Goal: Use online tool/utility: Utilize a website feature to perform a specific function

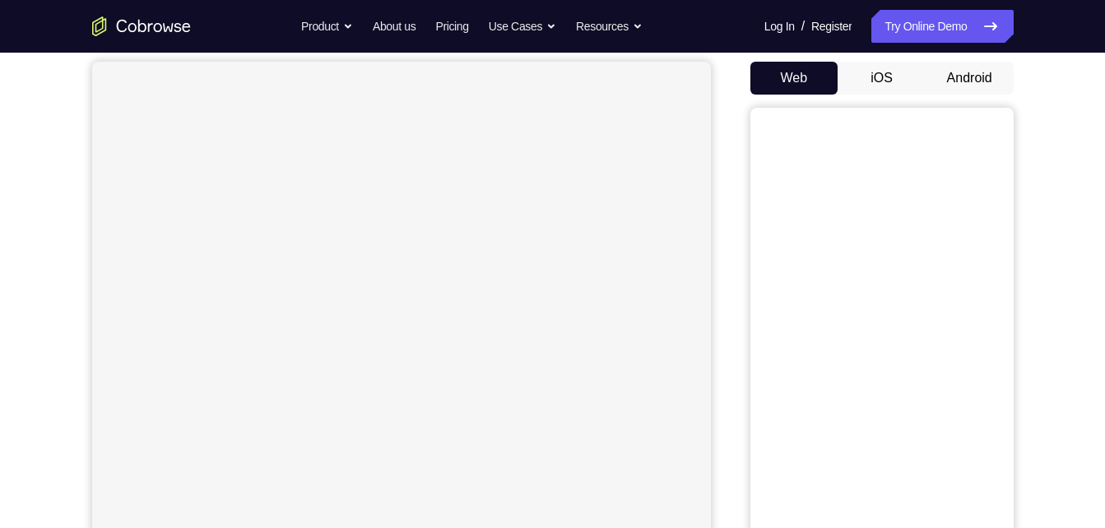
click at [974, 87] on button "Android" at bounding box center [970, 78] width 88 height 33
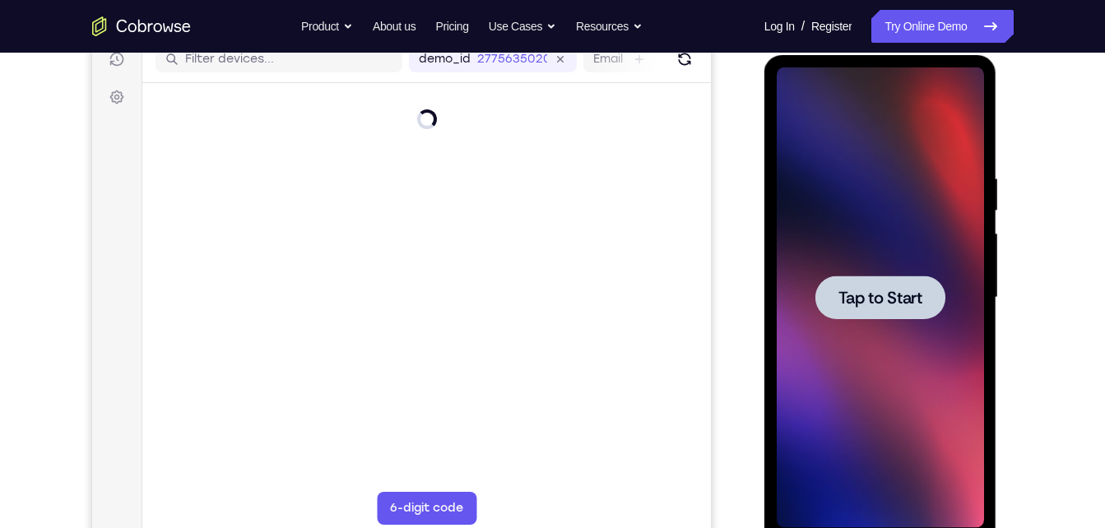
click at [881, 302] on span "Tap to Start" at bounding box center [881, 298] width 84 height 16
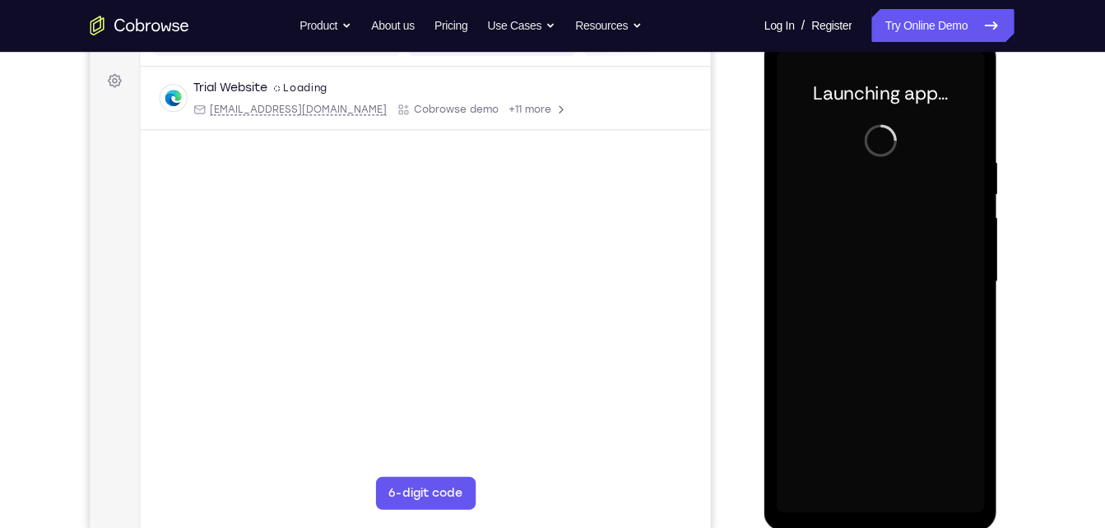
scroll to position [232, 0]
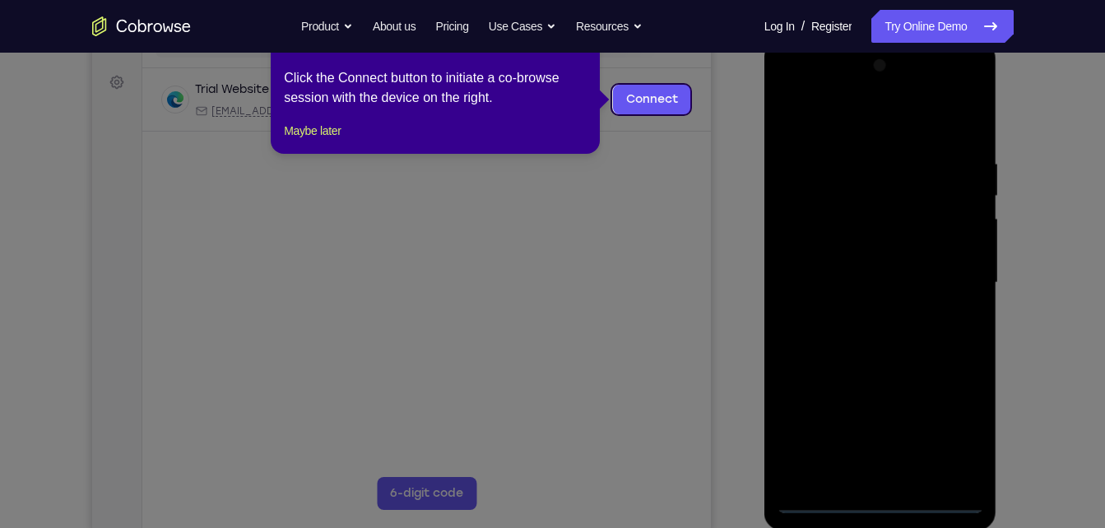
click at [710, 384] on icon at bounding box center [559, 264] width 1118 height 528
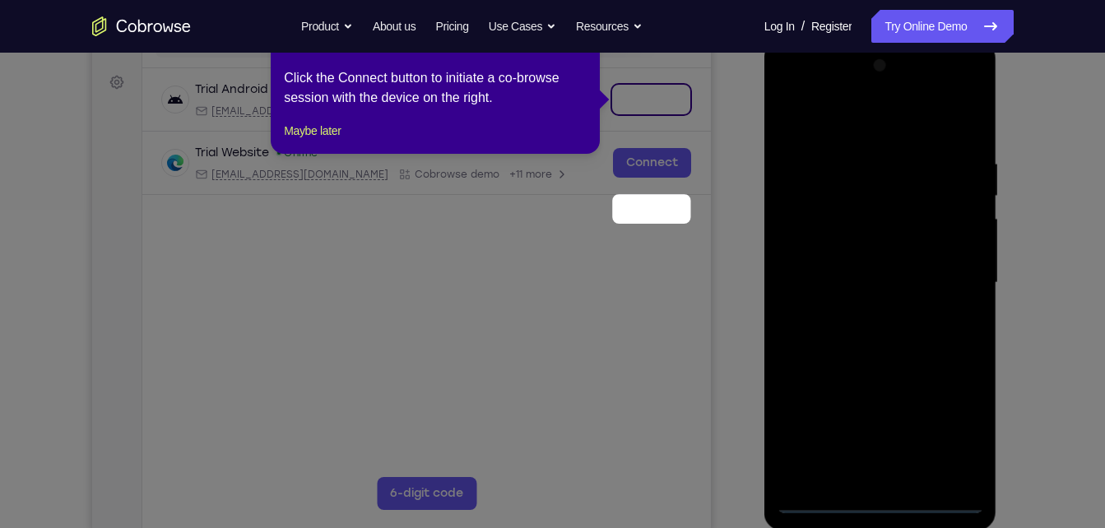
scroll to position [95, 0]
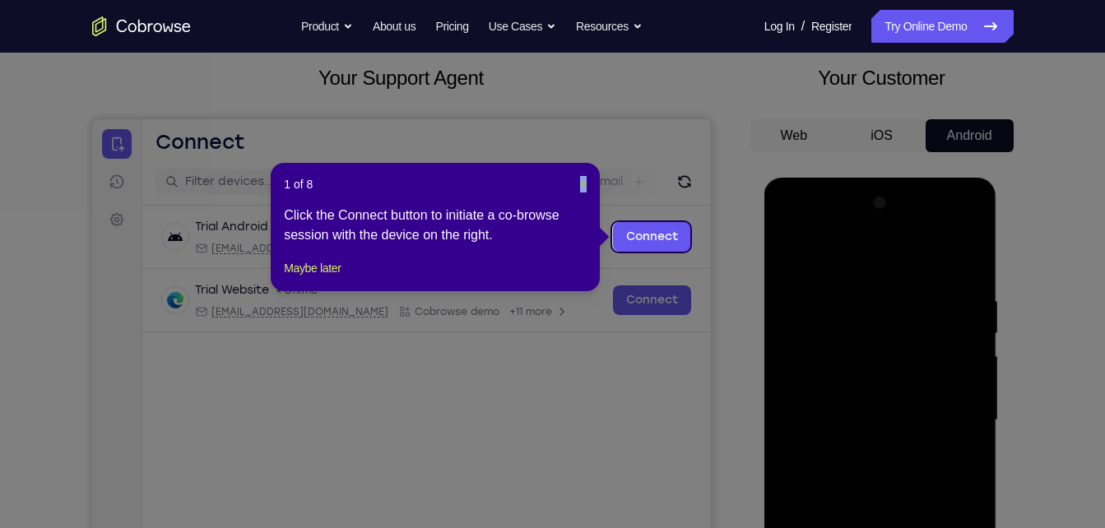
drag, startPoint x: 575, startPoint y: 185, endPoint x: 585, endPoint y: 183, distance: 10.2
click at [585, 183] on header "1 of 8 ×" at bounding box center [435, 184] width 303 height 16
click at [585, 183] on span "×" at bounding box center [583, 184] width 7 height 13
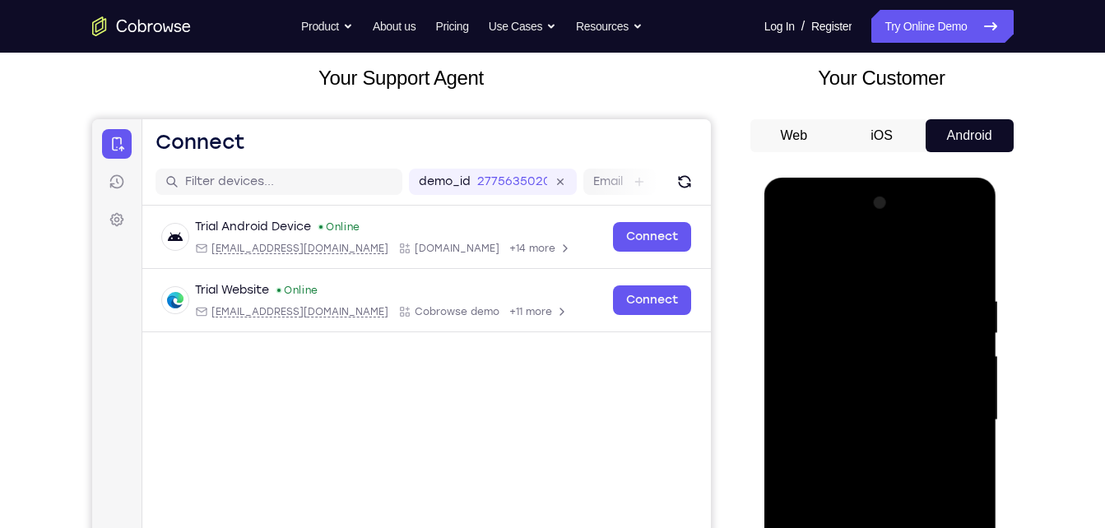
scroll to position [284, 0]
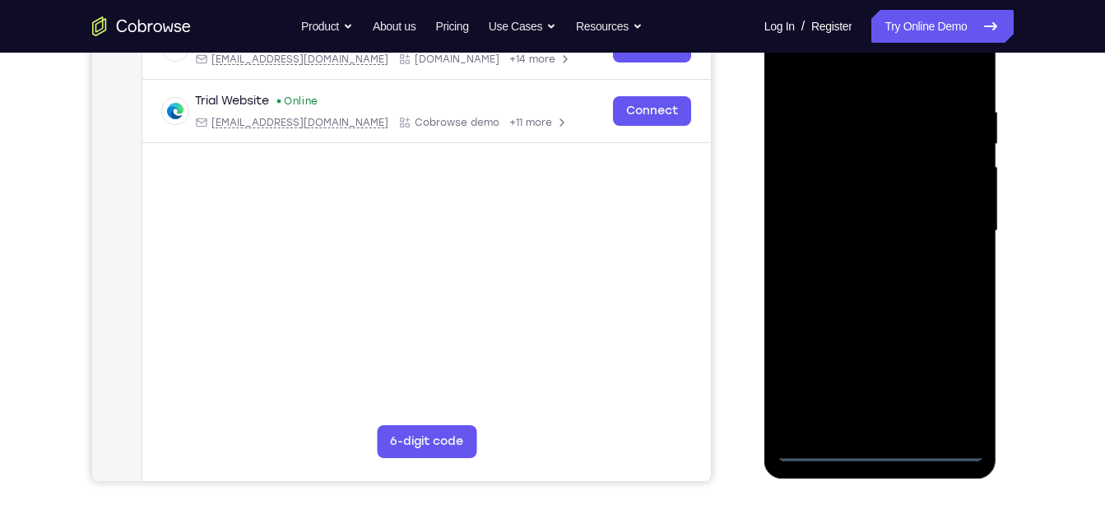
click at [877, 439] on div at bounding box center [880, 231] width 207 height 461
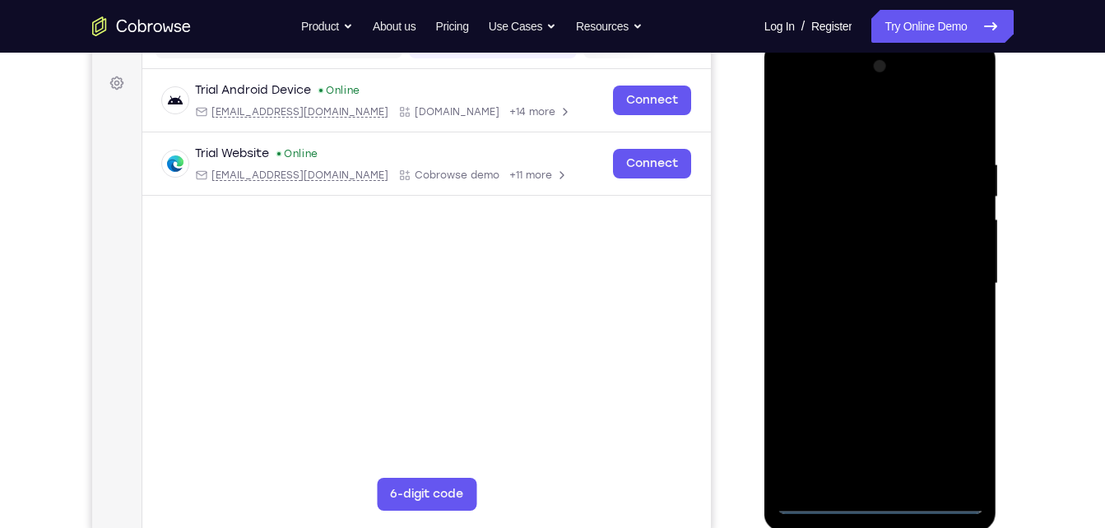
scroll to position [229, 0]
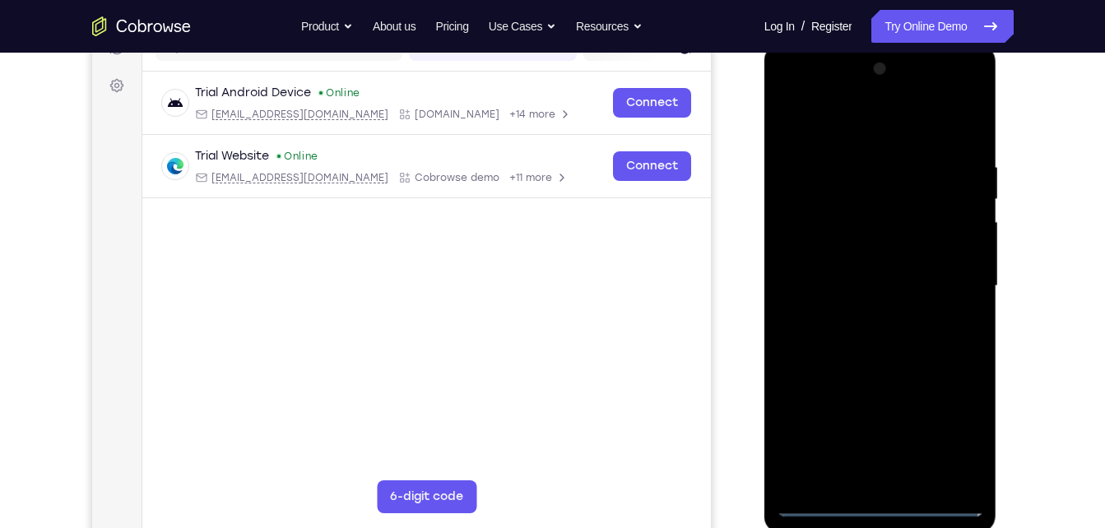
click at [878, 500] on div at bounding box center [880, 286] width 207 height 461
click at [954, 430] on div at bounding box center [880, 286] width 207 height 461
click at [792, 92] on div at bounding box center [880, 286] width 207 height 461
click at [951, 279] on div at bounding box center [880, 286] width 207 height 461
click at [862, 311] on div at bounding box center [880, 286] width 207 height 461
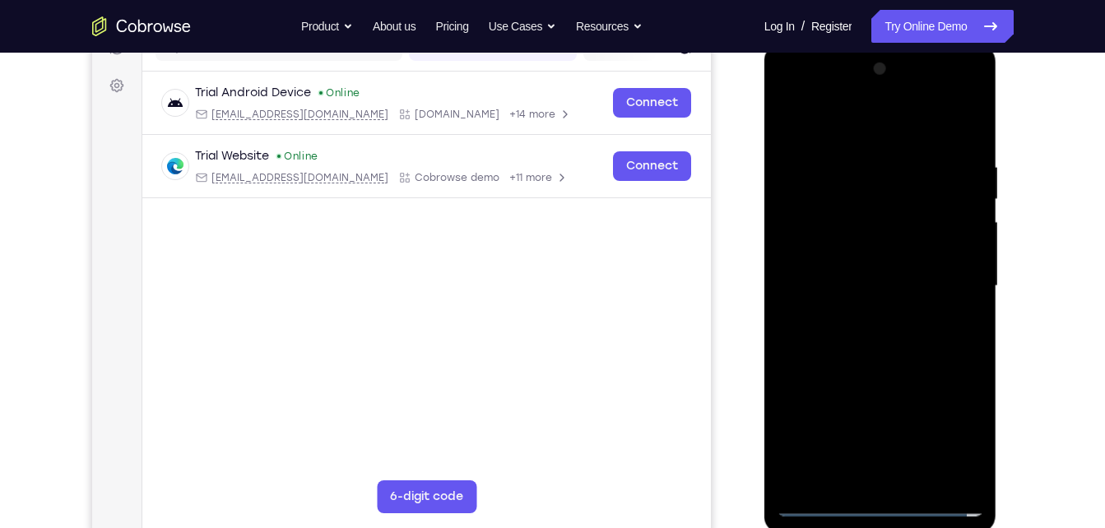
click at [859, 316] on div at bounding box center [880, 286] width 207 height 461
click at [860, 313] on div at bounding box center [880, 286] width 207 height 461
click at [864, 316] on div at bounding box center [880, 286] width 207 height 461
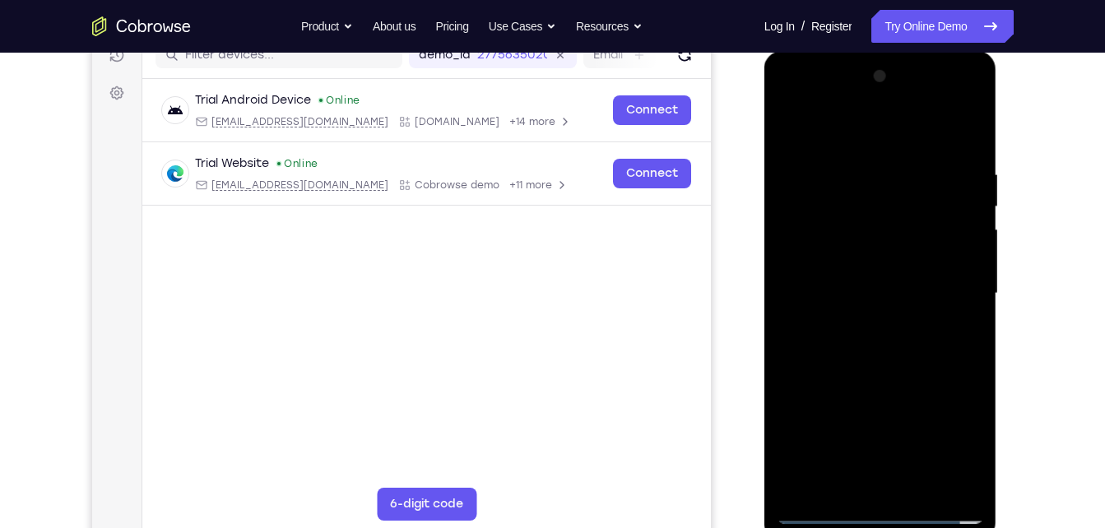
scroll to position [231, 0]
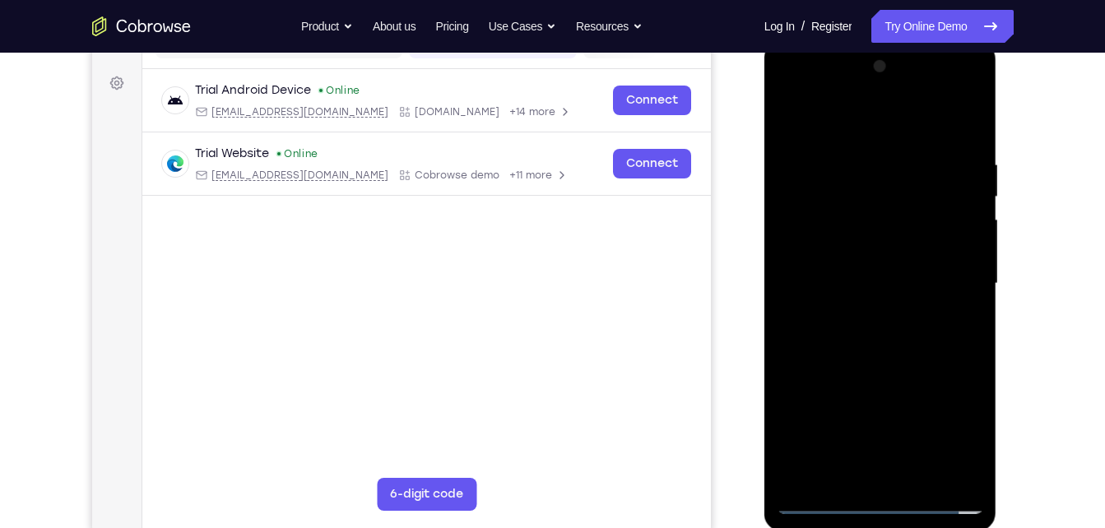
click at [863, 311] on div at bounding box center [880, 284] width 207 height 461
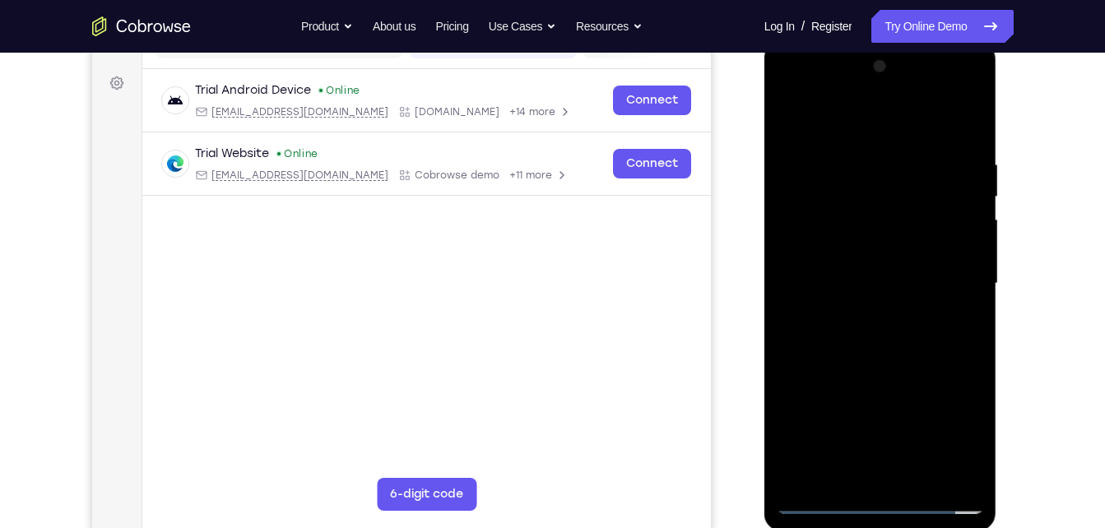
click at [789, 115] on div at bounding box center [880, 284] width 207 height 461
click at [786, 119] on div at bounding box center [880, 284] width 207 height 461
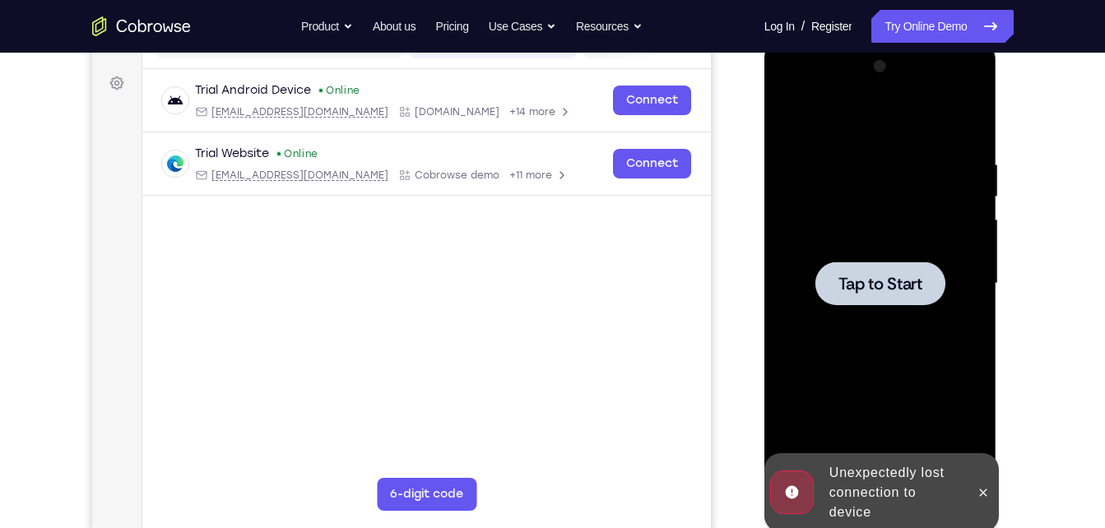
click at [878, 269] on div at bounding box center [881, 284] width 130 height 44
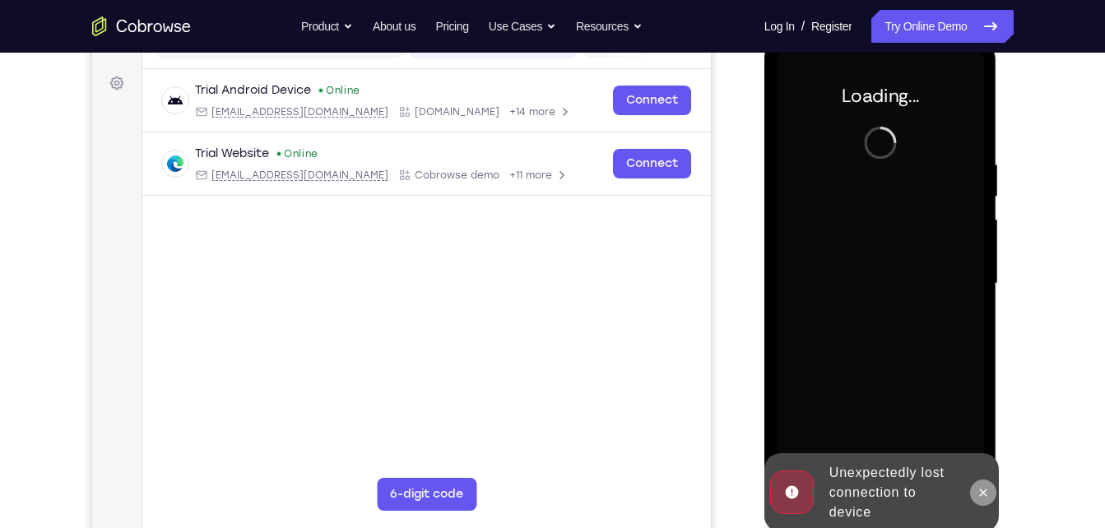
click at [985, 493] on icon at bounding box center [983, 492] width 13 height 13
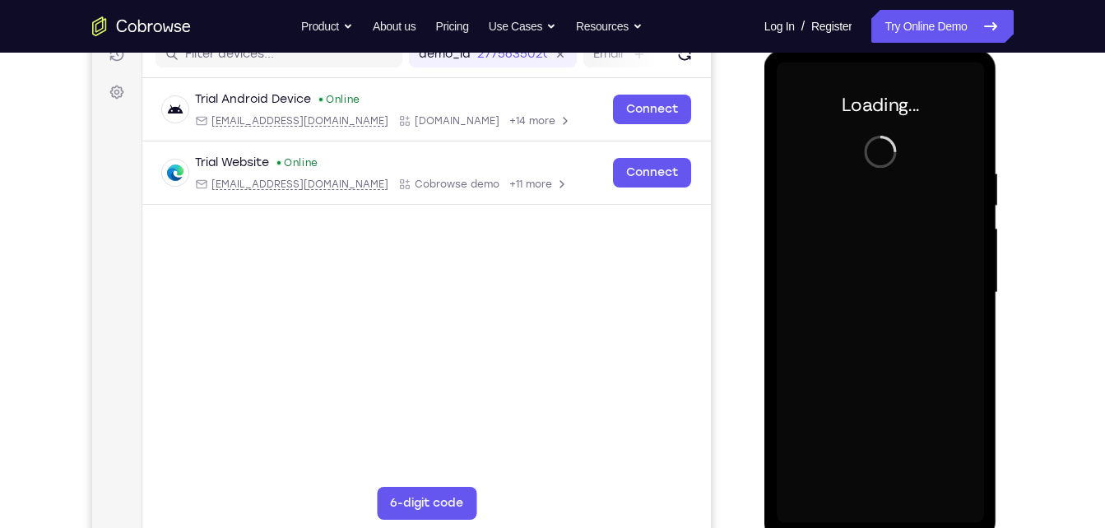
scroll to position [223, 0]
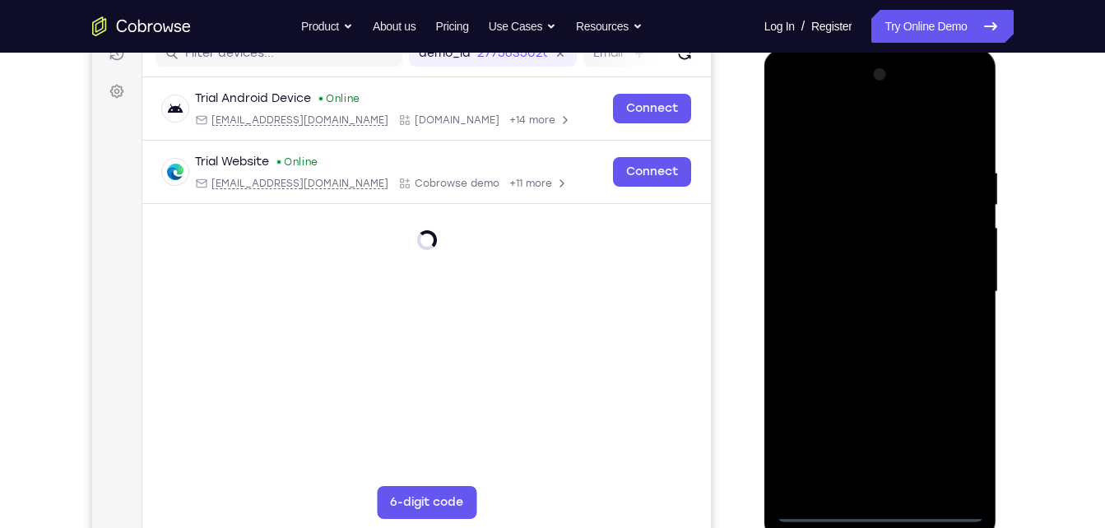
click at [944, 432] on div at bounding box center [880, 292] width 207 height 461
click at [880, 507] on div at bounding box center [880, 292] width 207 height 461
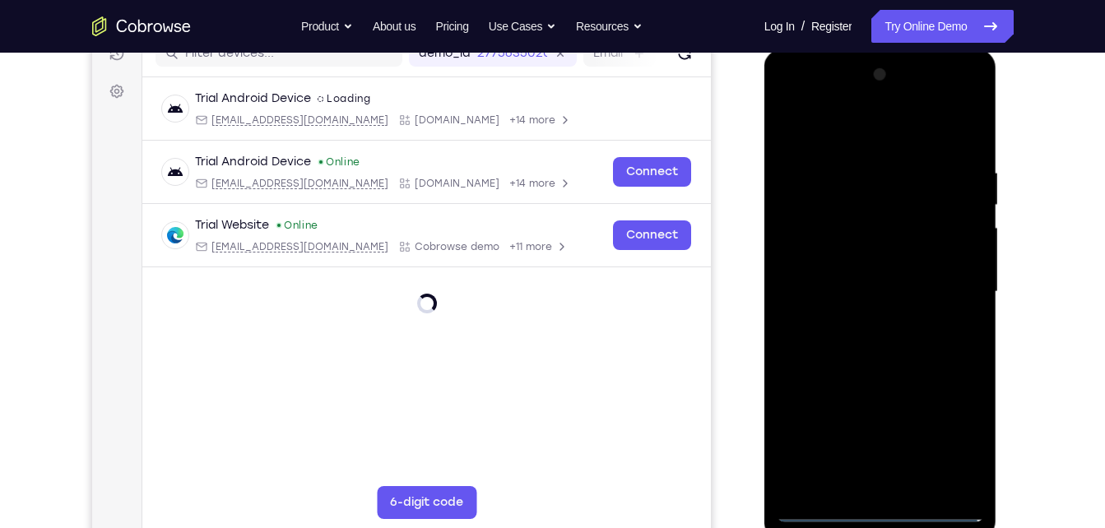
click at [880, 507] on div at bounding box center [880, 292] width 207 height 461
click at [944, 440] on div at bounding box center [880, 292] width 207 height 461
click at [953, 425] on div at bounding box center [880, 292] width 207 height 461
click at [795, 96] on div at bounding box center [880, 292] width 207 height 461
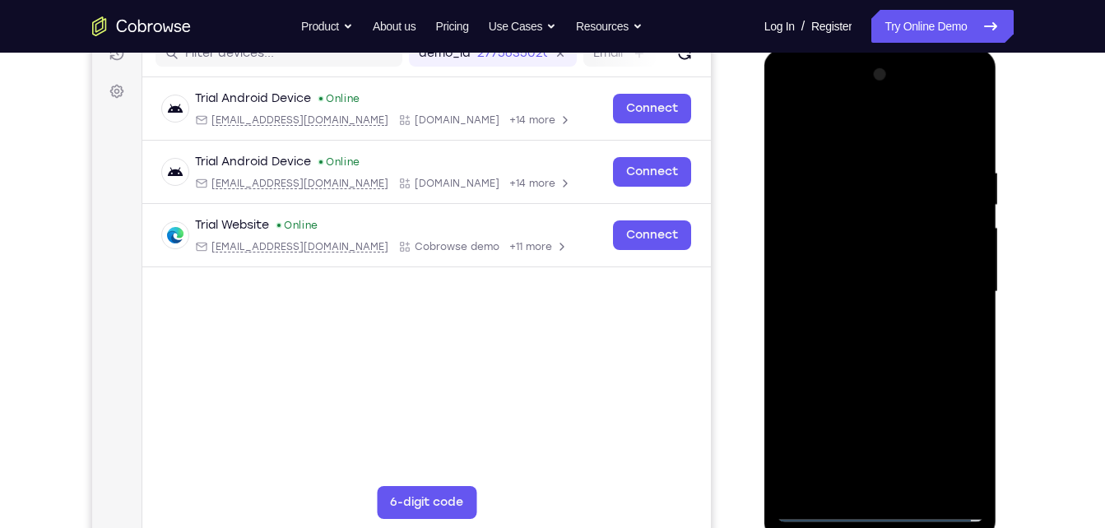
click at [957, 282] on div at bounding box center [880, 292] width 207 height 461
click at [859, 320] on div at bounding box center [880, 292] width 207 height 461
click at [870, 375] on div at bounding box center [880, 292] width 207 height 461
click at [853, 272] on div at bounding box center [880, 292] width 207 height 461
click at [896, 212] on div at bounding box center [880, 292] width 207 height 461
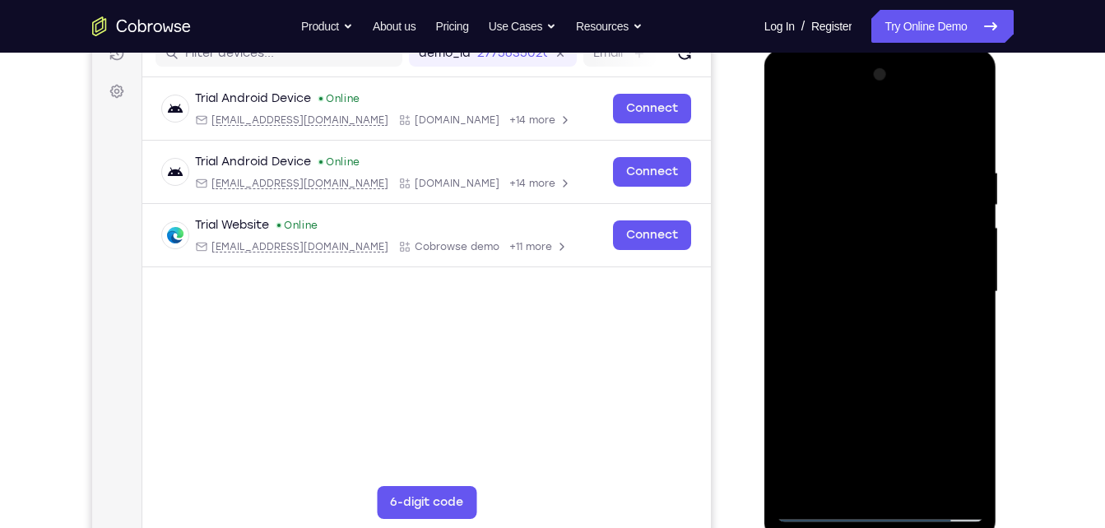
click at [868, 242] on div at bounding box center [880, 292] width 207 height 461
click at [877, 370] on div at bounding box center [880, 292] width 207 height 461
click at [793, 215] on div at bounding box center [880, 292] width 207 height 461
click at [848, 248] on div at bounding box center [880, 292] width 207 height 461
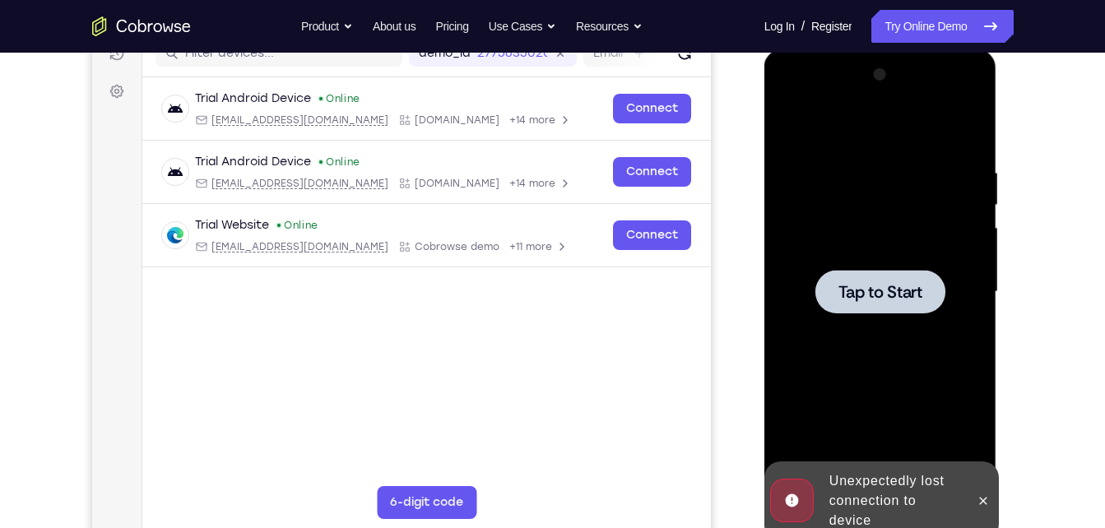
click at [891, 288] on span "Tap to Start" at bounding box center [881, 292] width 84 height 16
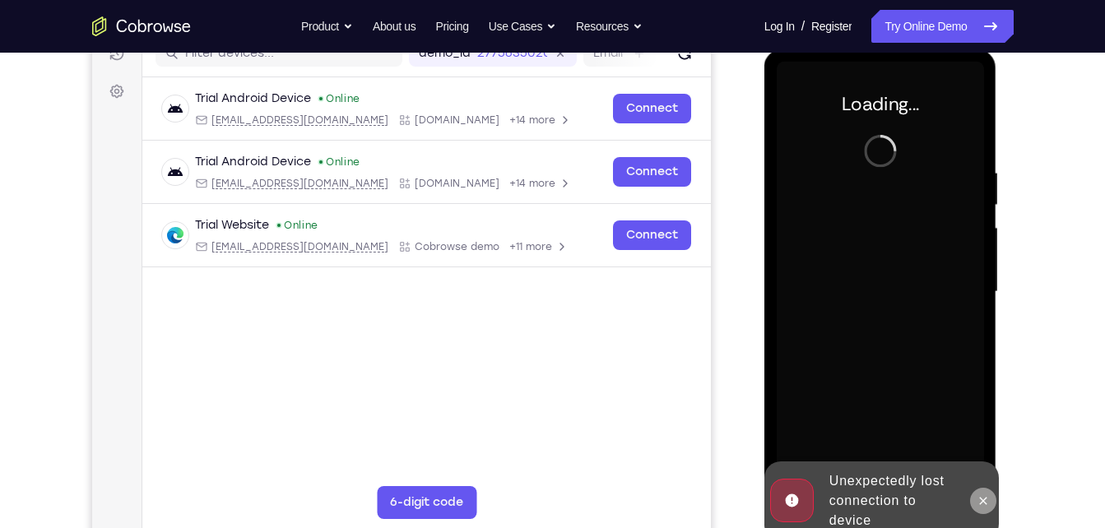
click at [983, 496] on icon at bounding box center [983, 501] width 13 height 13
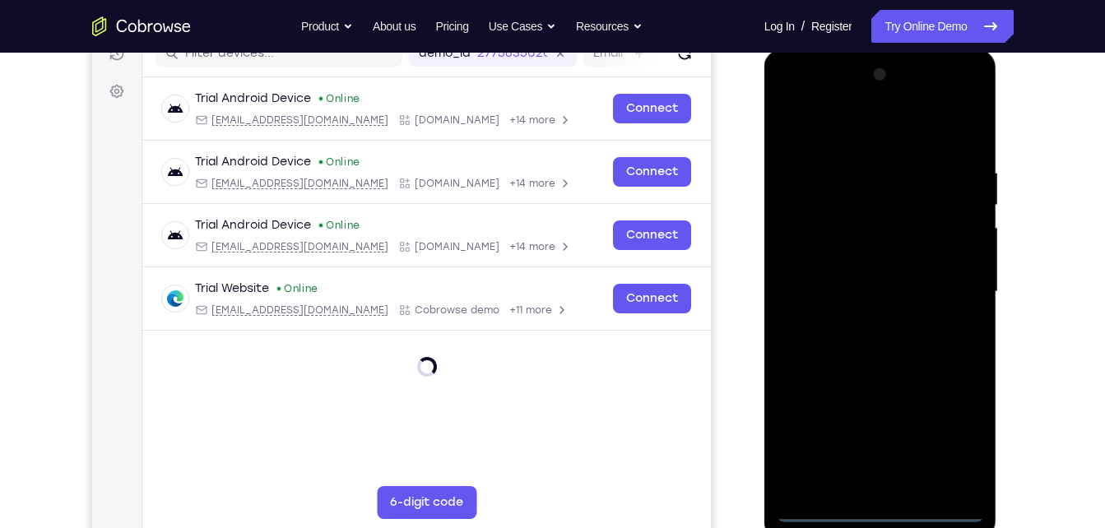
click at [881, 505] on div at bounding box center [880, 292] width 207 height 461
click at [956, 434] on div at bounding box center [880, 292] width 207 height 461
click at [788, 98] on div at bounding box center [880, 292] width 207 height 461
click at [958, 287] on div at bounding box center [880, 292] width 207 height 461
click at [866, 321] on div at bounding box center [880, 292] width 207 height 461
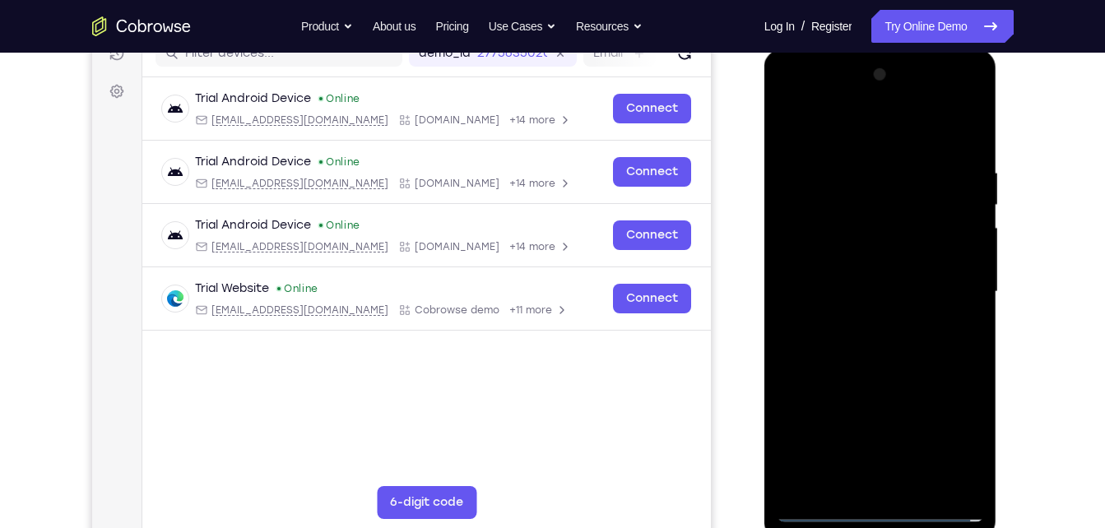
click at [860, 368] on div at bounding box center [880, 292] width 207 height 461
click at [860, 209] on div at bounding box center [880, 292] width 207 height 461
click at [790, 210] on div at bounding box center [880, 292] width 207 height 461
click at [818, 237] on div at bounding box center [880, 292] width 207 height 461
click at [858, 244] on div at bounding box center [880, 292] width 207 height 461
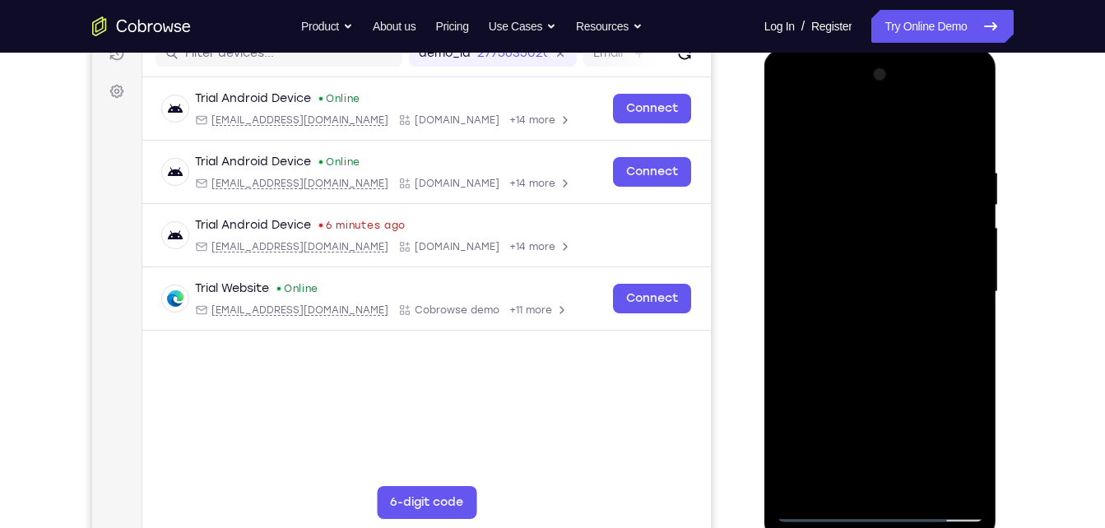
click at [836, 216] on div at bounding box center [880, 292] width 207 height 461
click at [898, 374] on div at bounding box center [880, 292] width 207 height 461
click at [890, 366] on div at bounding box center [880, 292] width 207 height 461
click at [968, 145] on div at bounding box center [880, 292] width 207 height 461
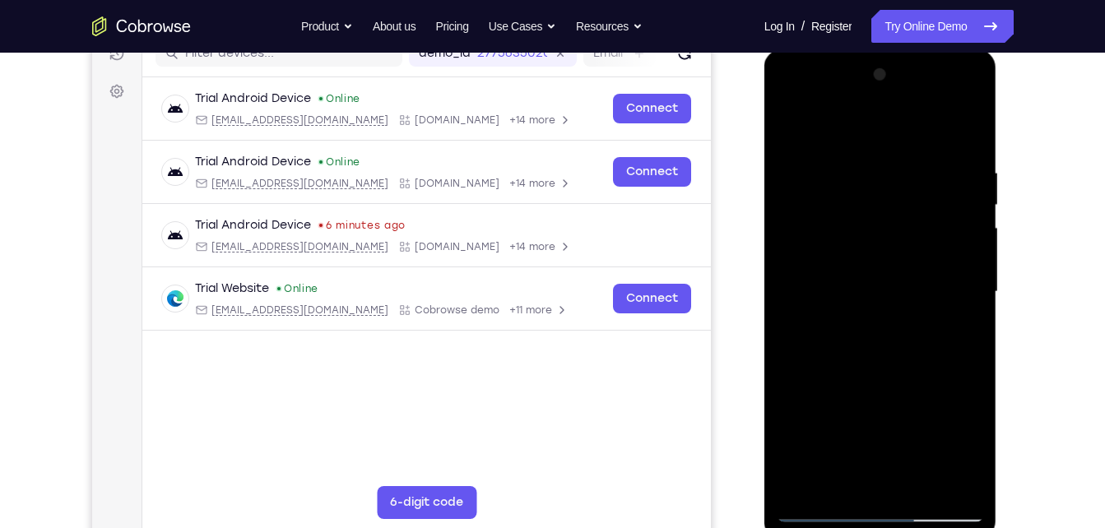
click at [915, 481] on div at bounding box center [880, 292] width 207 height 461
click at [968, 127] on div at bounding box center [880, 292] width 207 height 461
click at [915, 341] on div at bounding box center [880, 292] width 207 height 461
click at [918, 481] on div at bounding box center [880, 292] width 207 height 461
click at [896, 377] on div at bounding box center [880, 292] width 207 height 461
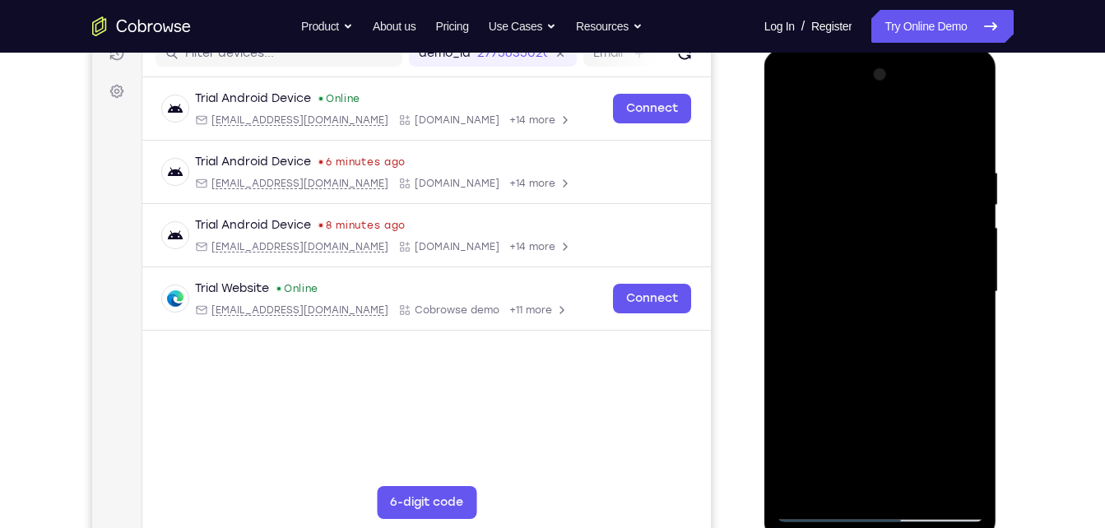
click at [903, 390] on div at bounding box center [880, 292] width 207 height 461
click at [789, 137] on div at bounding box center [880, 292] width 207 height 461
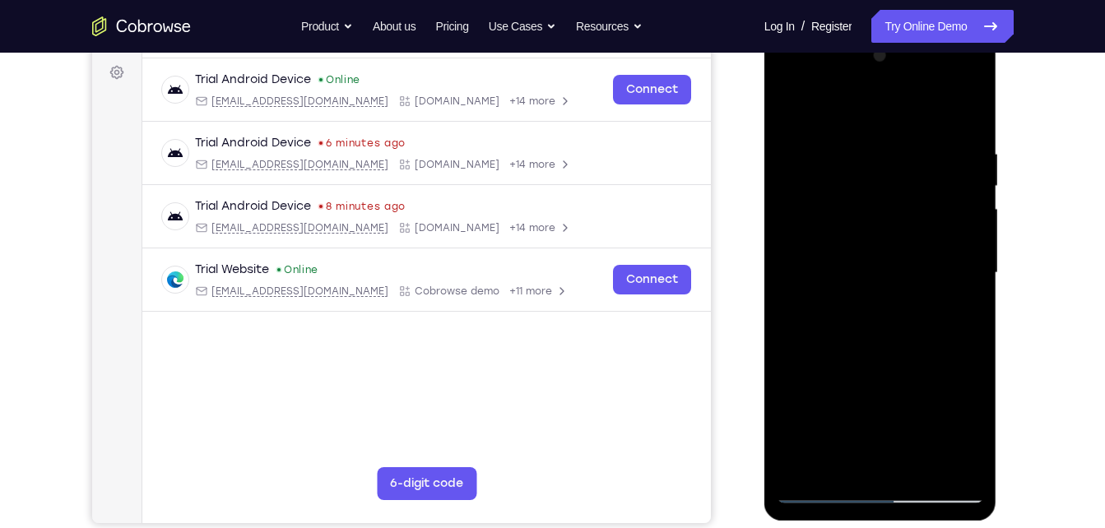
scroll to position [239, 0]
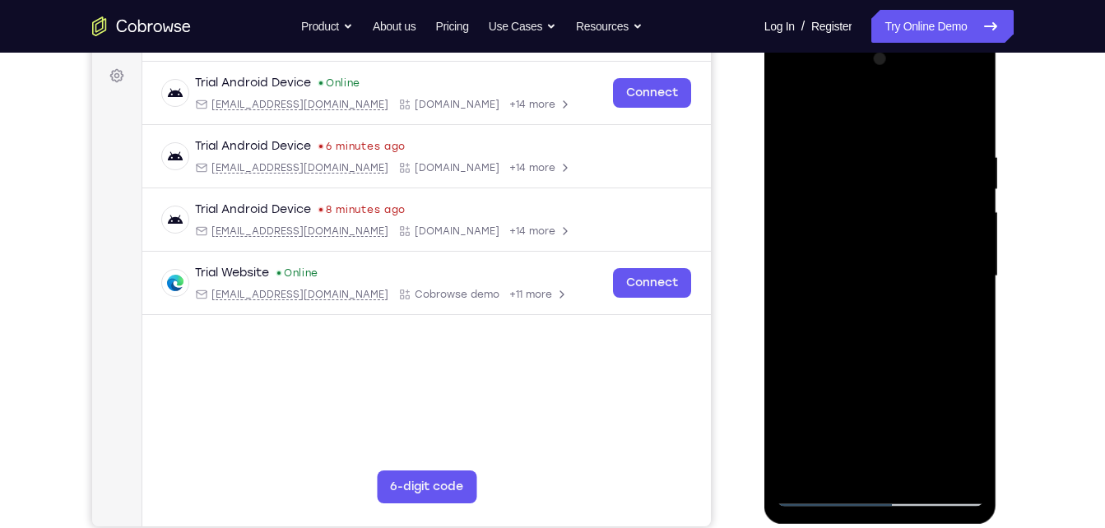
click at [869, 370] on div at bounding box center [880, 276] width 207 height 461
click at [859, 410] on div at bounding box center [880, 276] width 207 height 461
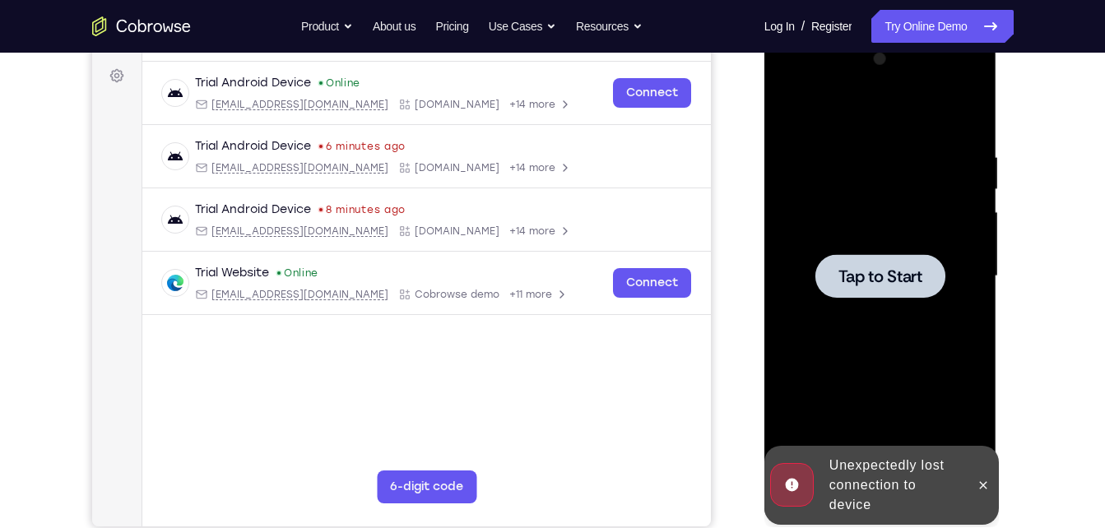
click at [883, 258] on div at bounding box center [881, 276] width 130 height 44
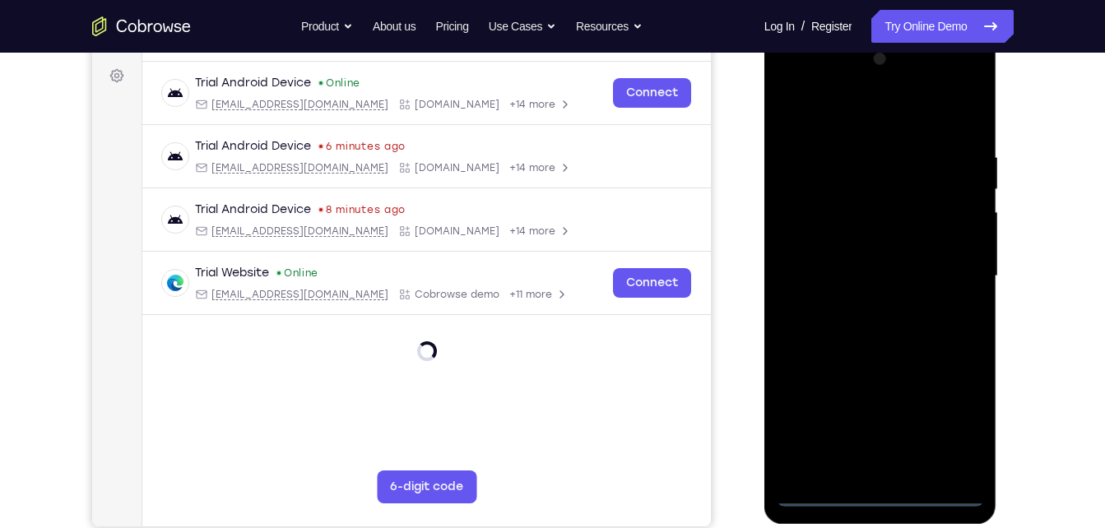
click at [879, 485] on div at bounding box center [880, 276] width 207 height 461
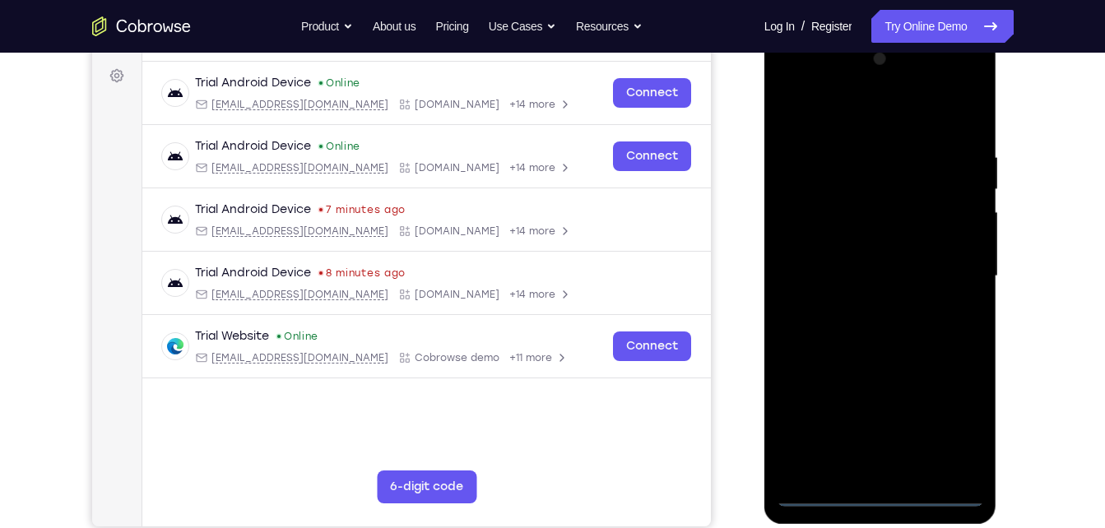
click at [879, 485] on div at bounding box center [880, 276] width 207 height 461
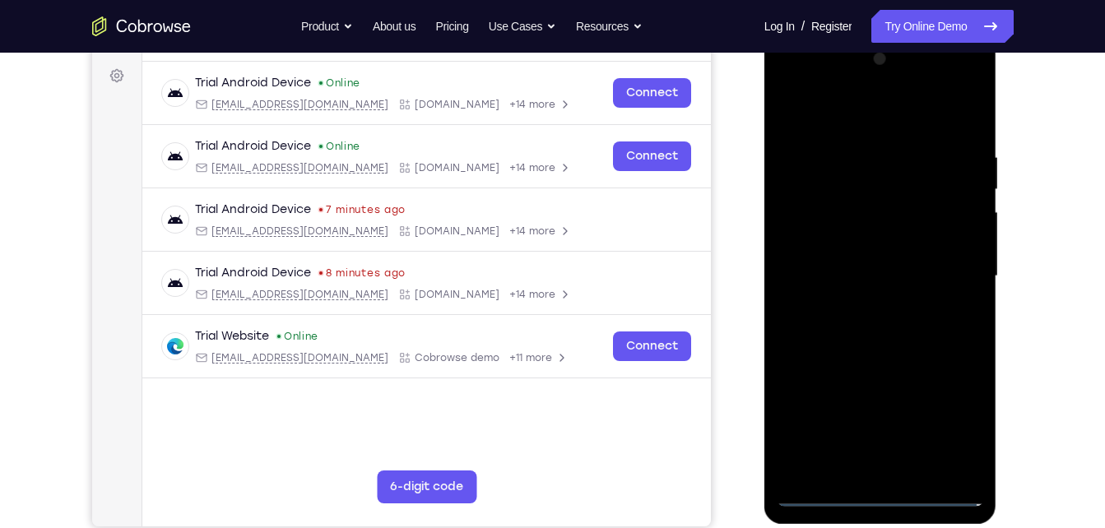
click at [879, 485] on div at bounding box center [880, 276] width 207 height 461
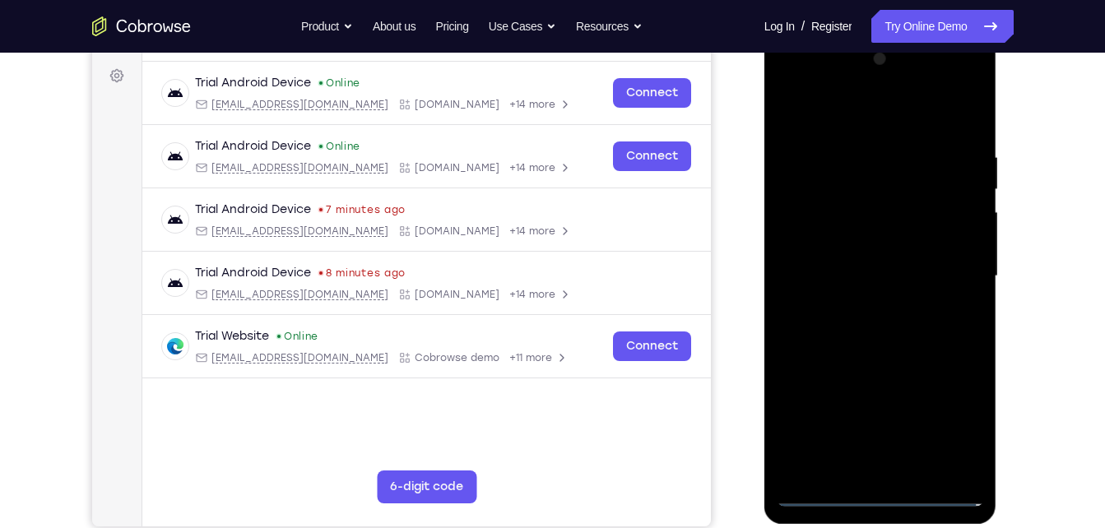
click at [879, 485] on div at bounding box center [880, 276] width 207 height 461
click at [877, 499] on div at bounding box center [880, 276] width 207 height 461
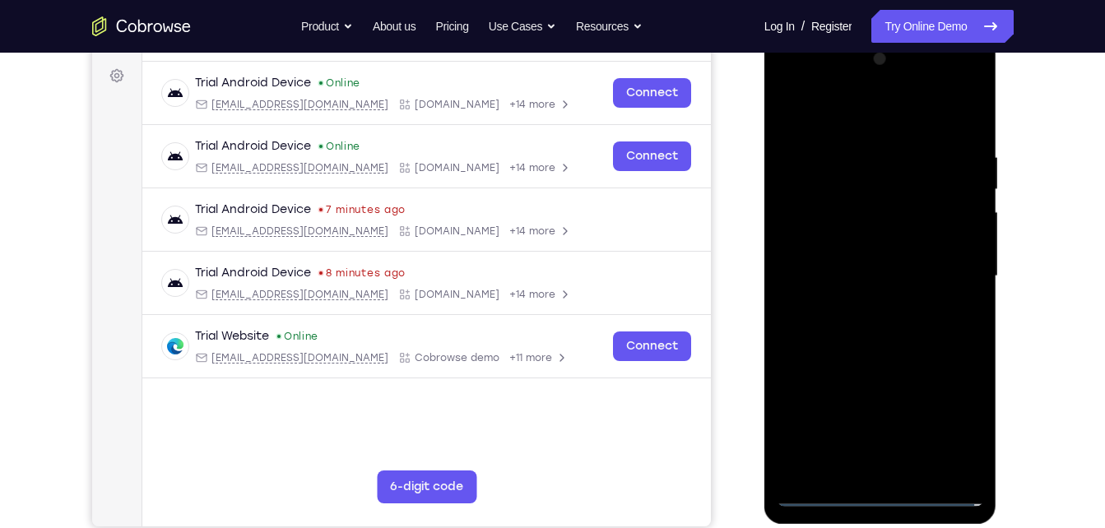
click at [877, 499] on div at bounding box center [880, 276] width 207 height 461
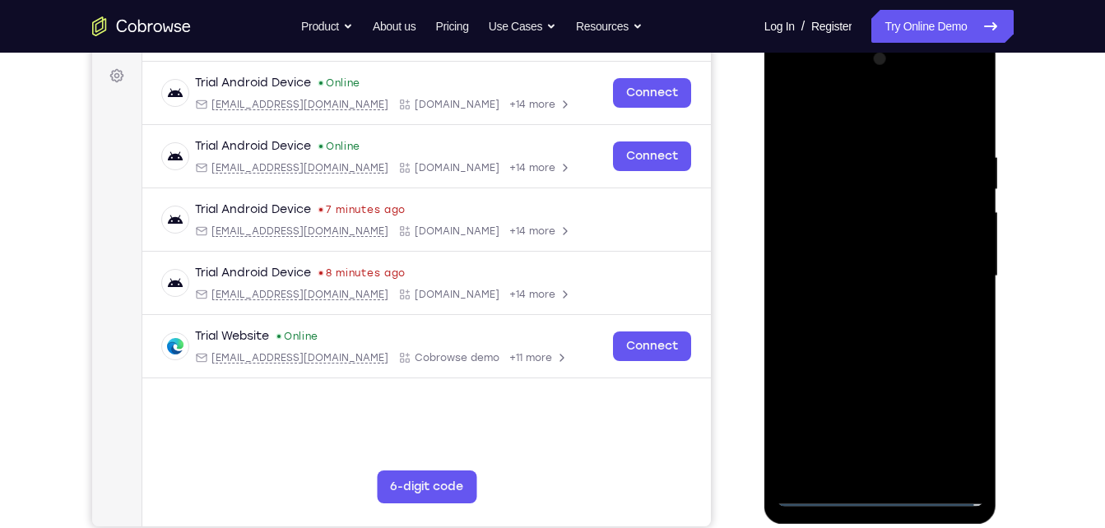
click at [877, 499] on div at bounding box center [880, 276] width 207 height 461
click at [959, 435] on div at bounding box center [880, 276] width 207 height 461
click at [966, 428] on div at bounding box center [880, 276] width 207 height 461
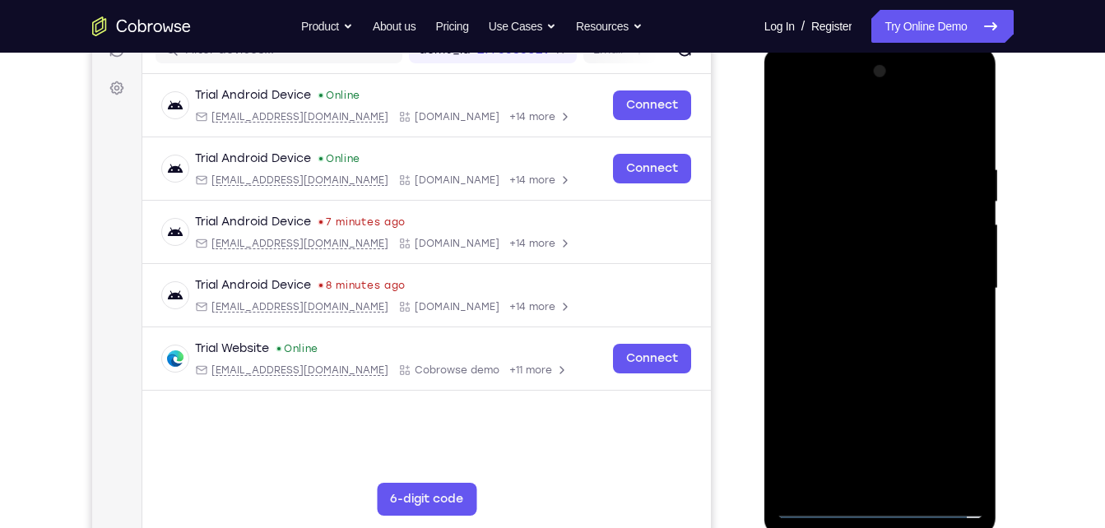
scroll to position [226, 0]
click at [789, 93] on div at bounding box center [880, 289] width 207 height 461
click at [954, 285] on div at bounding box center [880, 289] width 207 height 461
click at [898, 482] on div at bounding box center [880, 289] width 207 height 461
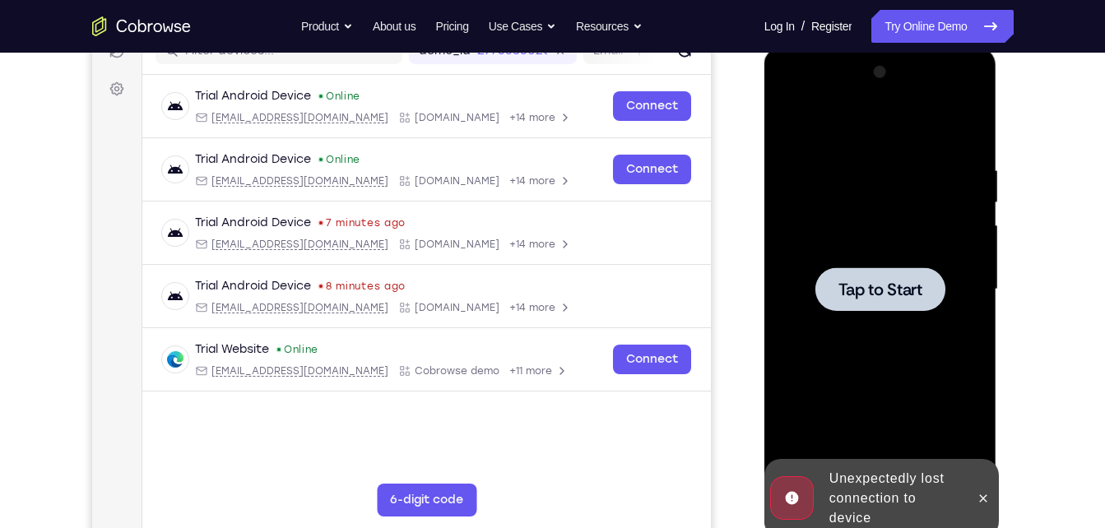
click at [894, 309] on div at bounding box center [881, 290] width 130 height 44
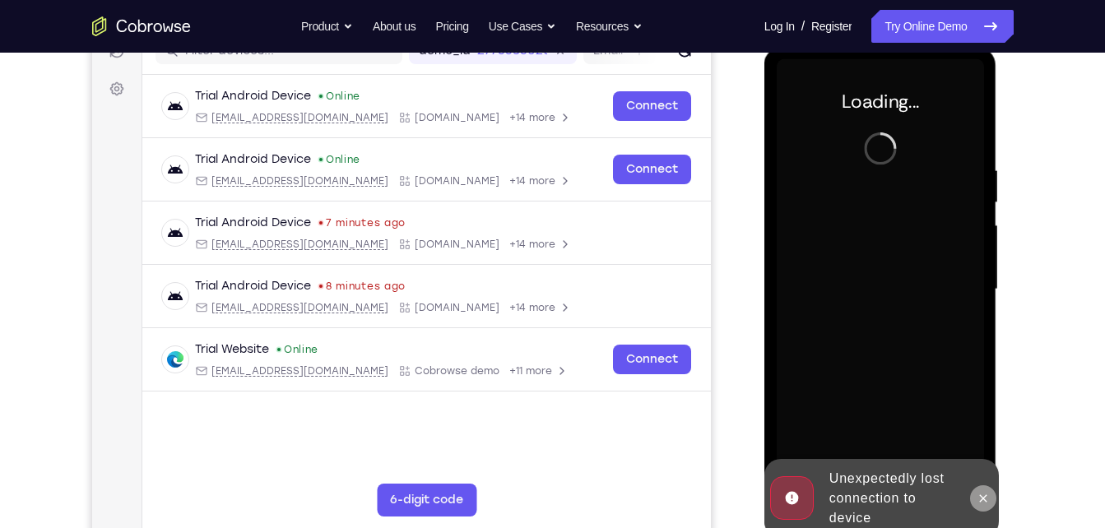
click at [982, 496] on icon at bounding box center [983, 498] width 13 height 13
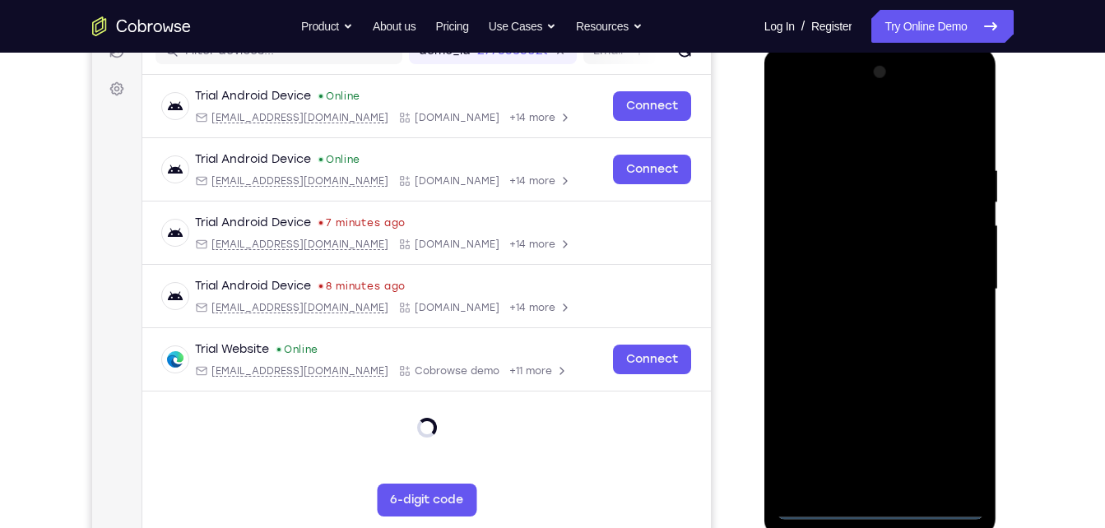
scroll to position [226, 0]
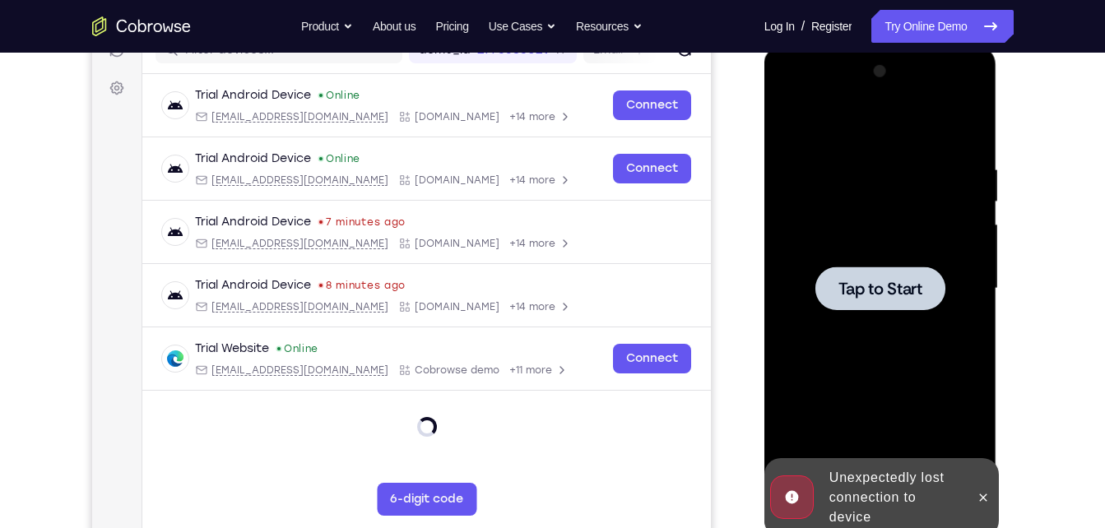
click at [862, 297] on span "Tap to Start" at bounding box center [881, 289] width 84 height 16
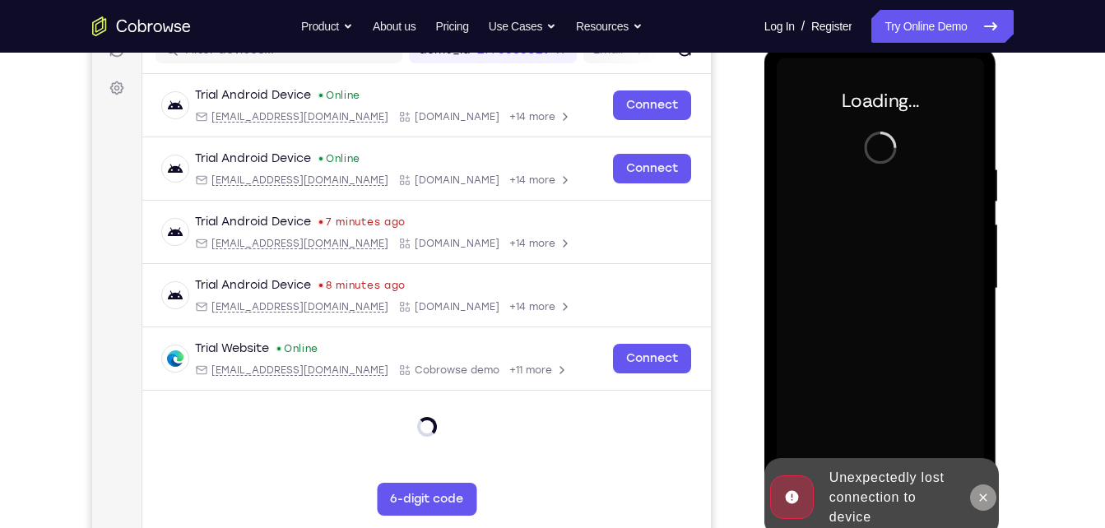
click at [983, 500] on icon at bounding box center [983, 497] width 13 height 13
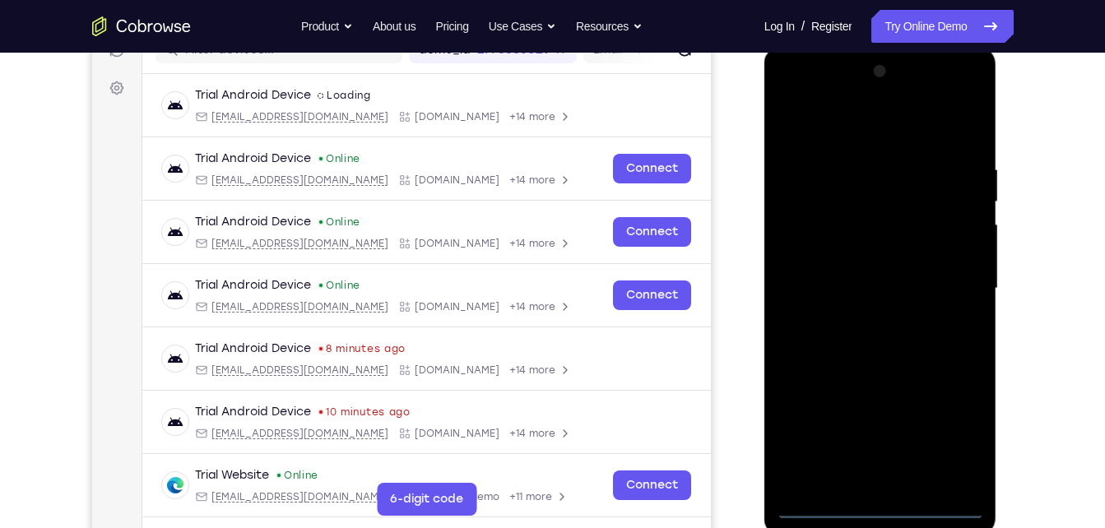
click at [883, 500] on div at bounding box center [880, 288] width 207 height 461
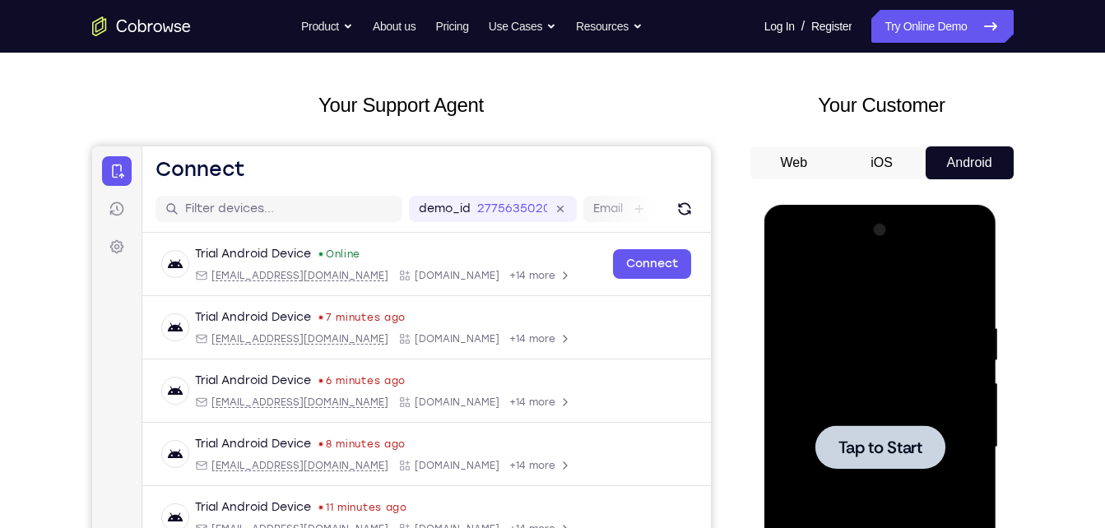
scroll to position [233, 0]
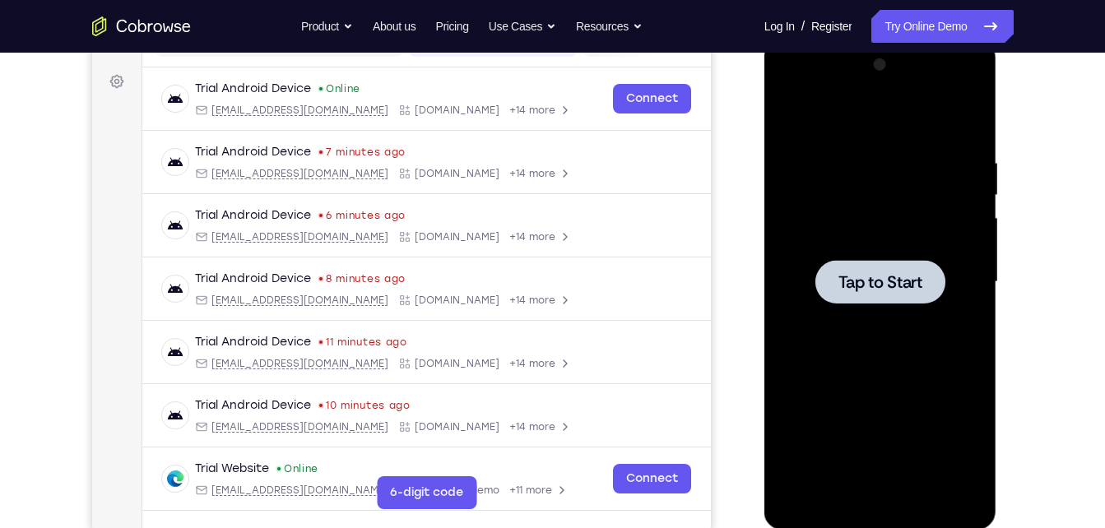
click at [874, 285] on span "Tap to Start" at bounding box center [881, 282] width 84 height 16
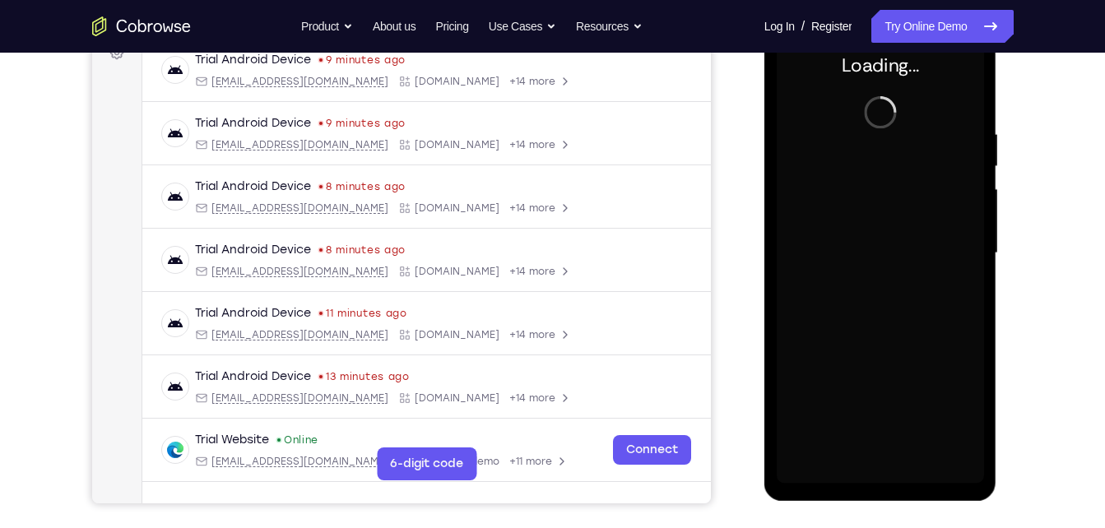
scroll to position [178, 0]
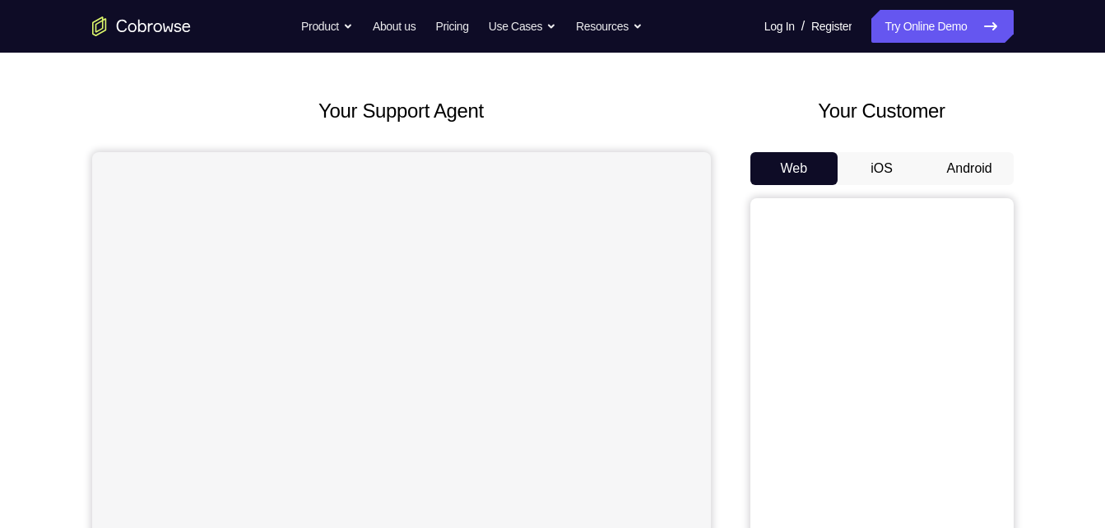
scroll to position [178, 0]
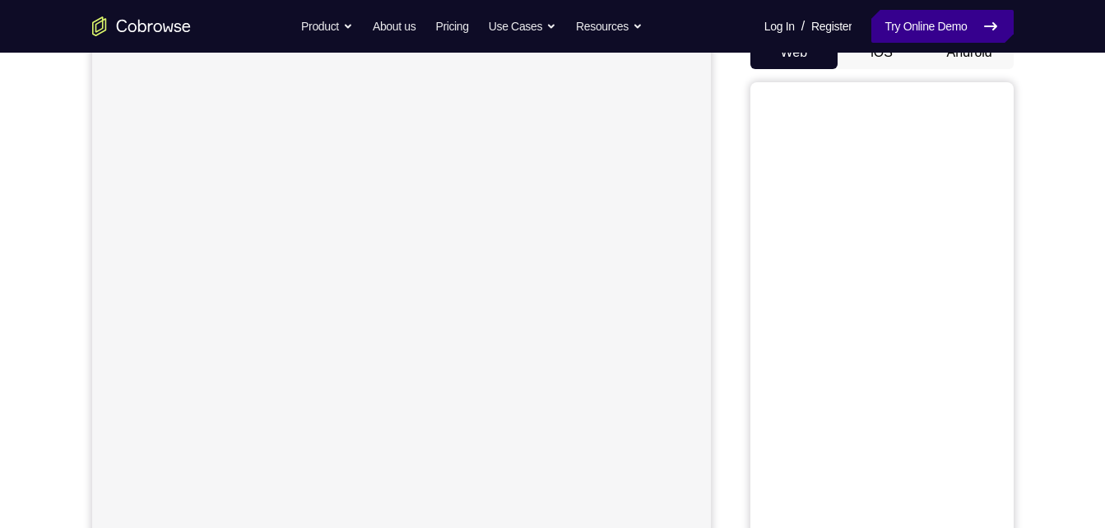
click at [937, 24] on link "Try Online Demo" at bounding box center [943, 26] width 142 height 33
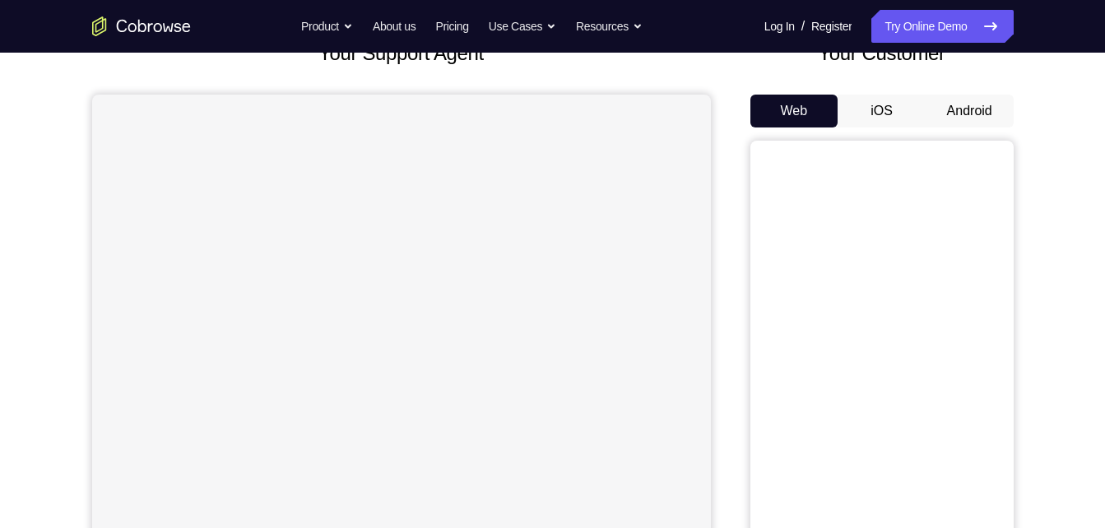
scroll to position [123, 0]
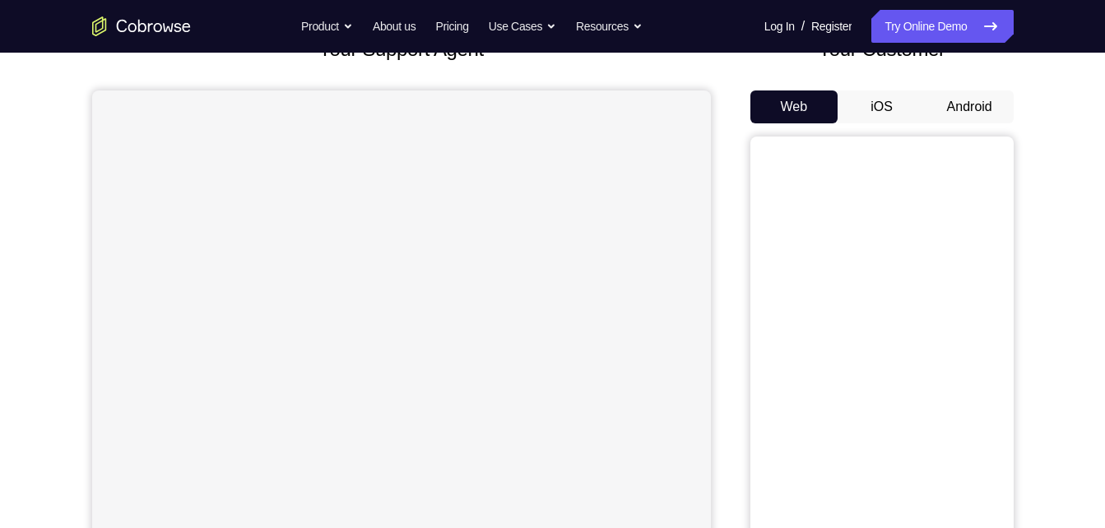
click at [966, 92] on button "Android" at bounding box center [970, 107] width 88 height 33
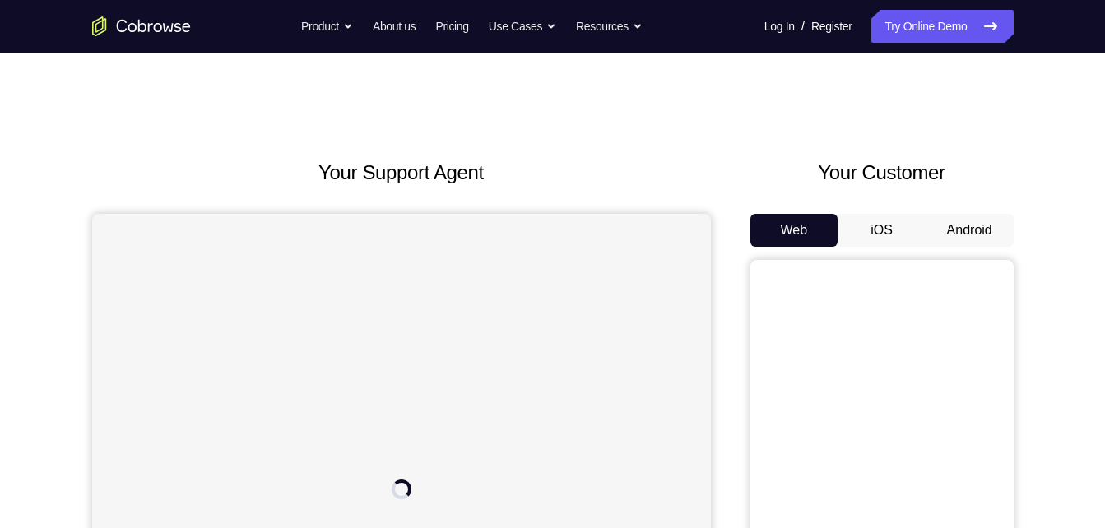
scroll to position [66, 0]
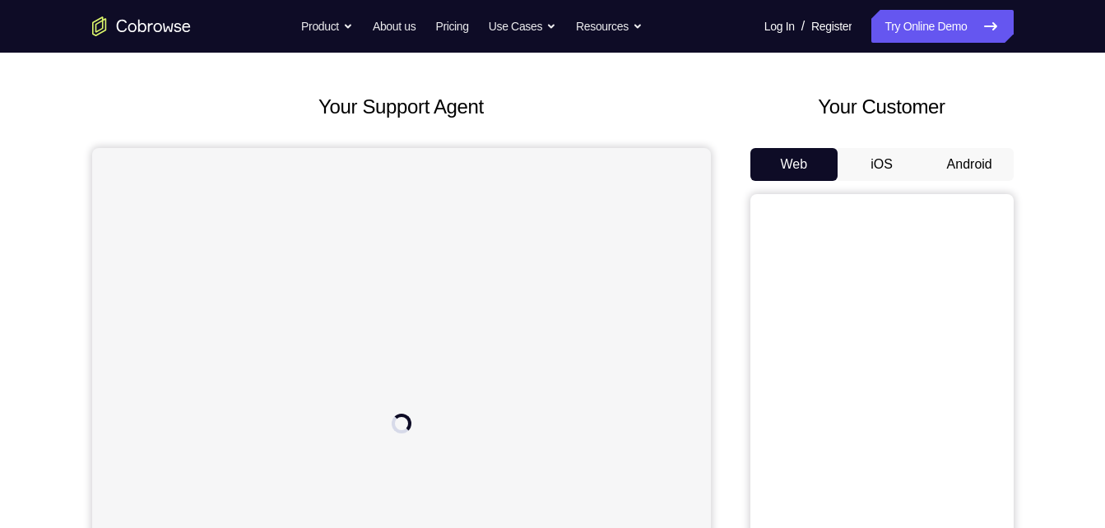
click at [973, 166] on button "Android" at bounding box center [970, 164] width 88 height 33
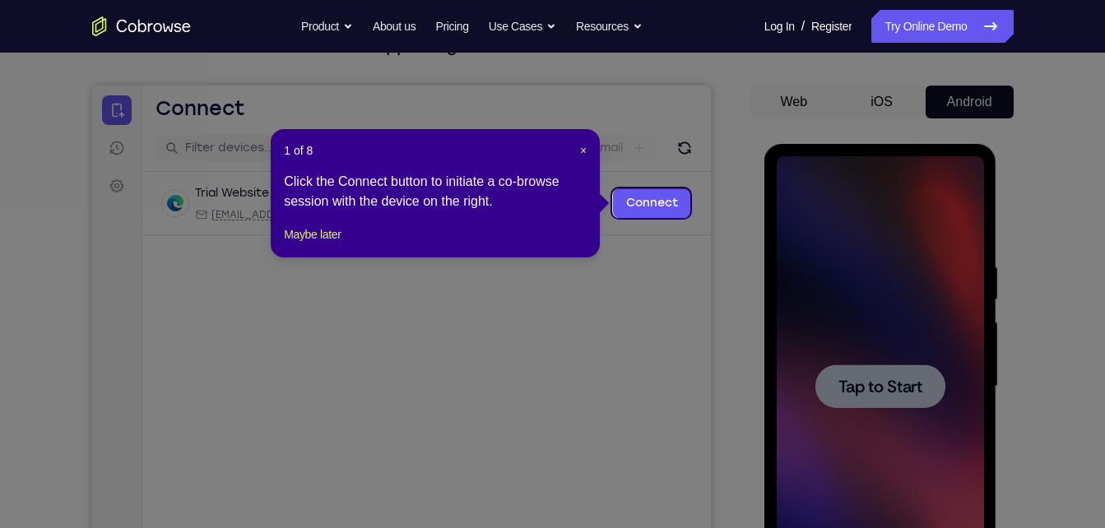
scroll to position [128, 0]
click at [581, 152] on span "×" at bounding box center [583, 151] width 7 height 13
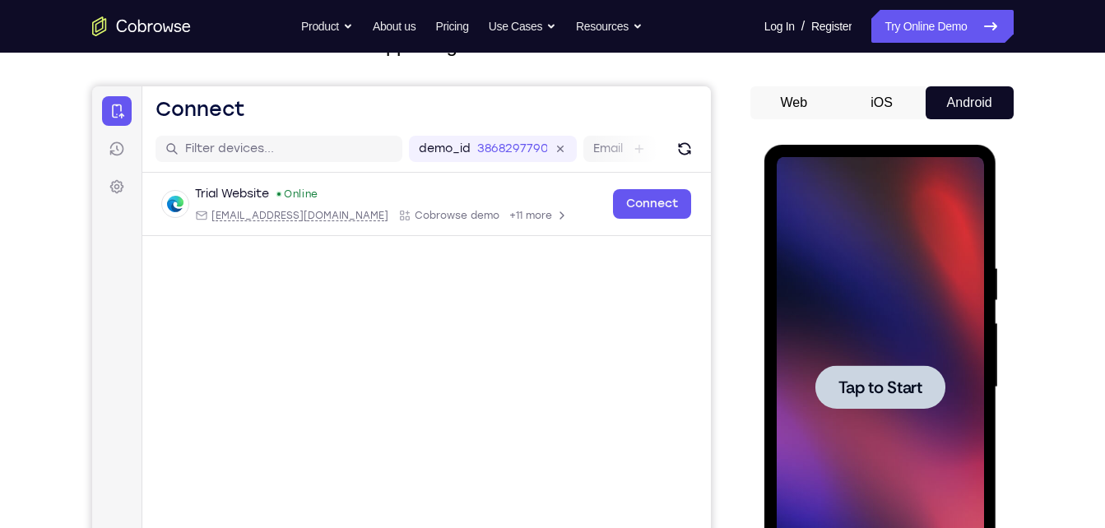
click at [871, 383] on span "Tap to Start" at bounding box center [881, 387] width 84 height 16
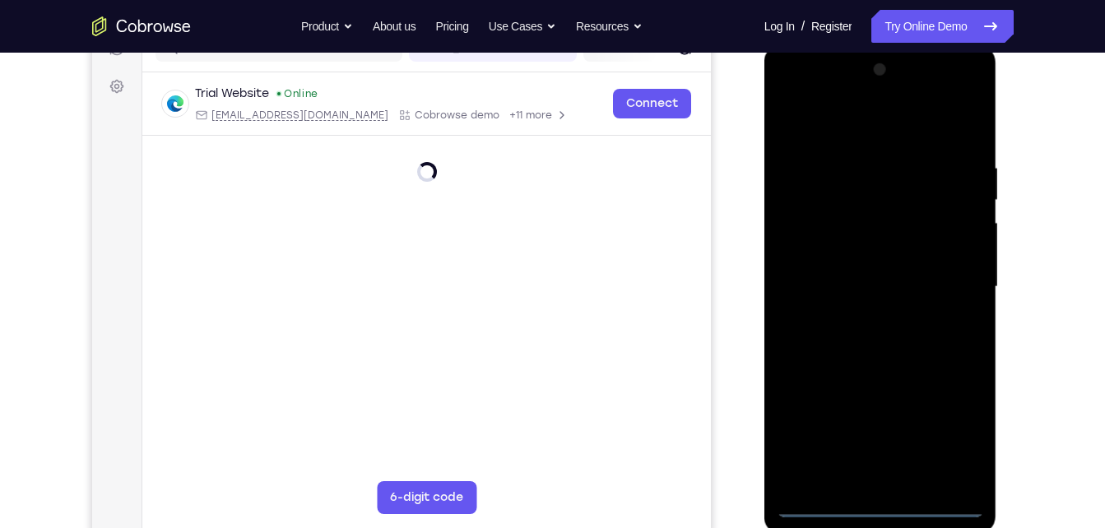
scroll to position [227, 0]
click at [882, 502] on div at bounding box center [880, 288] width 207 height 461
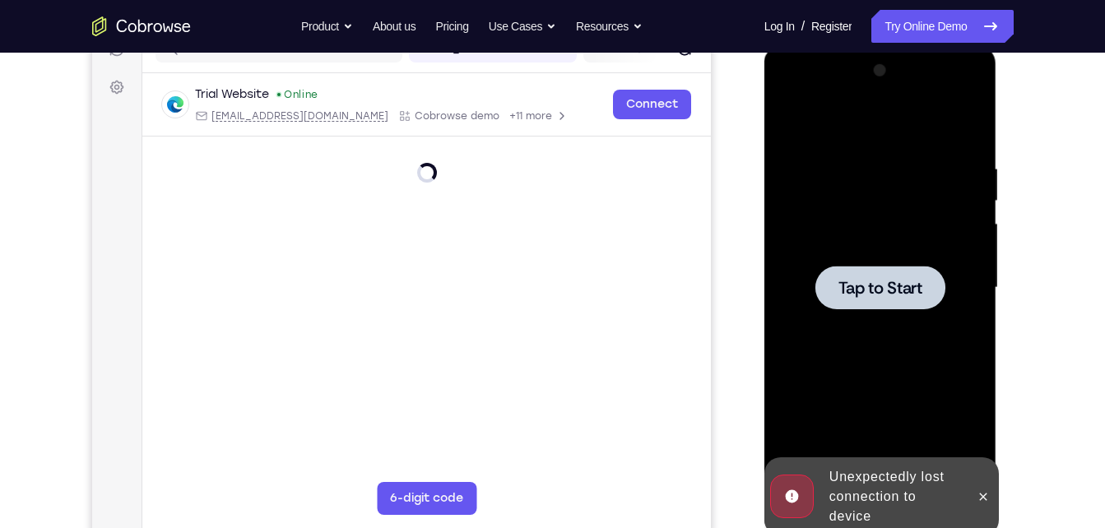
click at [917, 272] on div at bounding box center [881, 288] width 130 height 44
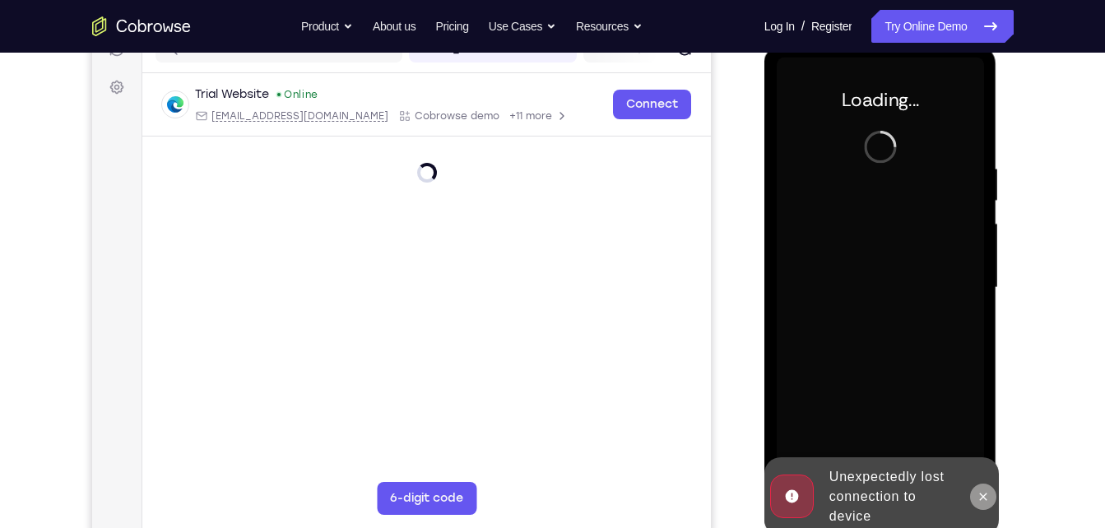
click at [987, 500] on icon at bounding box center [983, 496] width 7 height 7
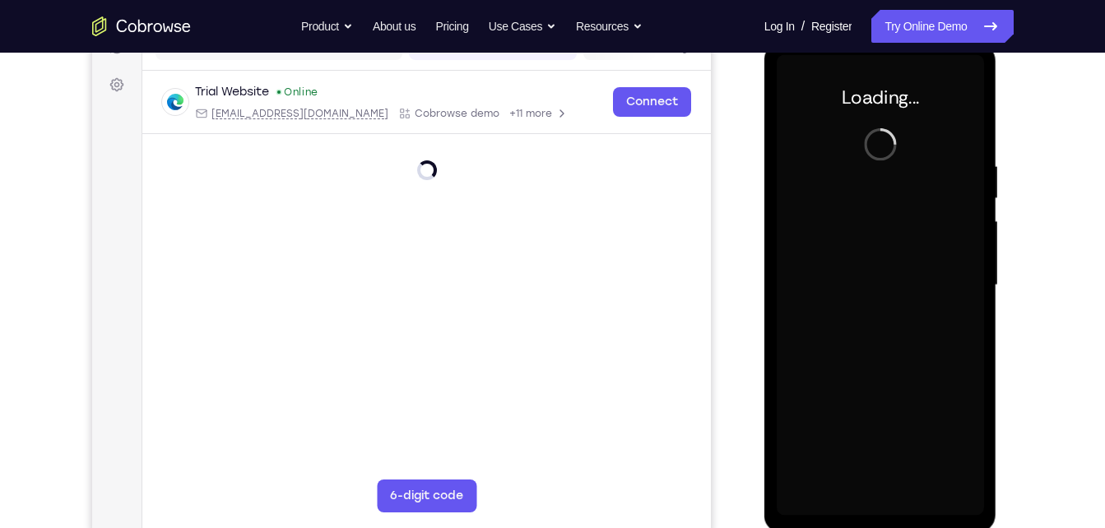
scroll to position [230, 0]
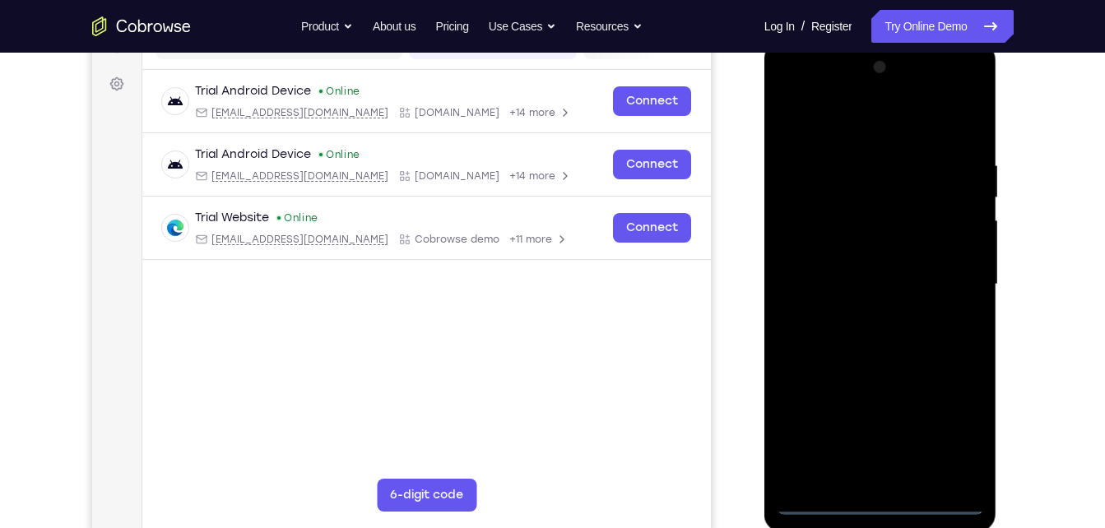
click at [879, 497] on div at bounding box center [880, 284] width 207 height 461
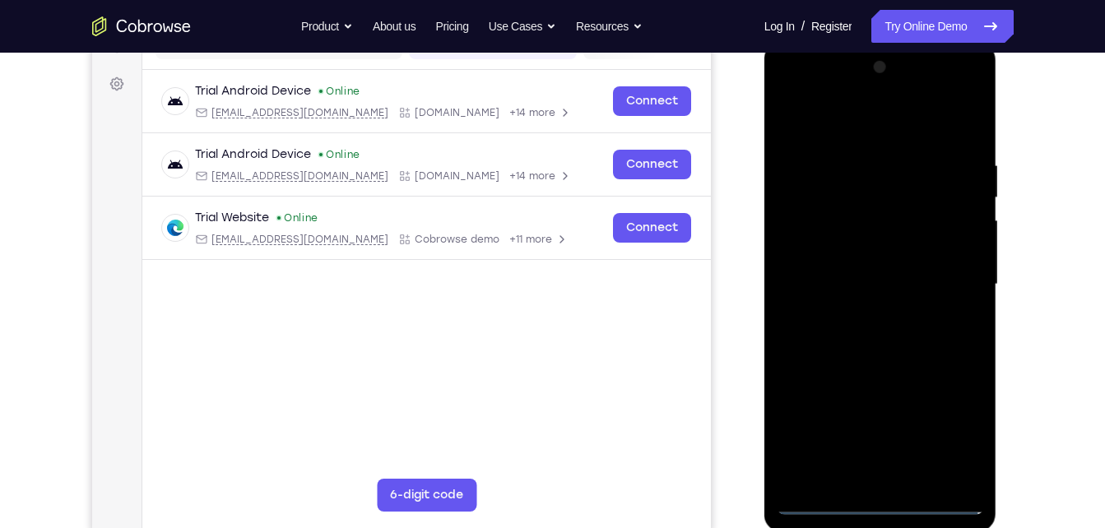
click at [879, 497] on div at bounding box center [880, 284] width 207 height 461
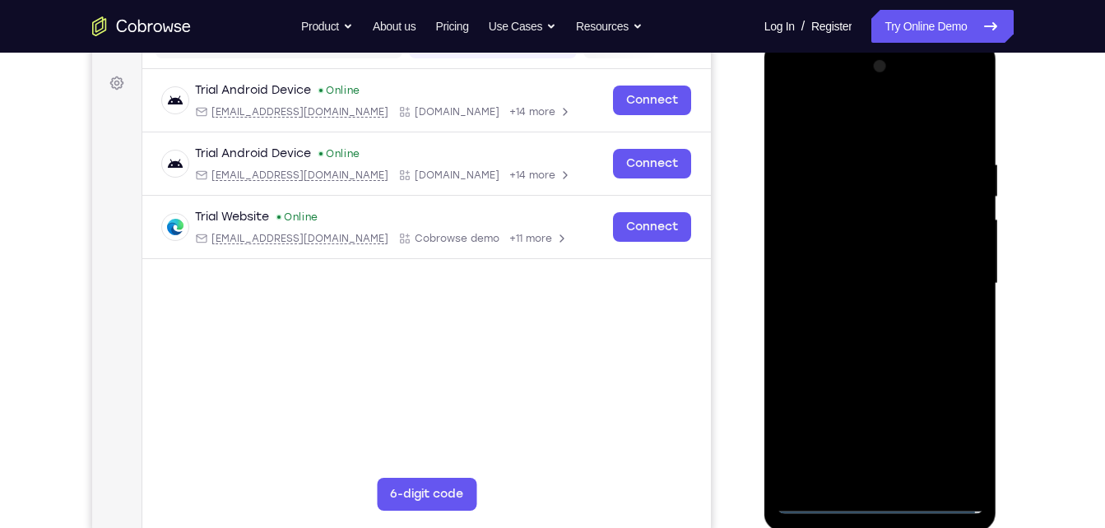
click at [879, 497] on div at bounding box center [880, 284] width 207 height 461
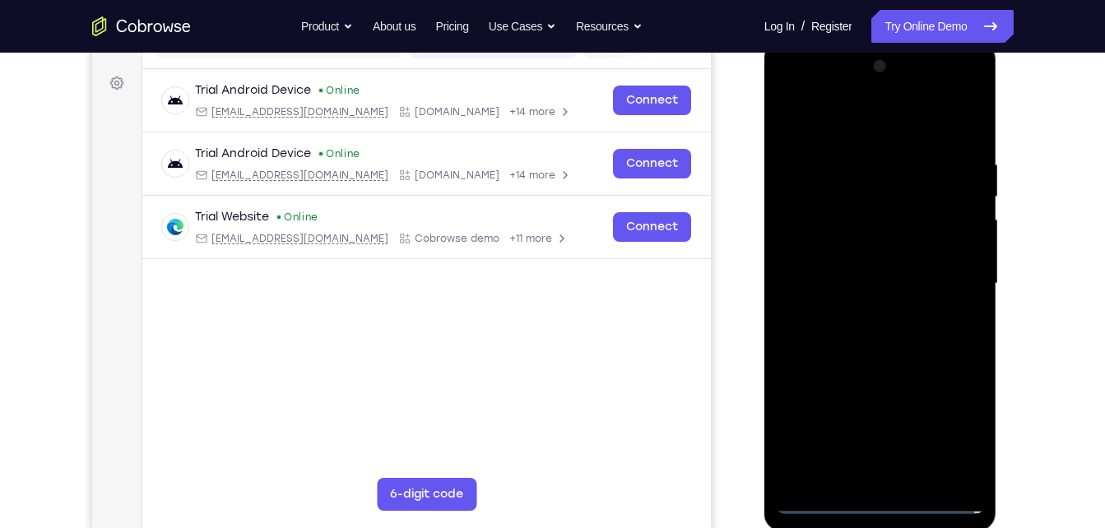
click at [879, 497] on div at bounding box center [880, 284] width 207 height 461
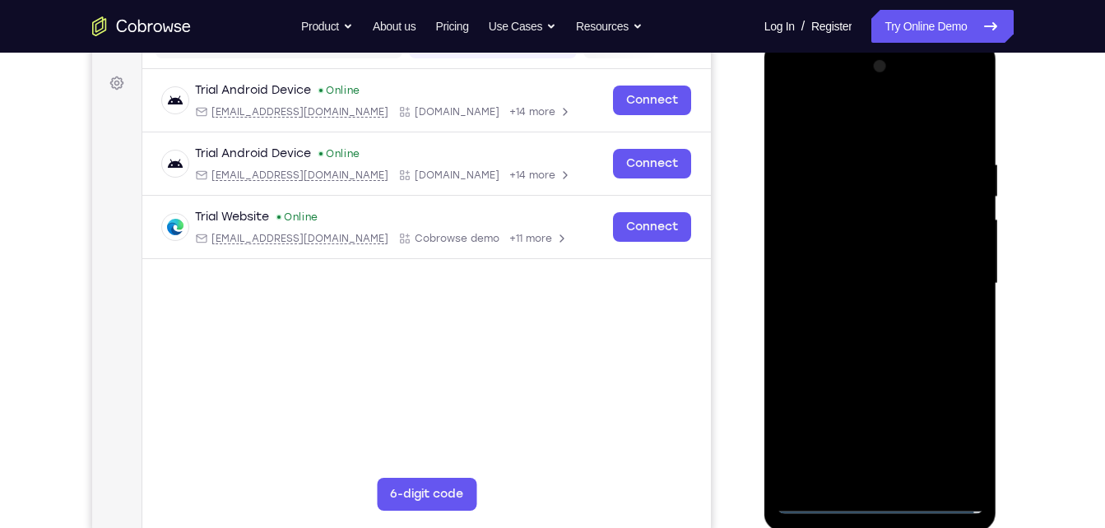
click at [879, 497] on div at bounding box center [880, 284] width 207 height 461
click at [962, 422] on div at bounding box center [880, 284] width 207 height 461
click at [952, 430] on div at bounding box center [880, 284] width 207 height 461
click at [789, 86] on div at bounding box center [880, 284] width 207 height 461
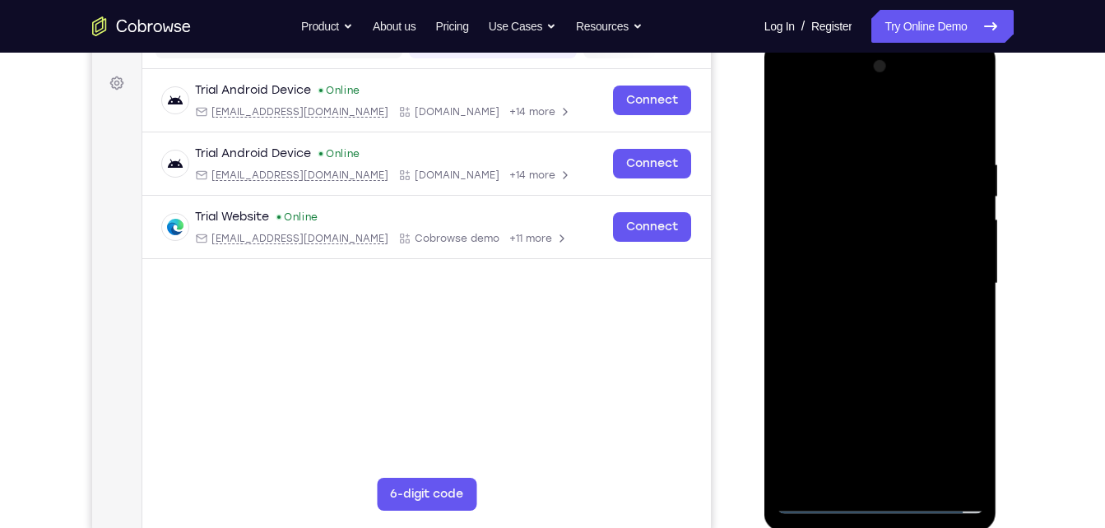
click at [943, 277] on div at bounding box center [880, 284] width 207 height 461
click at [859, 309] on div at bounding box center [880, 284] width 207 height 461
click at [861, 362] on div at bounding box center [880, 284] width 207 height 461
click at [900, 199] on div at bounding box center [880, 284] width 207 height 461
click at [890, 235] on div at bounding box center [880, 284] width 207 height 461
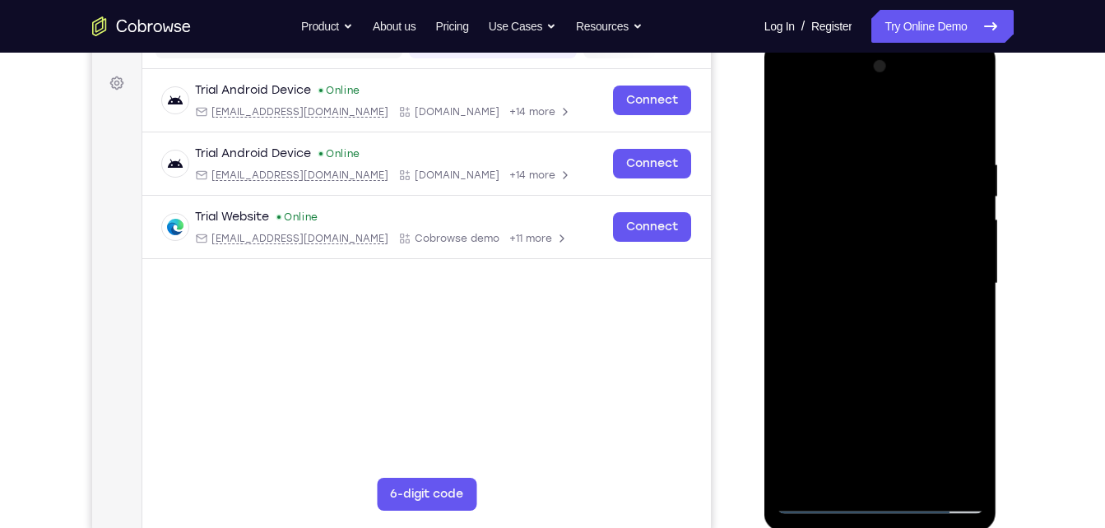
click at [854, 216] on div at bounding box center [880, 284] width 207 height 461
click at [881, 246] on div at bounding box center [880, 284] width 207 height 461
click at [916, 474] on div at bounding box center [880, 284] width 207 height 461
click at [878, 357] on div at bounding box center [880, 284] width 207 height 461
click at [971, 131] on div at bounding box center [880, 284] width 207 height 461
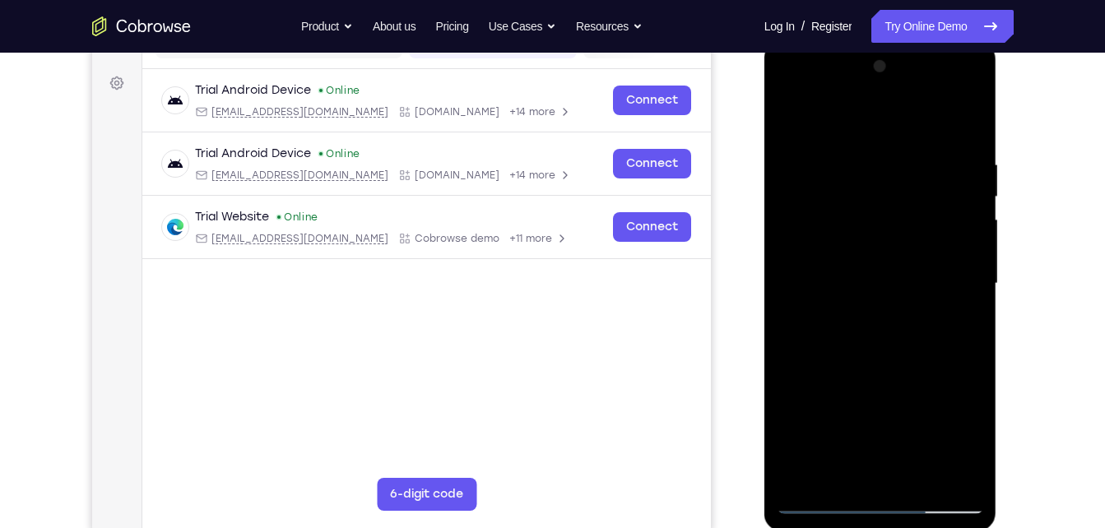
click at [918, 474] on div at bounding box center [880, 284] width 207 height 461
click at [923, 474] on div at bounding box center [880, 284] width 207 height 461
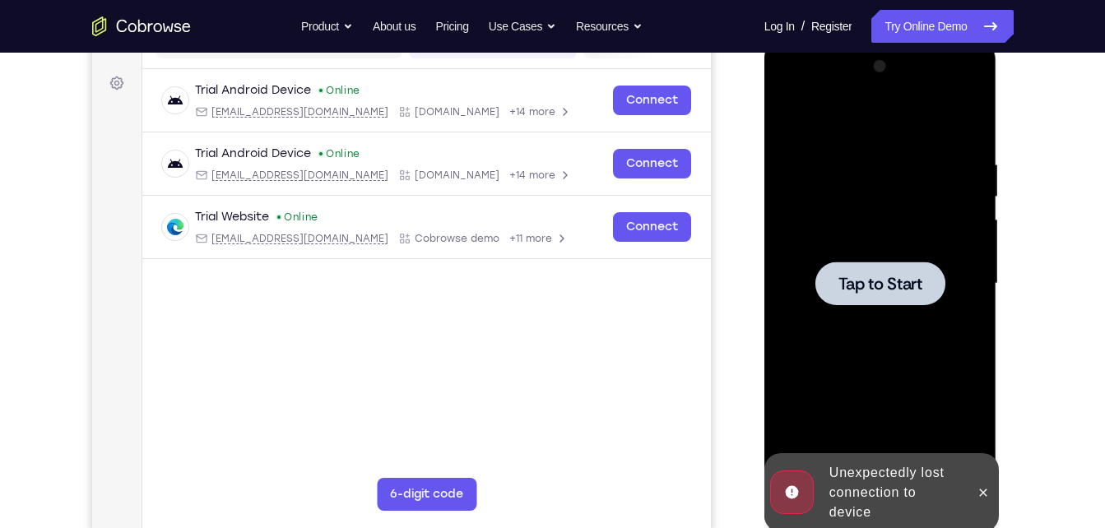
click at [910, 286] on span "Tap to Start" at bounding box center [881, 284] width 84 height 16
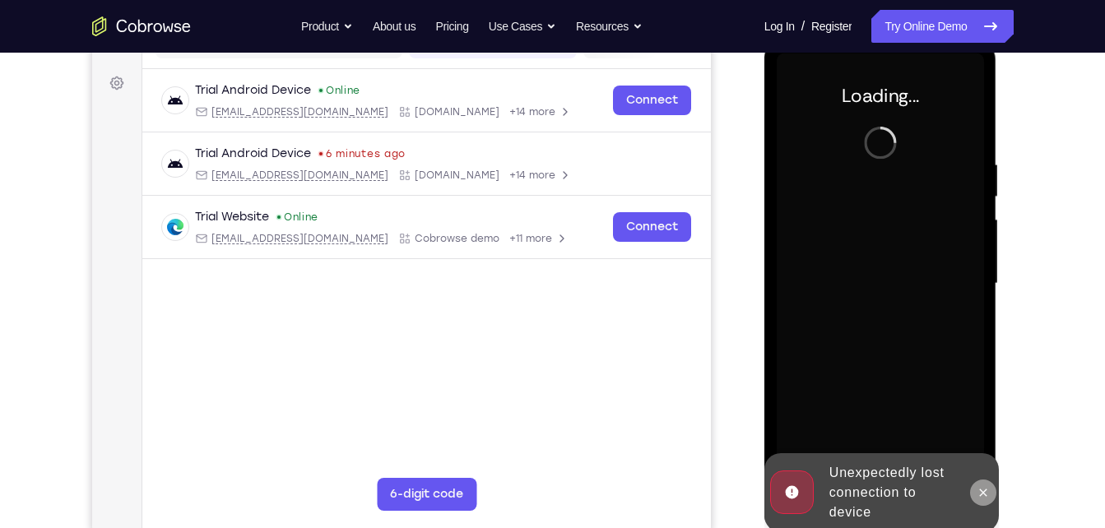
click at [983, 491] on icon at bounding box center [983, 492] width 7 height 7
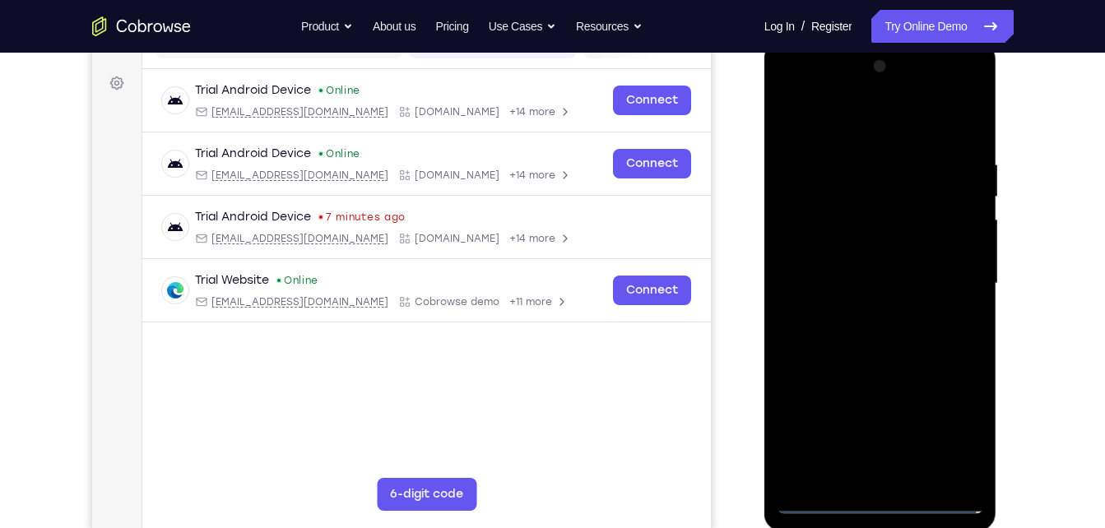
click at [889, 492] on div at bounding box center [880, 284] width 207 height 461
click at [868, 496] on div at bounding box center [880, 284] width 207 height 461
click at [876, 496] on div at bounding box center [880, 284] width 207 height 461
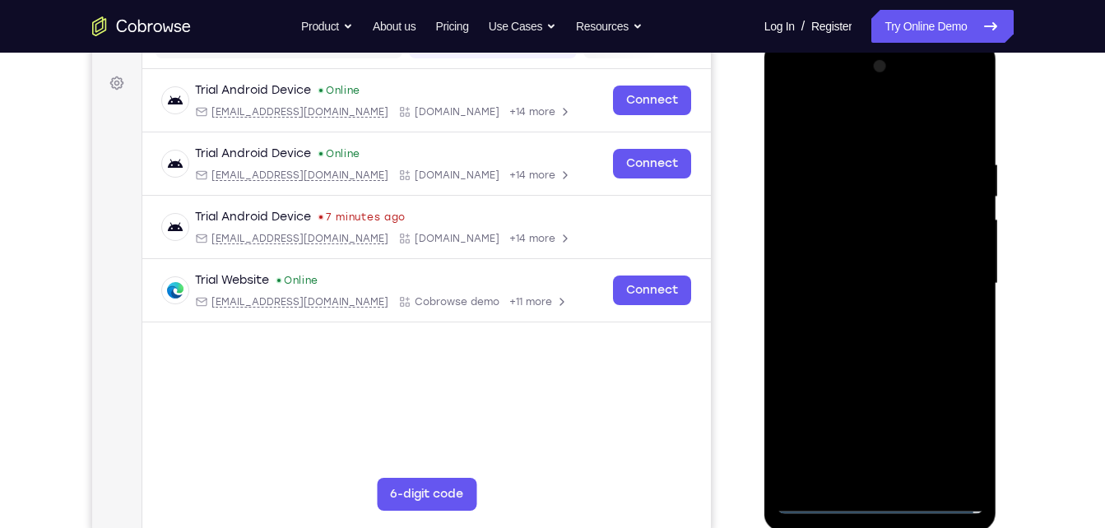
click at [876, 496] on div at bounding box center [880, 284] width 207 height 461
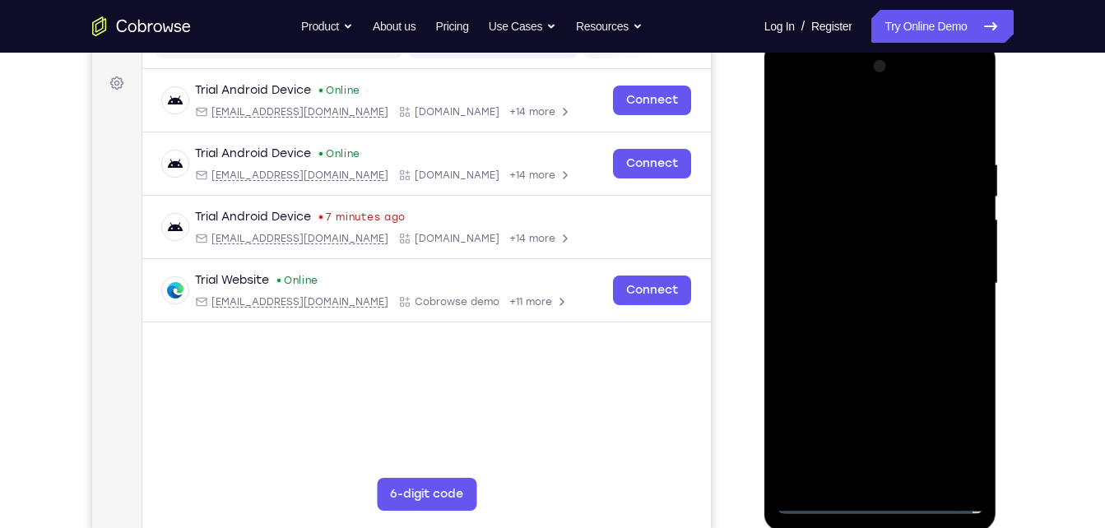
click at [876, 496] on div at bounding box center [880, 284] width 207 height 461
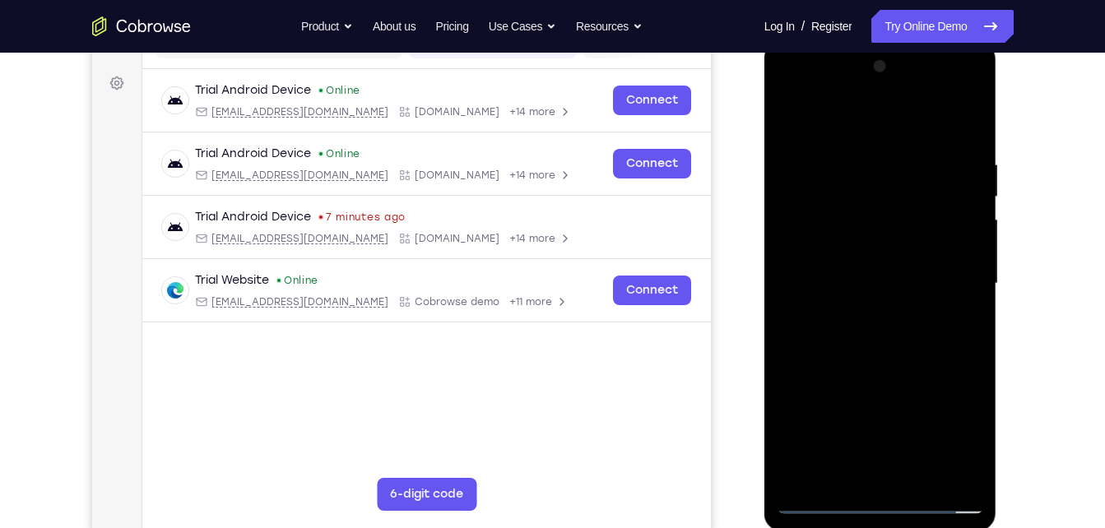
click at [876, 496] on div at bounding box center [880, 284] width 207 height 461
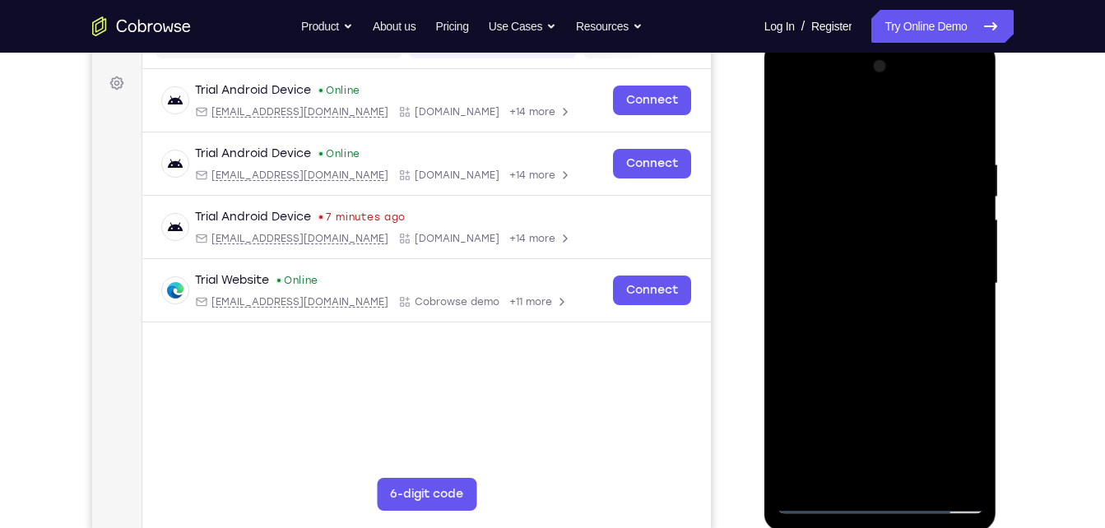
click at [876, 496] on div at bounding box center [880, 284] width 207 height 461
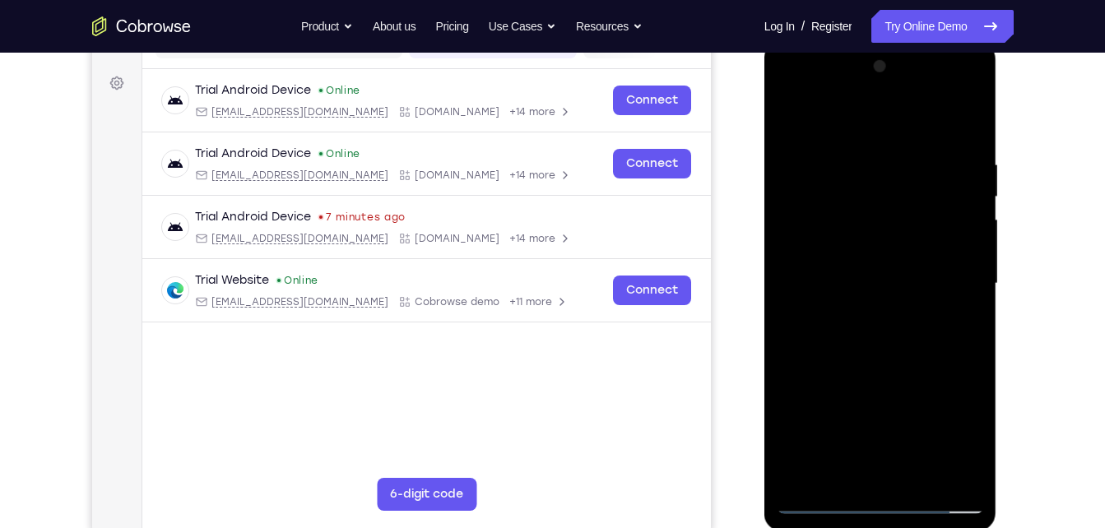
click at [876, 496] on div at bounding box center [880, 284] width 207 height 461
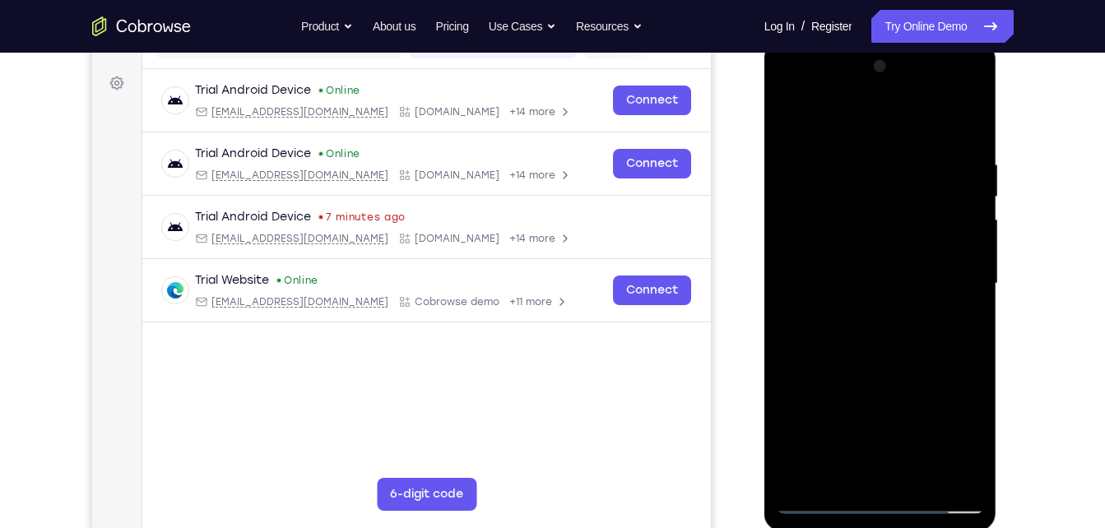
click at [876, 496] on div at bounding box center [880, 284] width 207 height 461
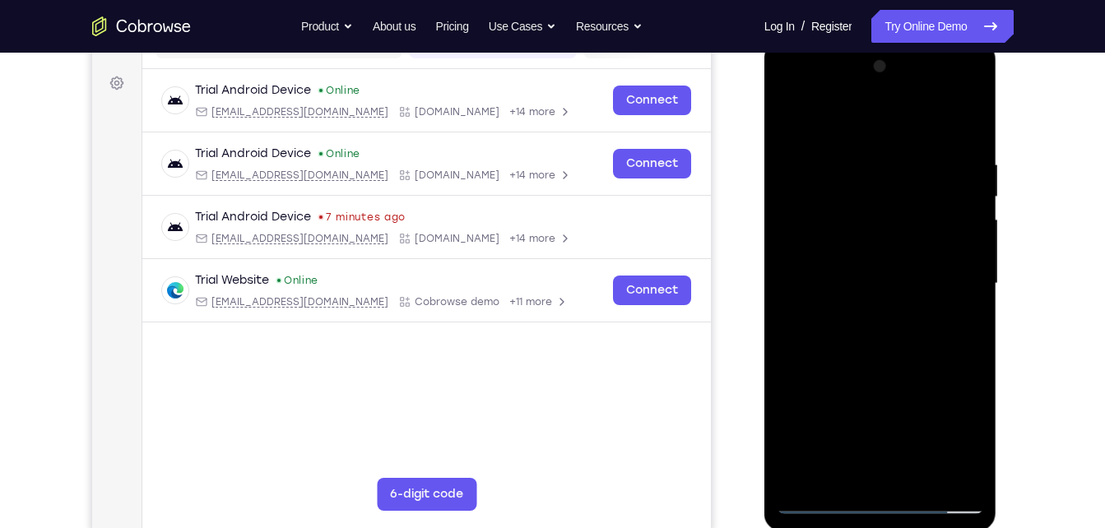
click at [876, 496] on div at bounding box center [880, 284] width 207 height 461
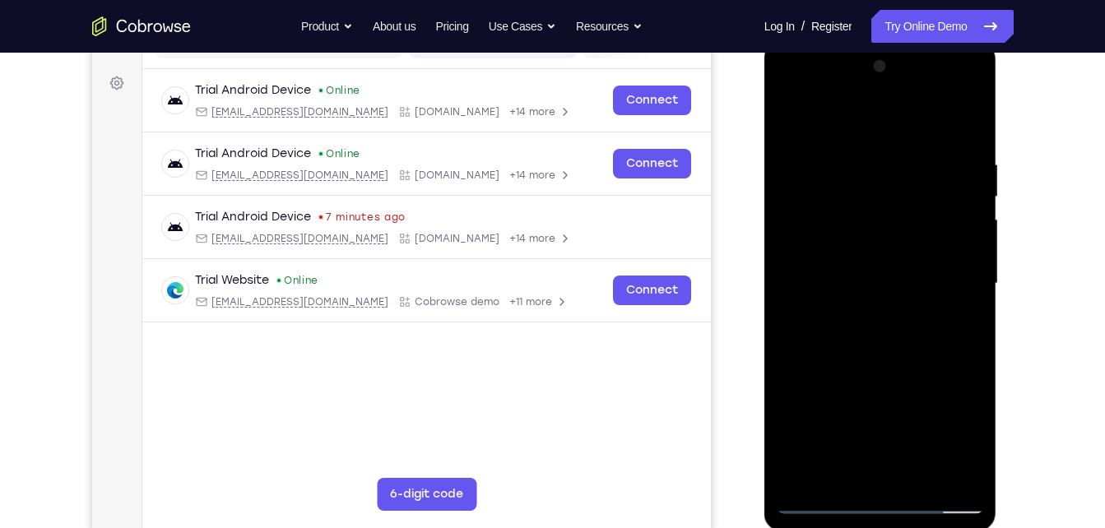
click at [876, 496] on div at bounding box center [880, 284] width 207 height 461
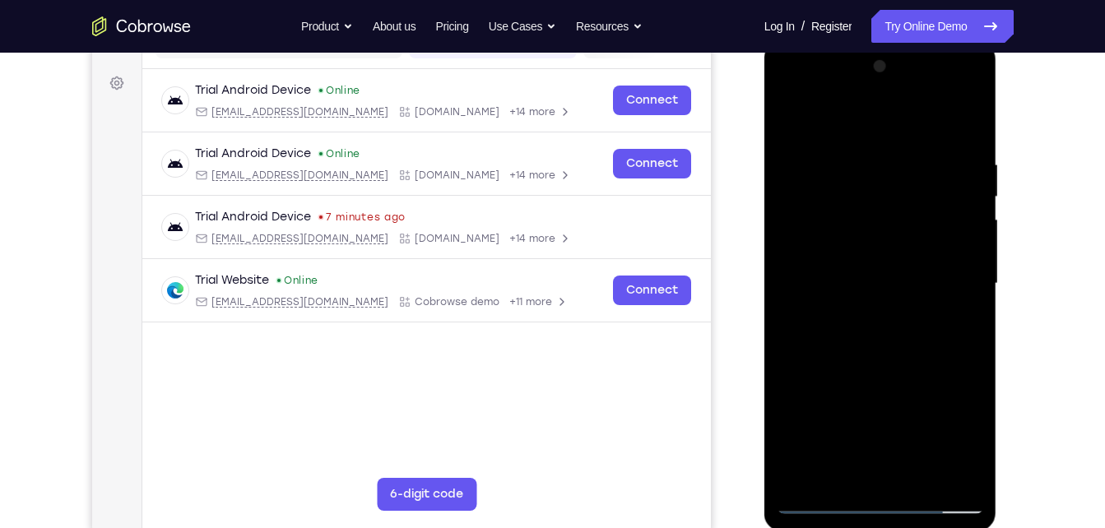
click at [876, 496] on div at bounding box center [880, 284] width 207 height 461
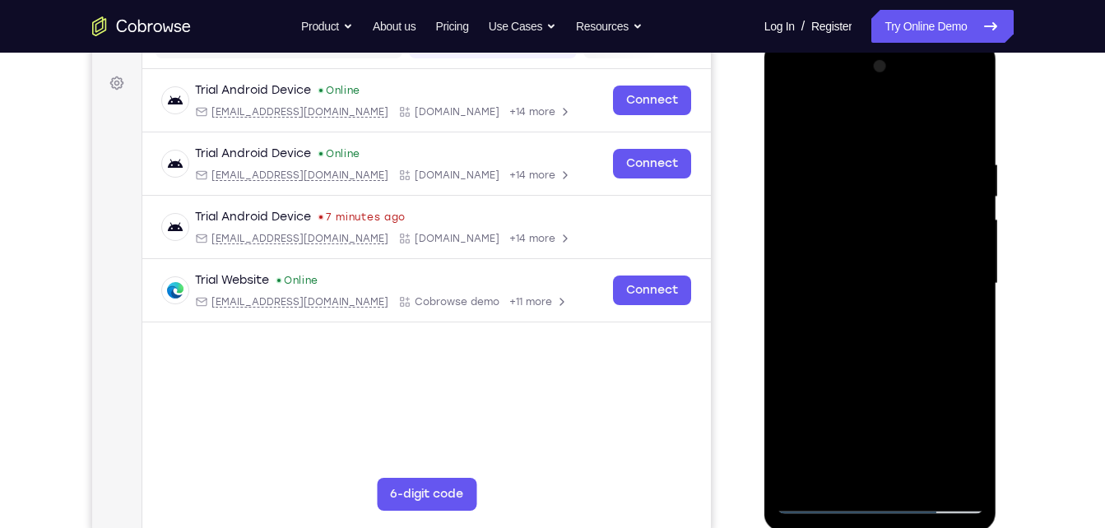
click at [876, 496] on div at bounding box center [880, 284] width 207 height 461
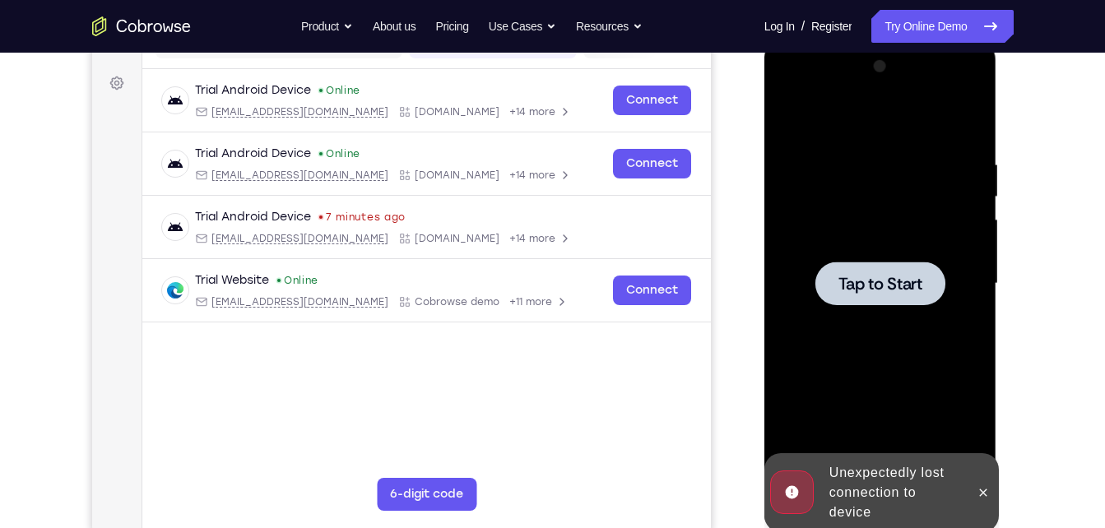
click at [880, 287] on span "Tap to Start" at bounding box center [881, 284] width 84 height 16
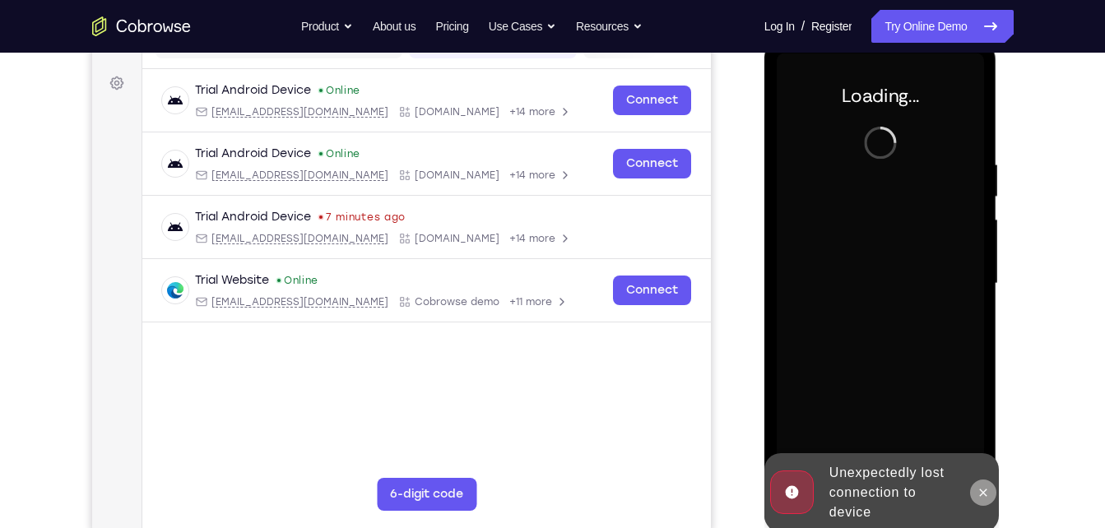
click at [984, 496] on icon at bounding box center [983, 492] width 13 height 13
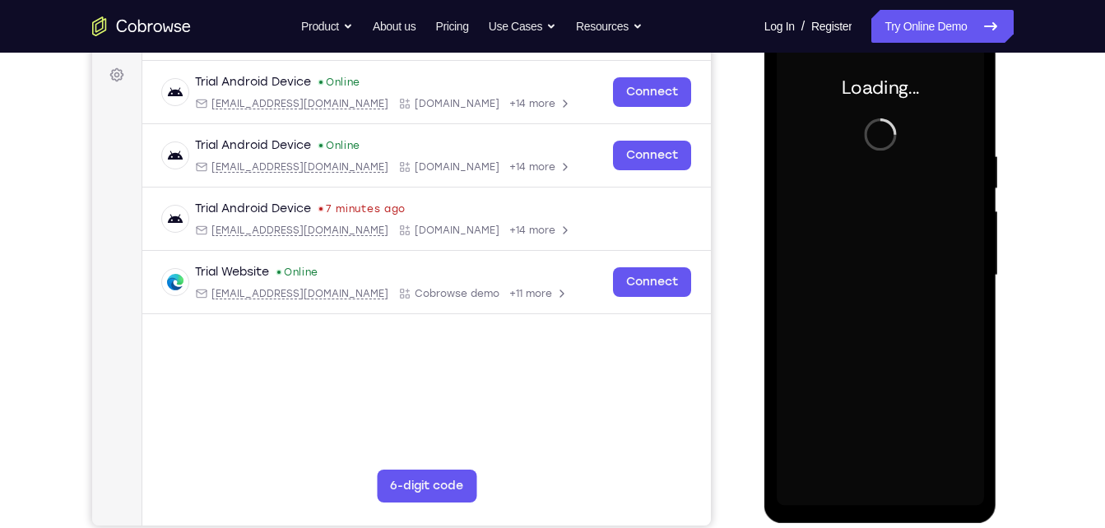
scroll to position [233, 0]
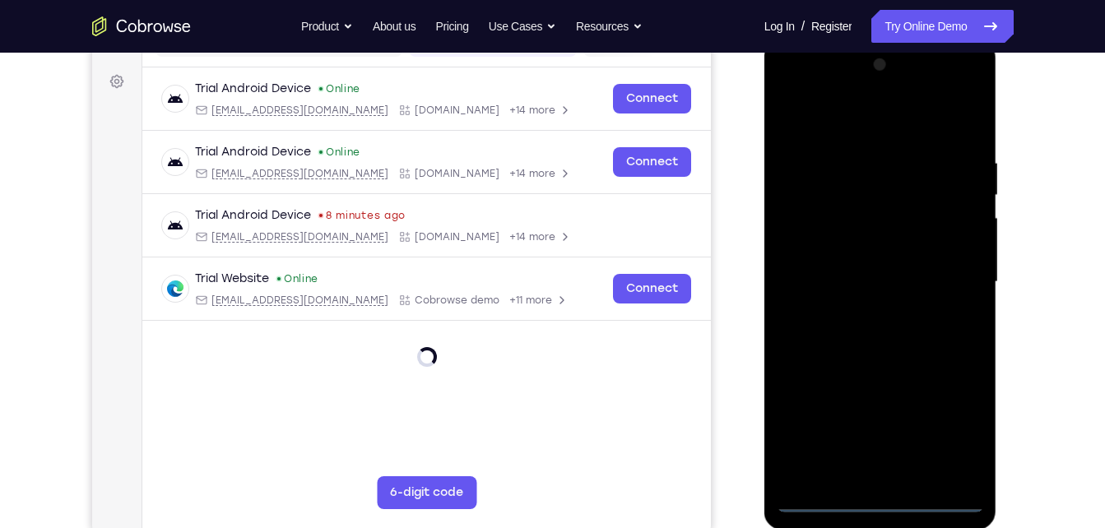
click at [880, 501] on div at bounding box center [880, 282] width 207 height 461
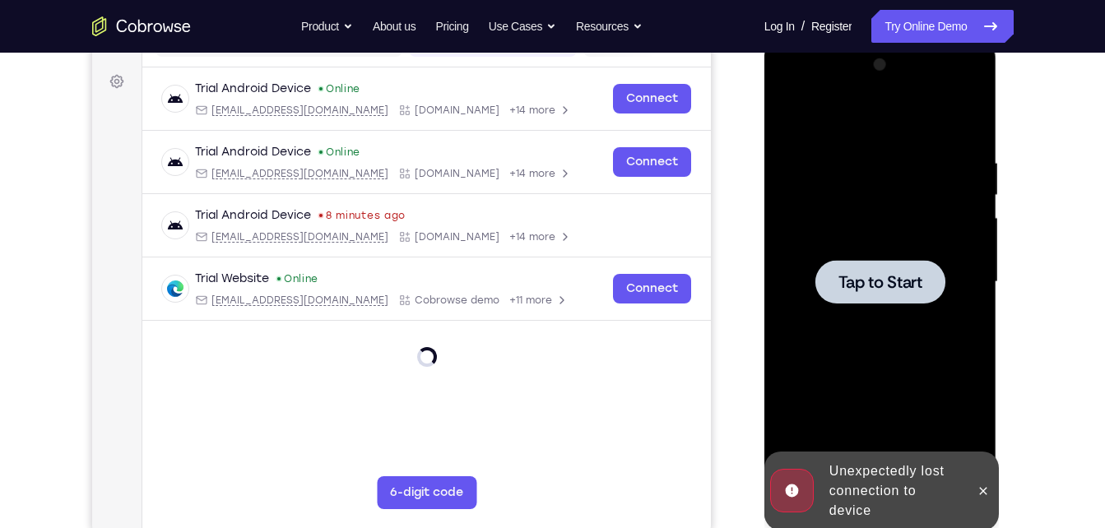
click at [893, 274] on span "Tap to Start" at bounding box center [881, 282] width 84 height 16
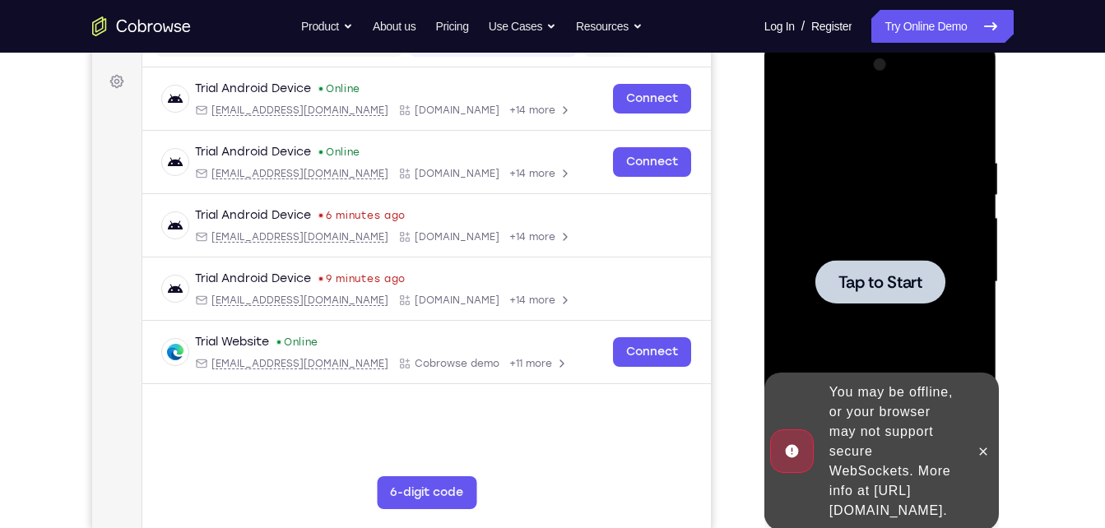
click at [875, 275] on span "Tap to Start" at bounding box center [881, 282] width 84 height 16
click at [978, 445] on icon at bounding box center [983, 451] width 13 height 13
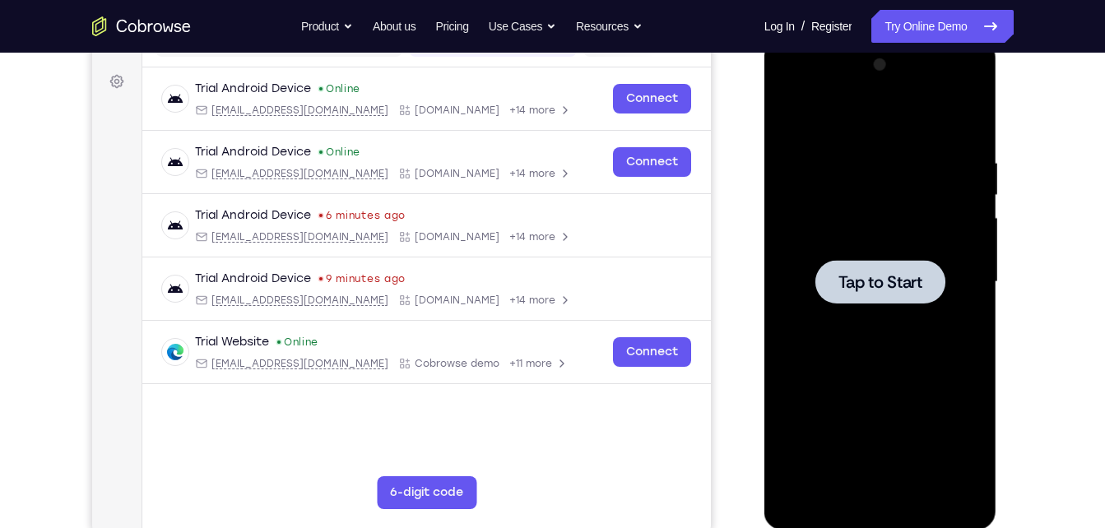
click at [862, 277] on span "Tap to Start" at bounding box center [881, 282] width 84 height 16
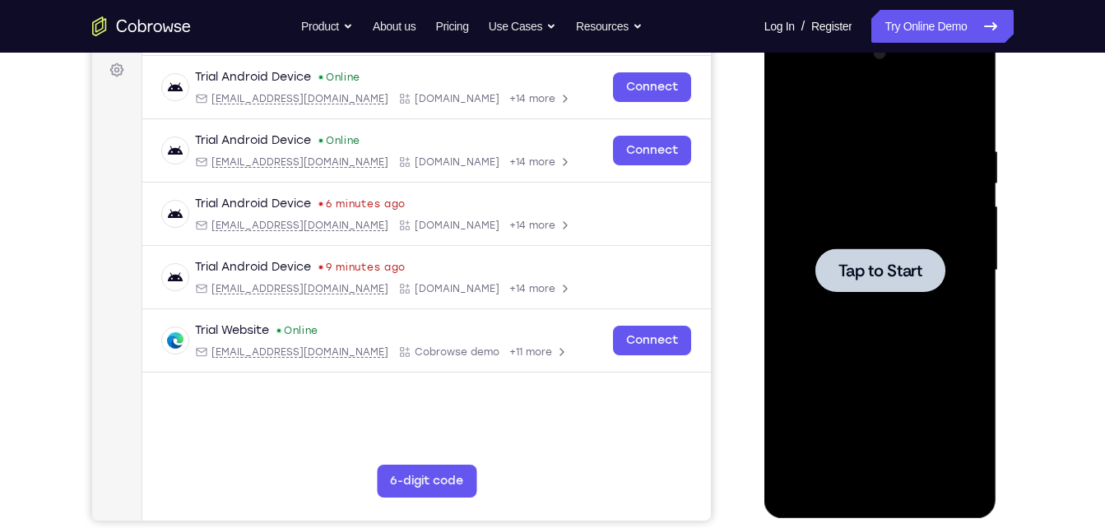
scroll to position [249, 0]
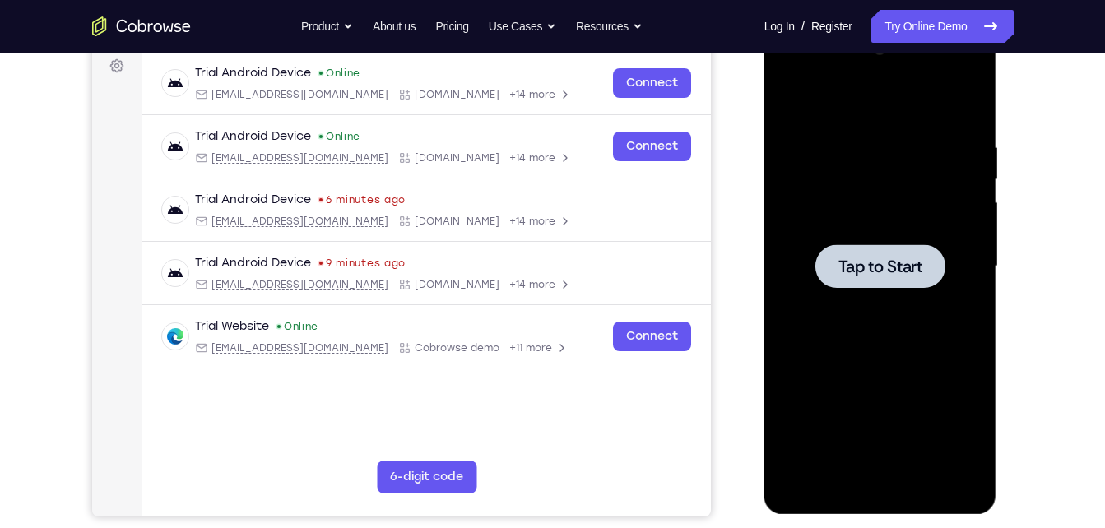
click at [852, 260] on span "Tap to Start" at bounding box center [881, 266] width 84 height 16
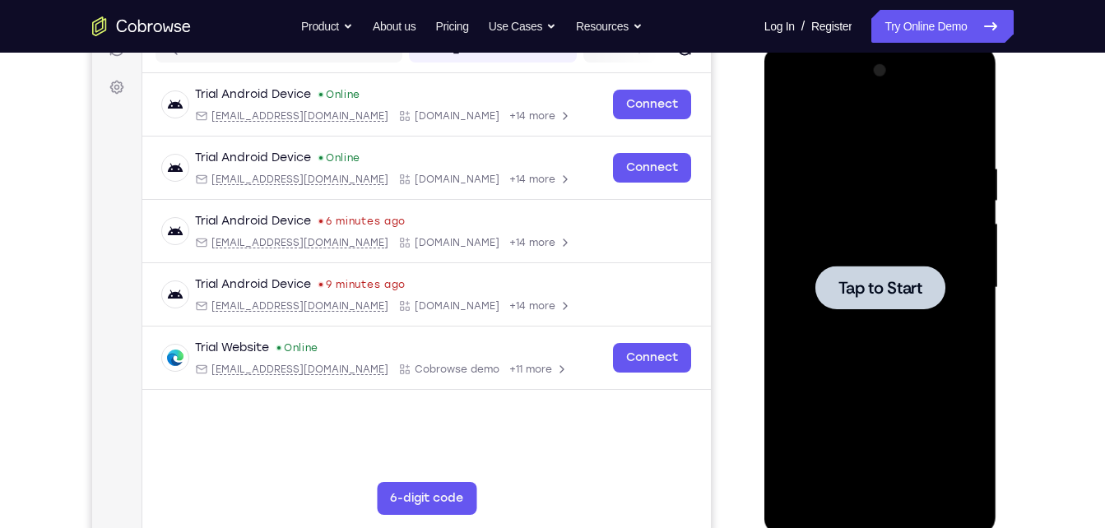
scroll to position [226, 0]
click at [869, 281] on span "Tap to Start" at bounding box center [881, 289] width 84 height 16
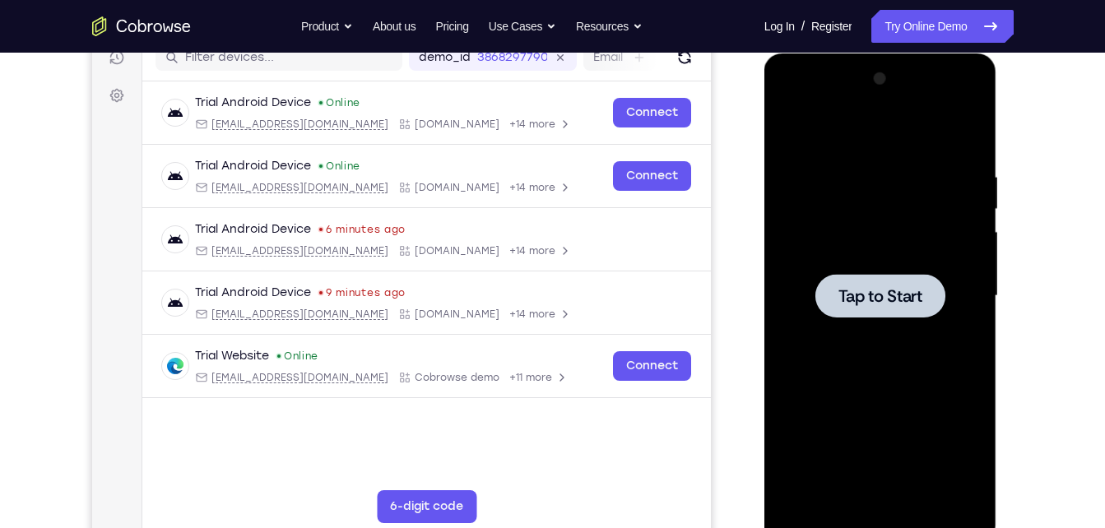
scroll to position [220, 0]
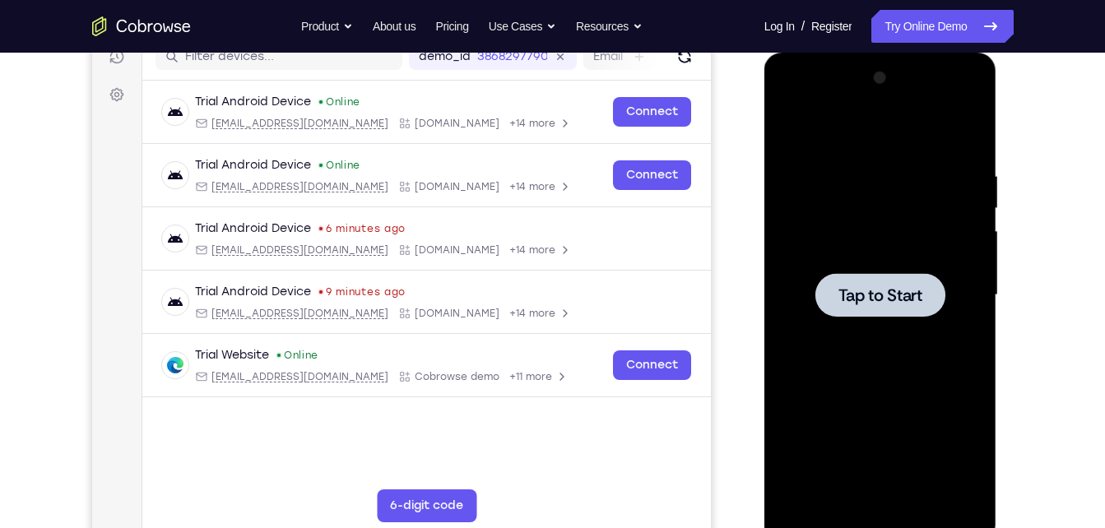
click at [887, 290] on span "Tap to Start" at bounding box center [881, 295] width 84 height 16
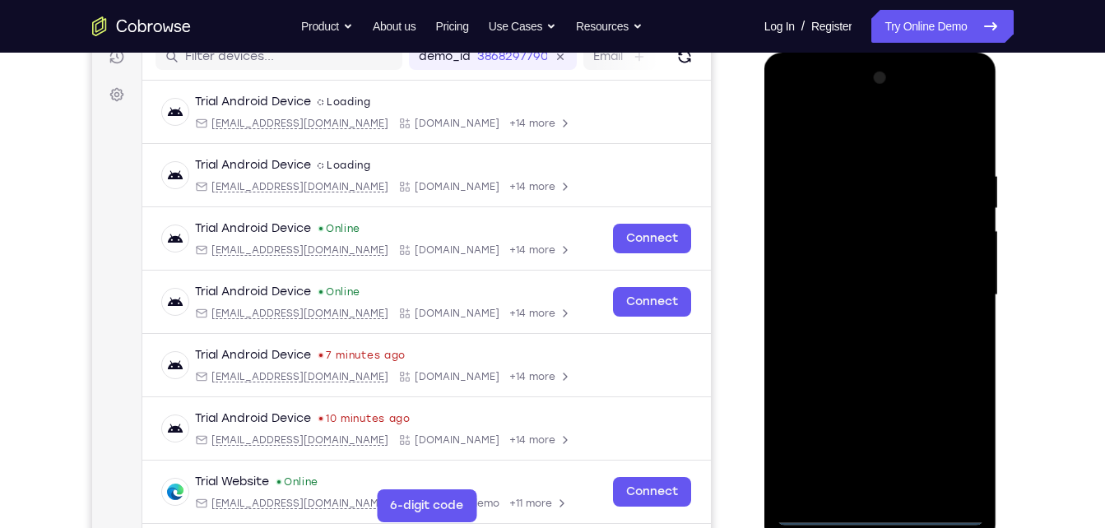
click at [879, 511] on div at bounding box center [880, 295] width 207 height 461
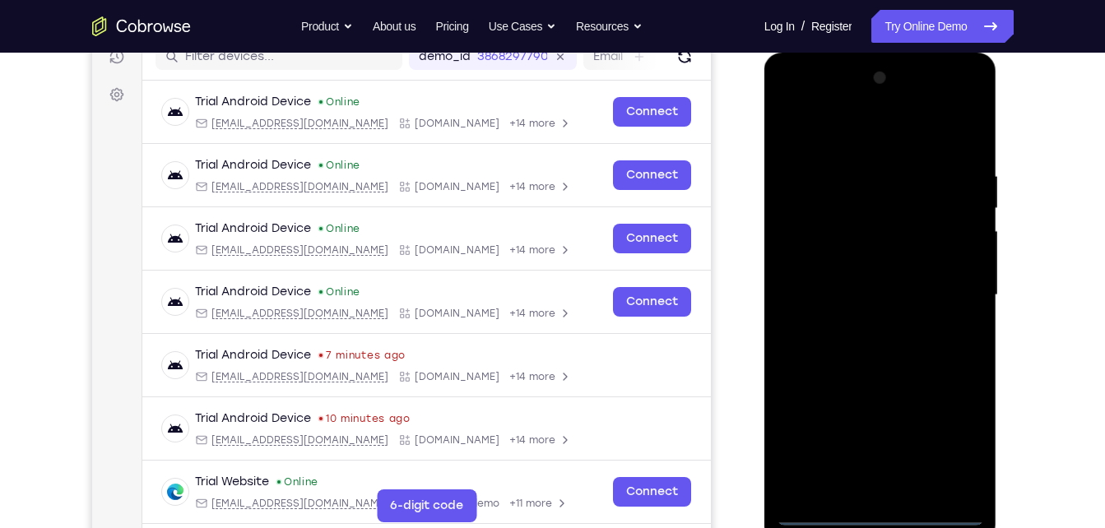
click at [946, 421] on div at bounding box center [880, 295] width 207 height 461
click at [954, 444] on div at bounding box center [880, 295] width 207 height 461
click at [792, 100] on div at bounding box center [880, 295] width 207 height 461
click at [951, 295] on div at bounding box center [880, 295] width 207 height 461
click at [951, 279] on div at bounding box center [880, 295] width 207 height 461
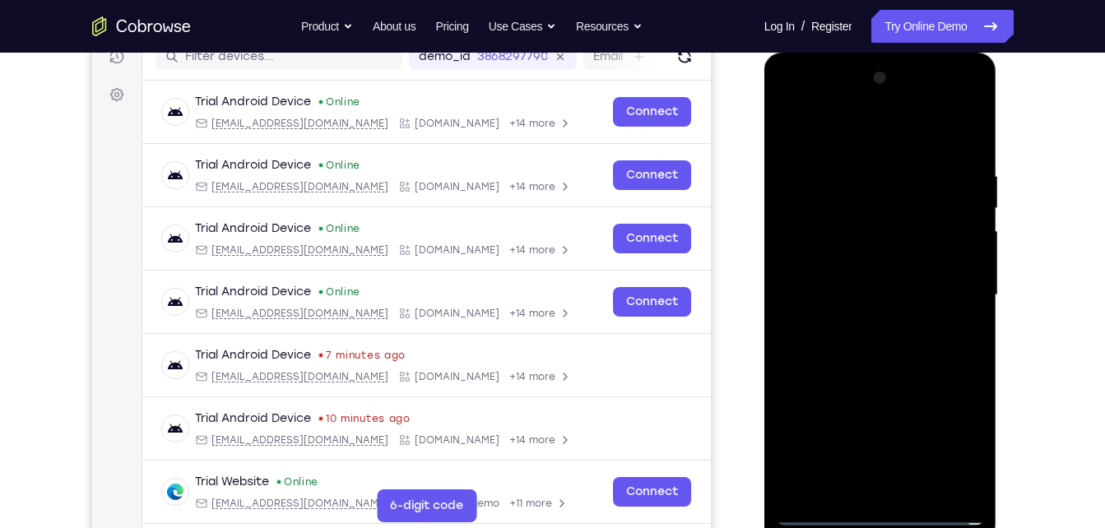
click at [948, 278] on div at bounding box center [880, 295] width 207 height 461
click at [868, 321] on div at bounding box center [880, 295] width 207 height 461
click at [884, 377] on div at bounding box center [880, 295] width 207 height 461
click at [893, 219] on div at bounding box center [880, 295] width 207 height 461
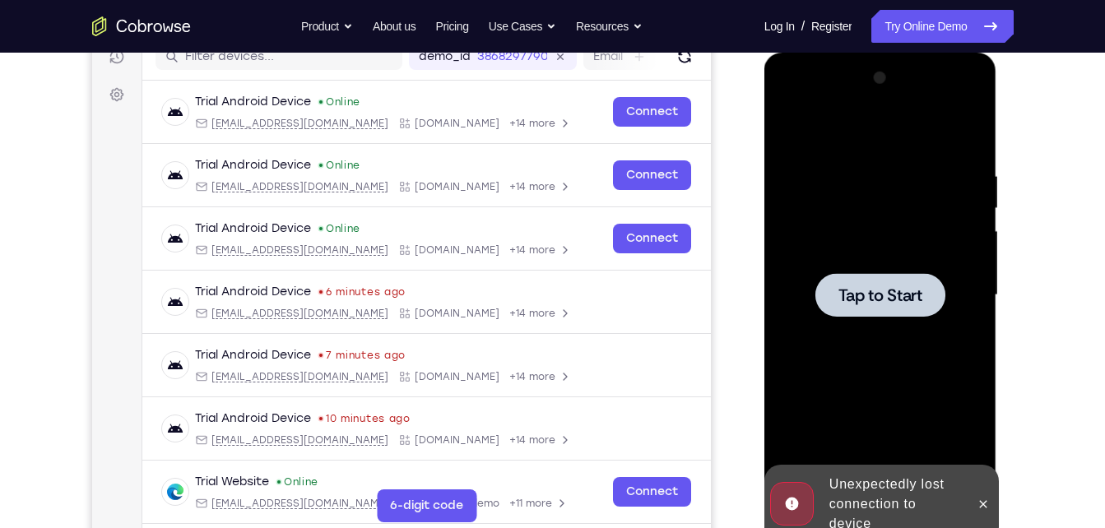
click at [865, 291] on span "Tap to Start" at bounding box center [881, 295] width 84 height 16
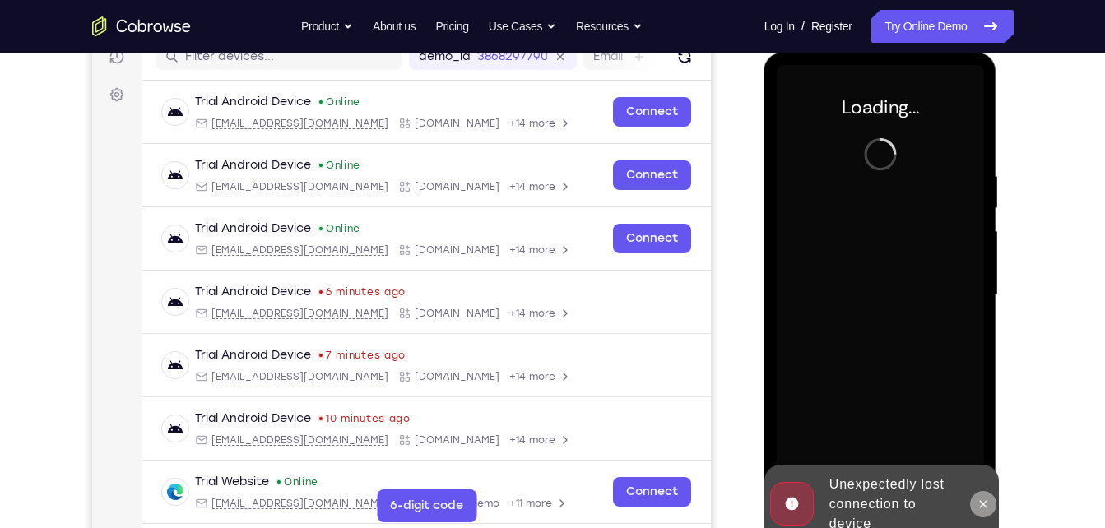
click at [984, 499] on icon at bounding box center [983, 504] width 13 height 13
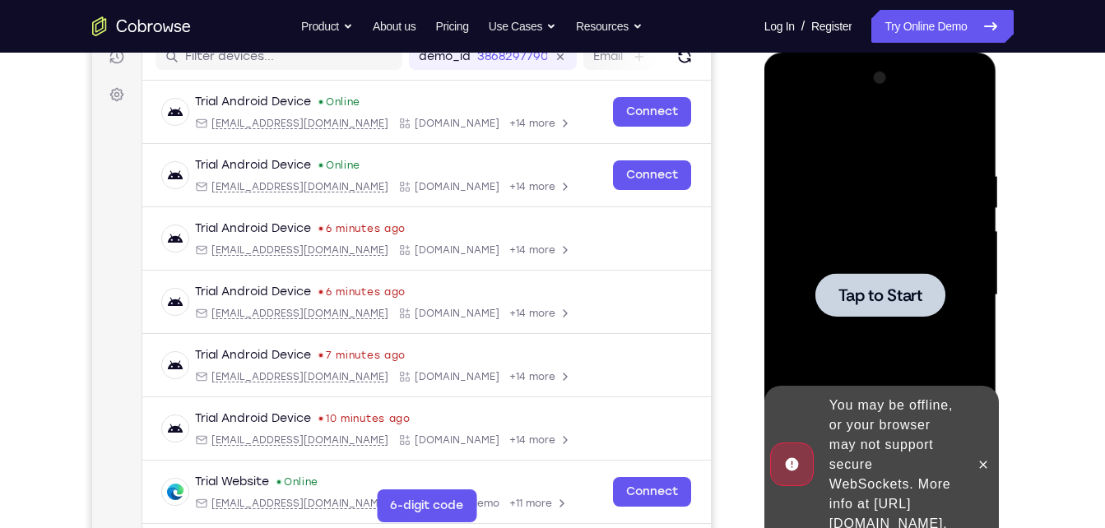
click at [888, 307] on div at bounding box center [881, 295] width 130 height 44
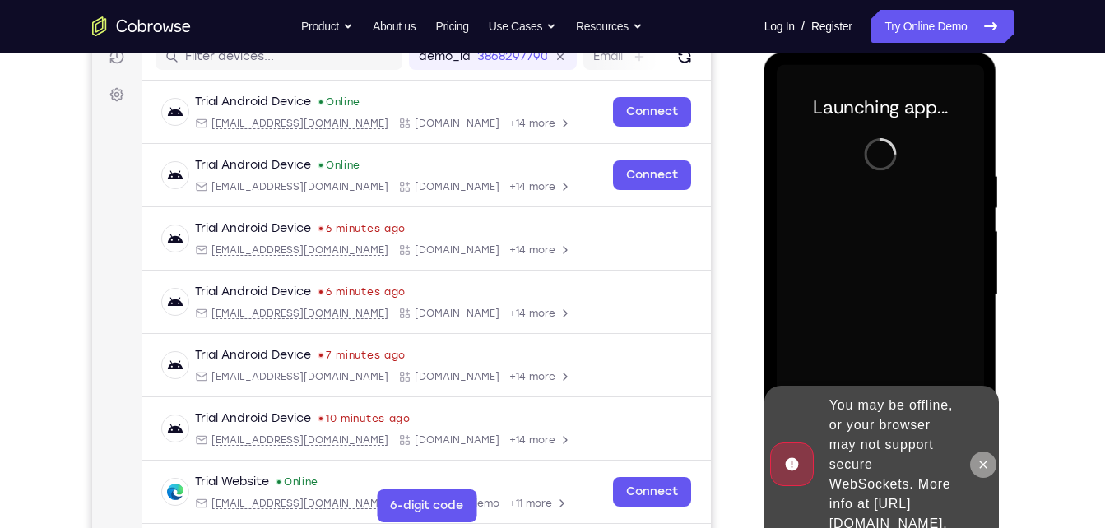
click at [986, 458] on icon at bounding box center [983, 464] width 13 height 13
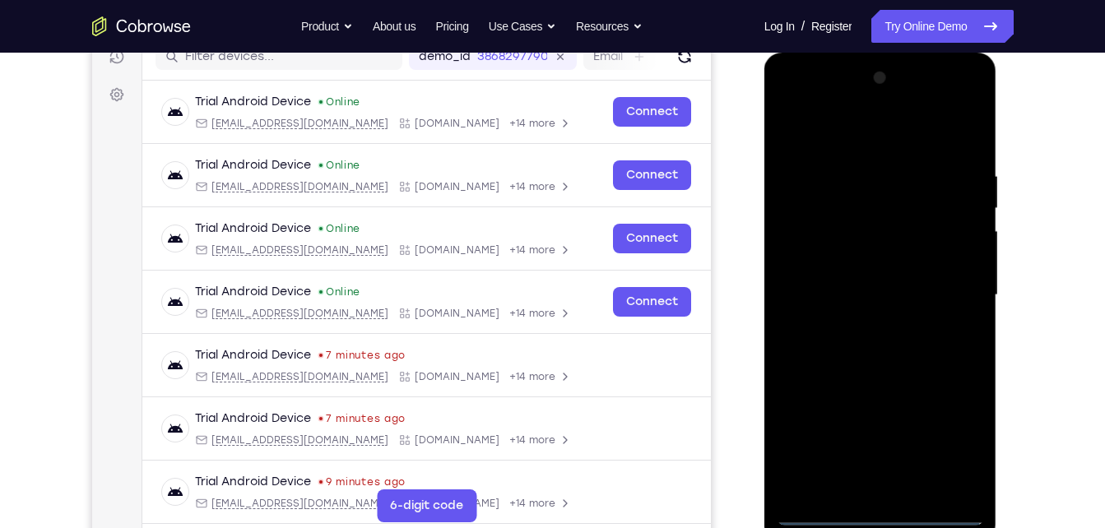
click at [883, 509] on div at bounding box center [880, 295] width 207 height 461
click at [951, 451] on div at bounding box center [880, 295] width 207 height 461
click at [792, 100] on div at bounding box center [880, 295] width 207 height 461
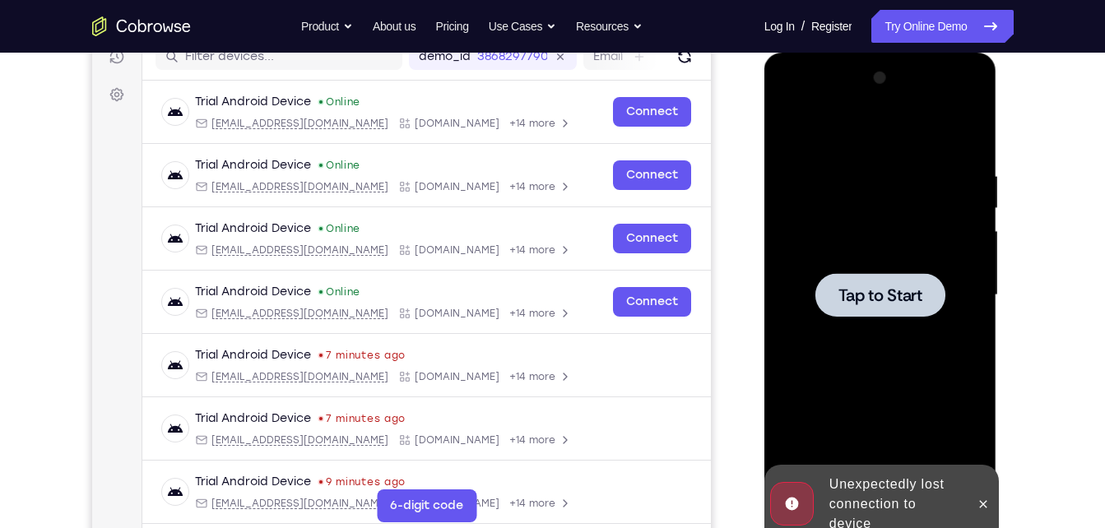
click at [868, 294] on span "Tap to Start" at bounding box center [881, 295] width 84 height 16
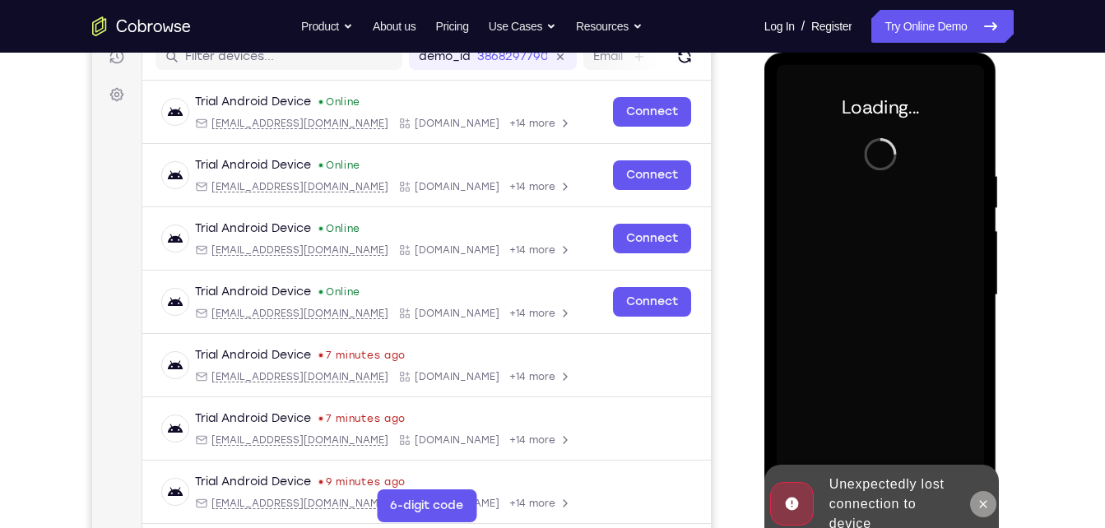
click at [982, 500] on icon at bounding box center [983, 504] width 13 height 13
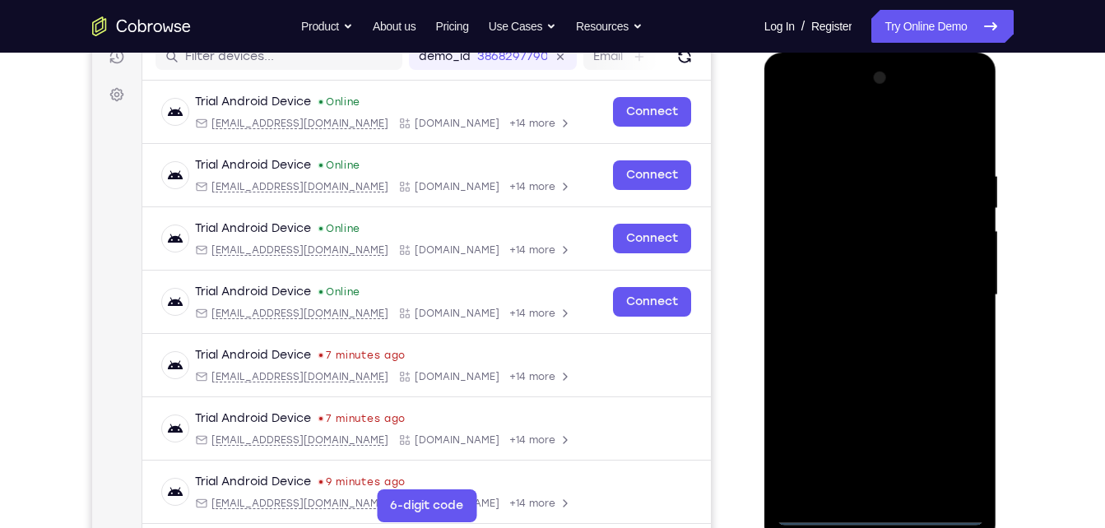
click at [877, 508] on div at bounding box center [880, 295] width 207 height 461
click at [879, 510] on div at bounding box center [880, 295] width 207 height 461
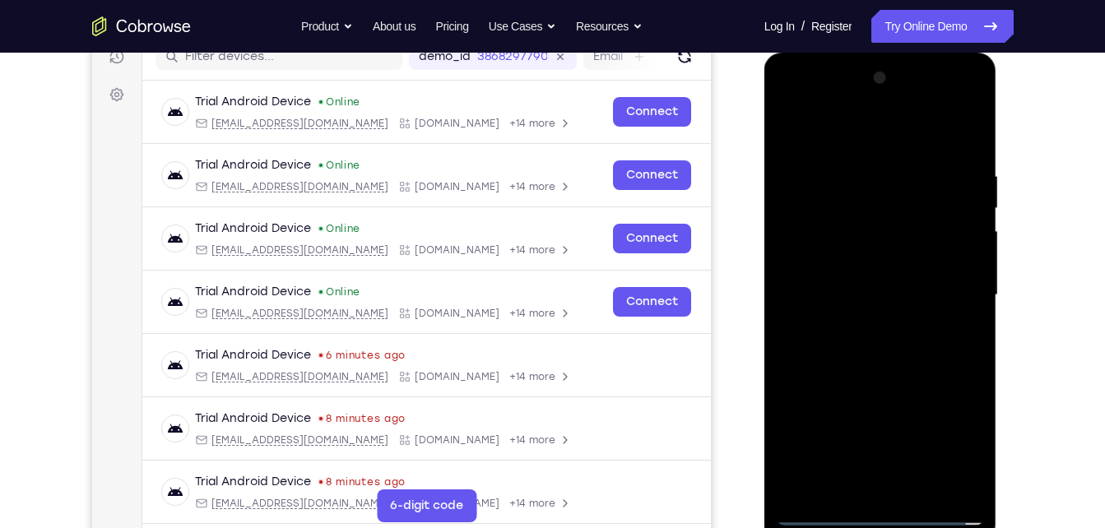
click at [947, 440] on div at bounding box center [880, 295] width 207 height 461
click at [789, 99] on div at bounding box center [880, 295] width 207 height 461
click at [950, 286] on div at bounding box center [880, 295] width 207 height 461
click at [805, 151] on div at bounding box center [880, 295] width 207 height 461
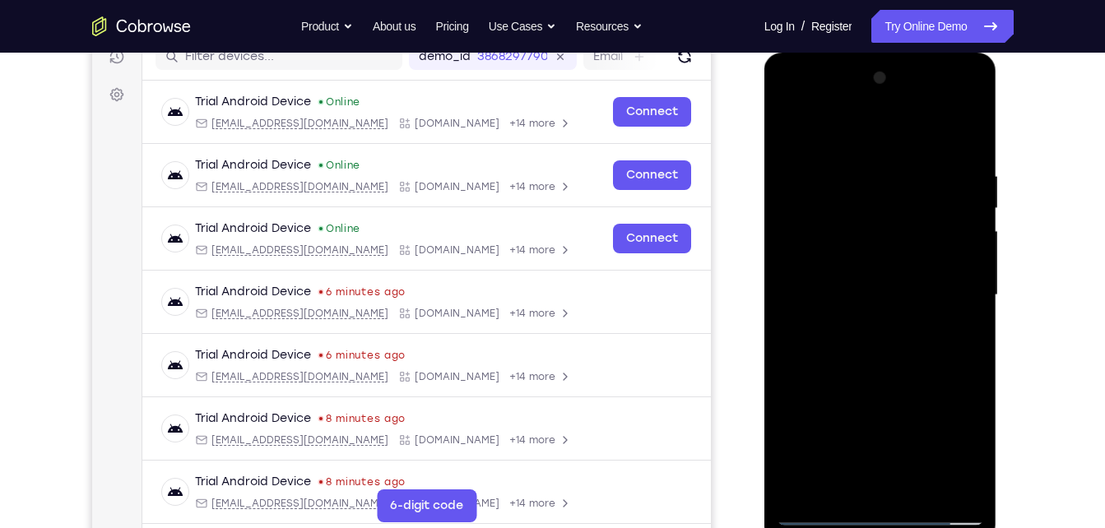
click at [947, 286] on div at bounding box center [880, 295] width 207 height 461
click at [859, 328] on div at bounding box center [880, 295] width 207 height 461
click at [860, 372] on div at bounding box center [880, 295] width 207 height 461
click at [842, 409] on div at bounding box center [880, 295] width 207 height 461
click at [896, 372] on div at bounding box center [880, 295] width 207 height 461
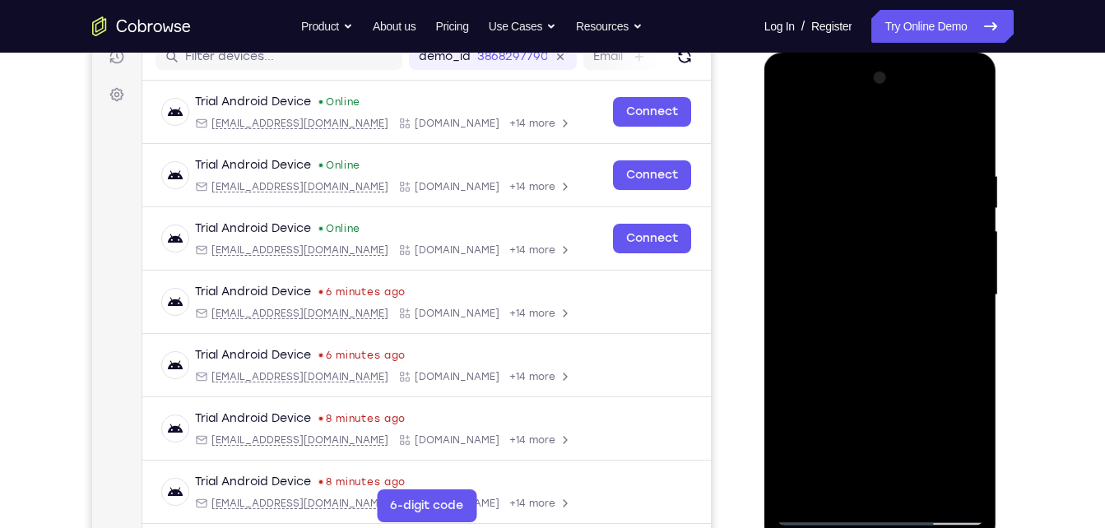
click at [826, 214] on div at bounding box center [880, 295] width 207 height 461
click at [825, 219] on div at bounding box center [880, 295] width 207 height 461
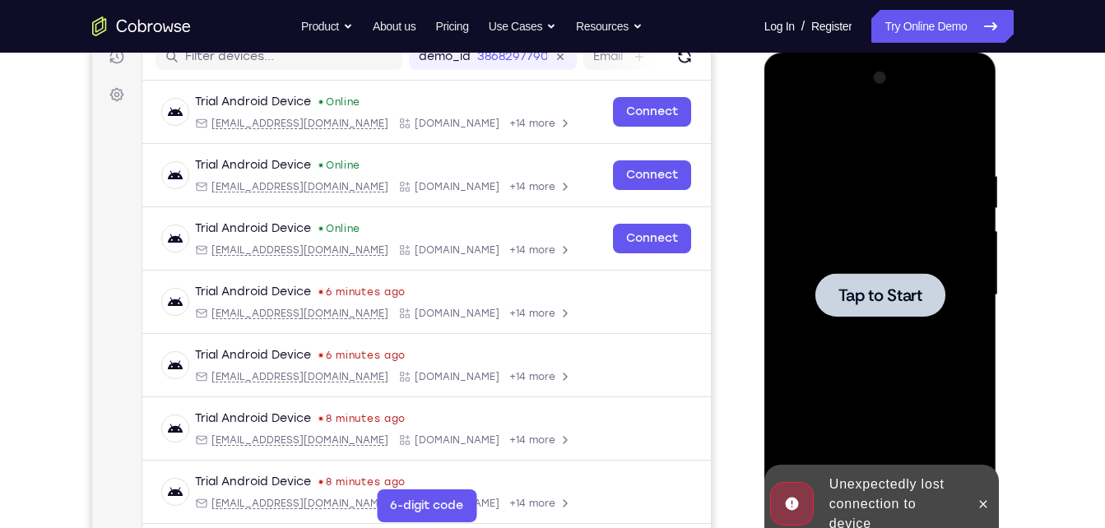
click at [864, 309] on div at bounding box center [881, 295] width 130 height 44
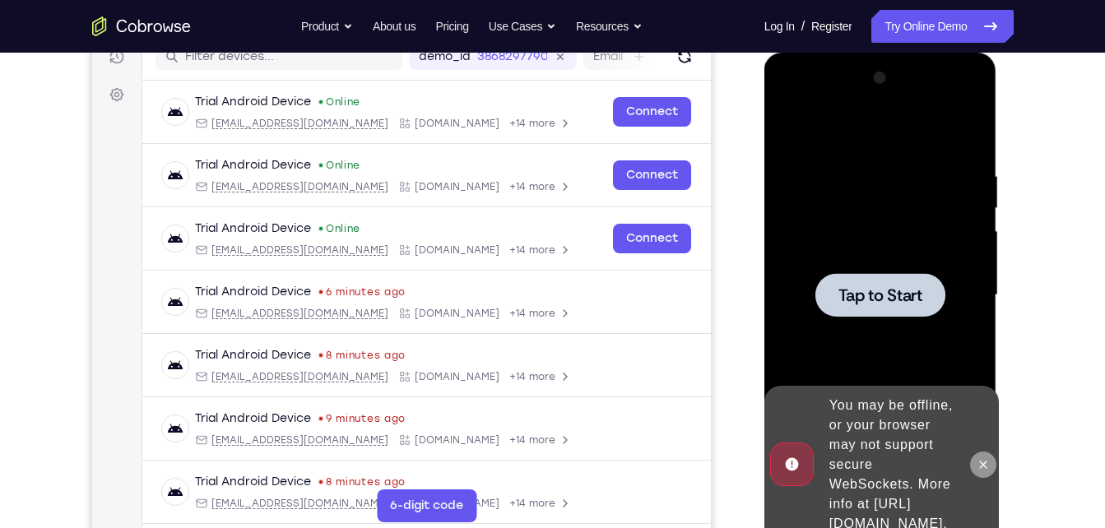
click at [984, 458] on icon at bounding box center [983, 464] width 13 height 13
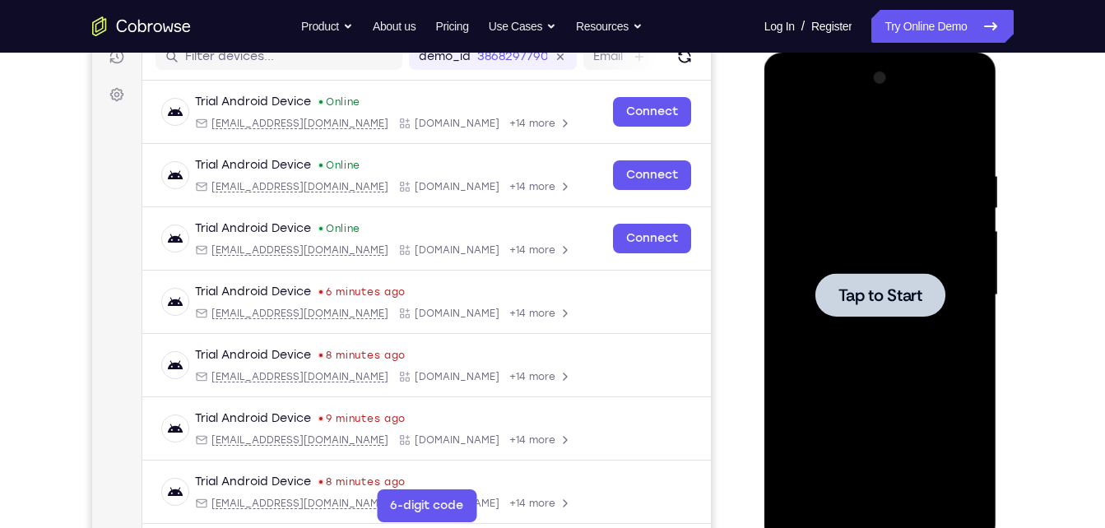
click at [849, 291] on span "Tap to Start" at bounding box center [881, 295] width 84 height 16
click at [886, 298] on span "Tap to Start" at bounding box center [881, 295] width 84 height 16
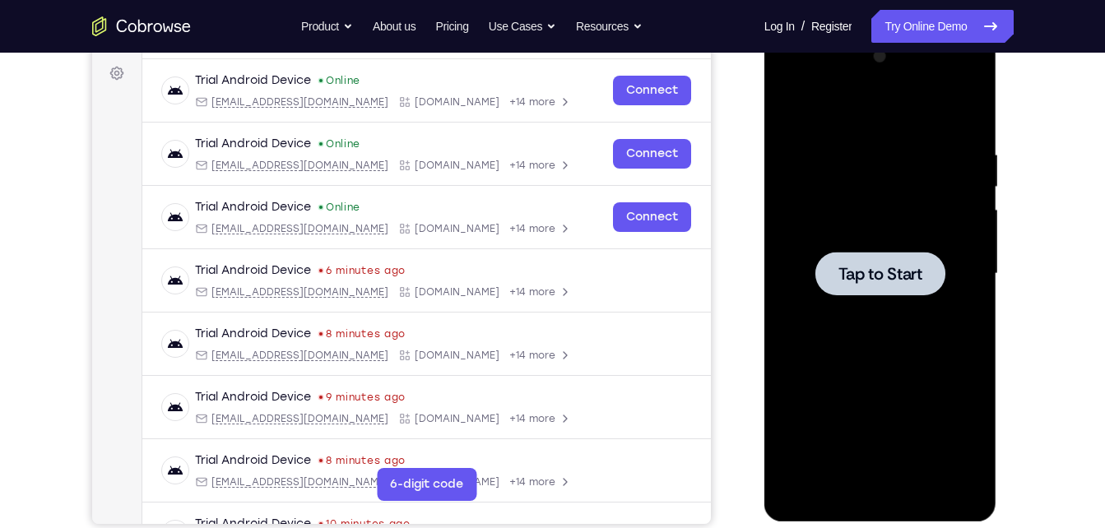
scroll to position [235, 0]
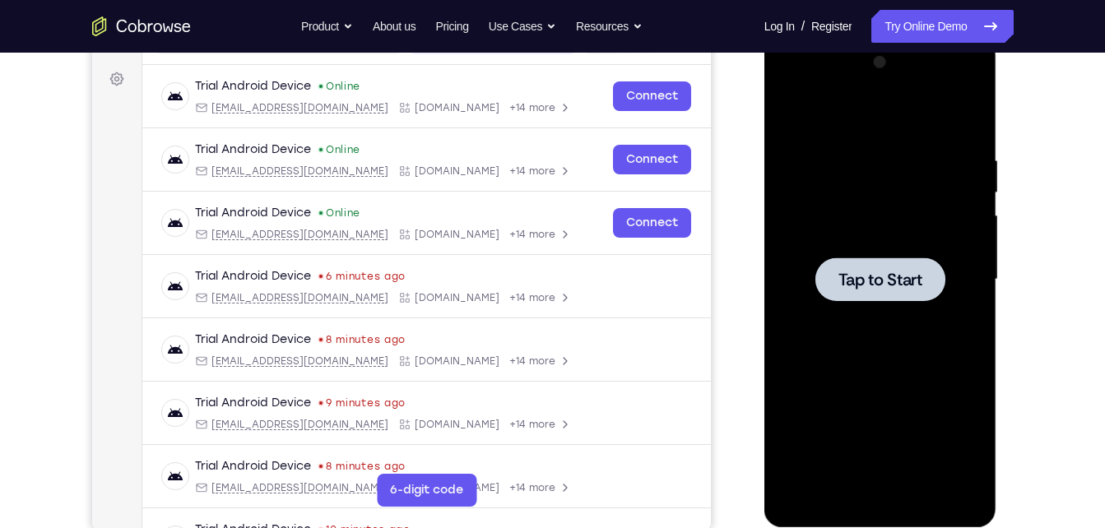
click at [885, 272] on span "Tap to Start" at bounding box center [881, 280] width 84 height 16
click at [871, 286] on span "Tap to Start" at bounding box center [881, 280] width 84 height 16
click at [900, 277] on span "Tap to Start" at bounding box center [881, 280] width 84 height 16
click at [889, 263] on div at bounding box center [881, 280] width 130 height 44
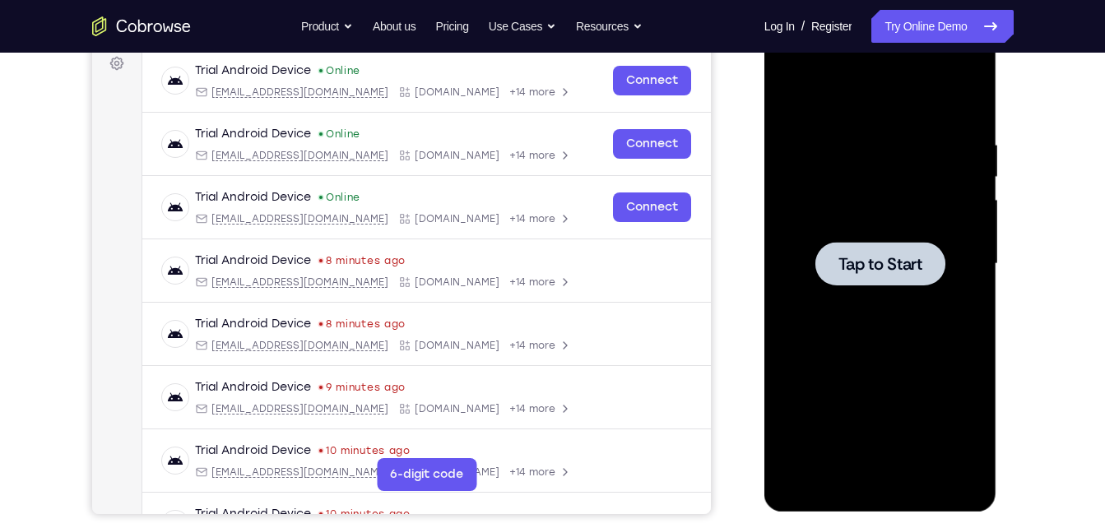
scroll to position [261, 0]
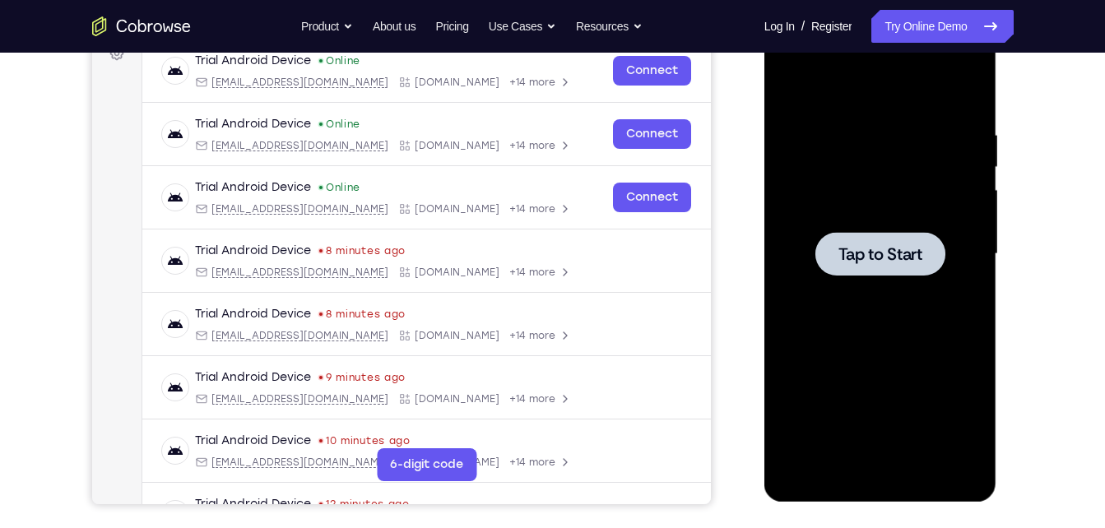
click at [878, 256] on span "Tap to Start" at bounding box center [881, 254] width 84 height 16
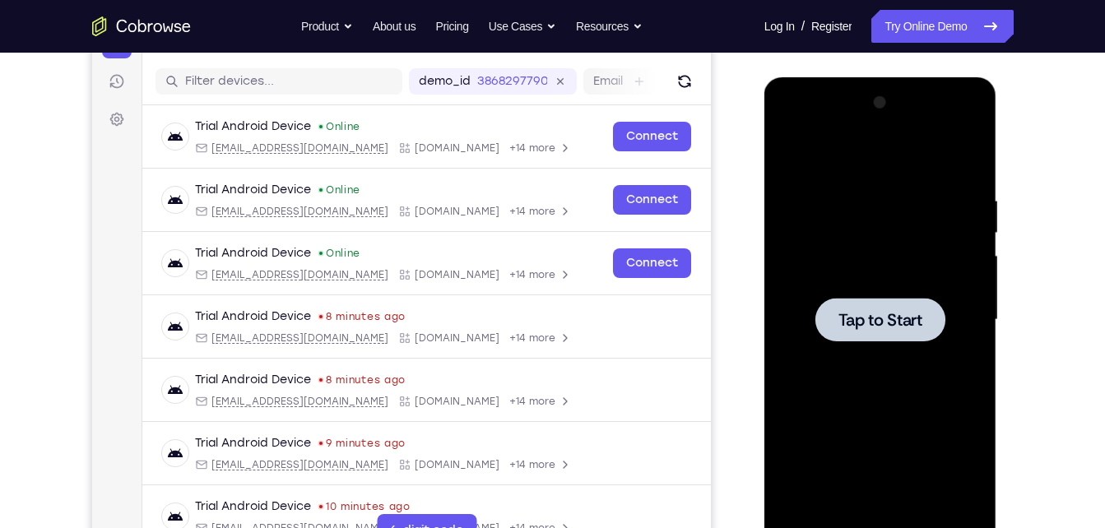
scroll to position [194, 0]
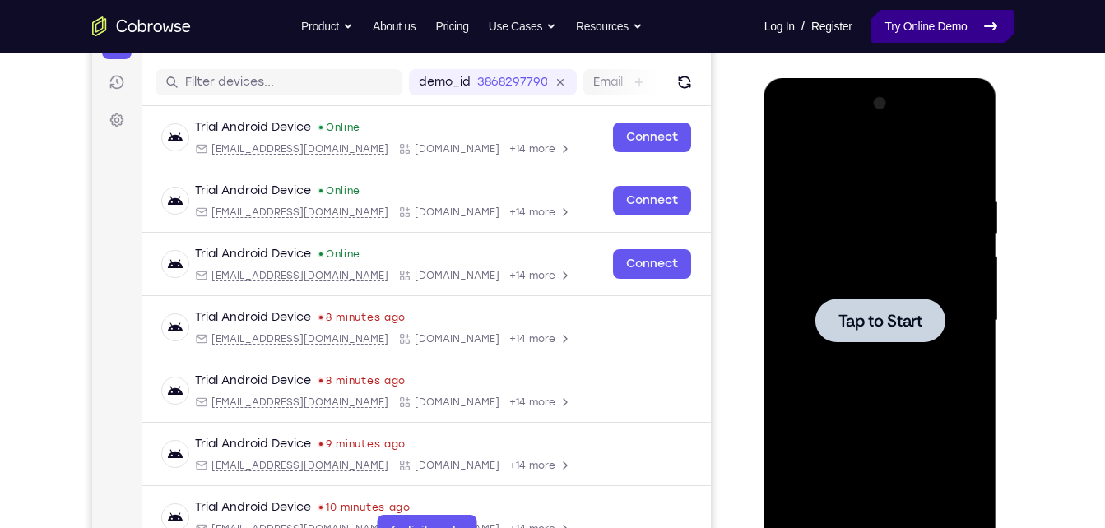
click at [950, 16] on link "Try Online Demo" at bounding box center [943, 26] width 142 height 33
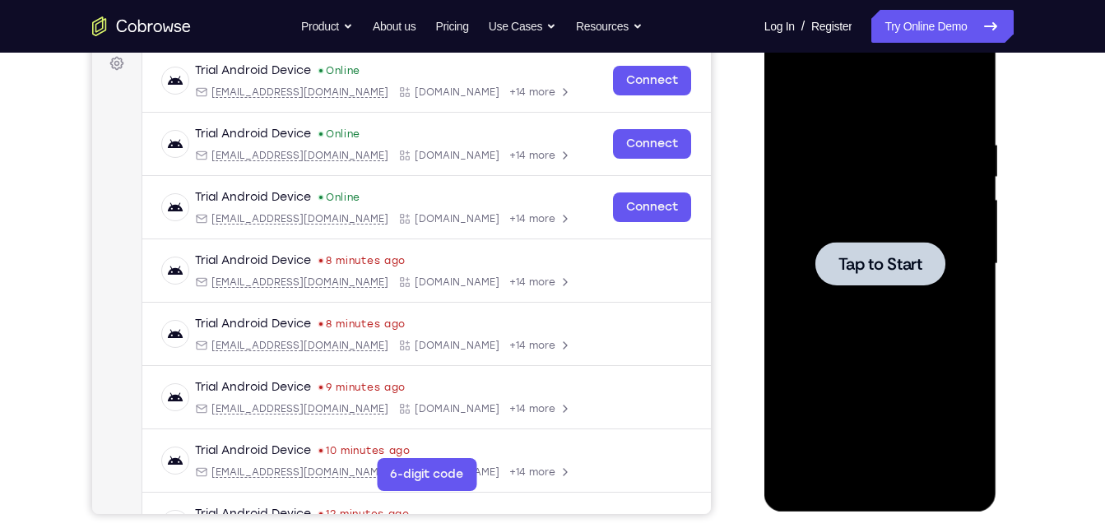
scroll to position [254, 0]
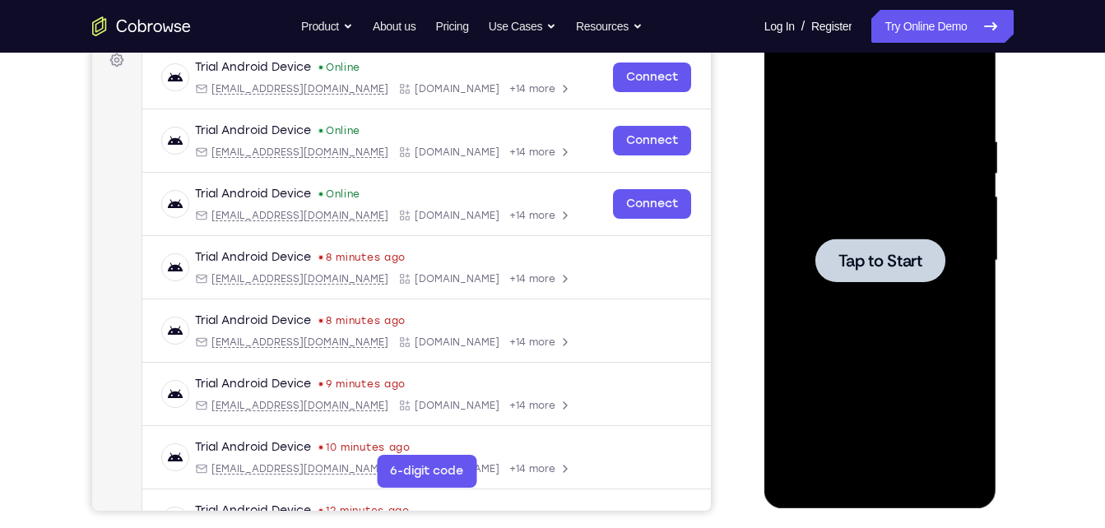
click at [879, 254] on span "Tap to Start" at bounding box center [881, 261] width 84 height 16
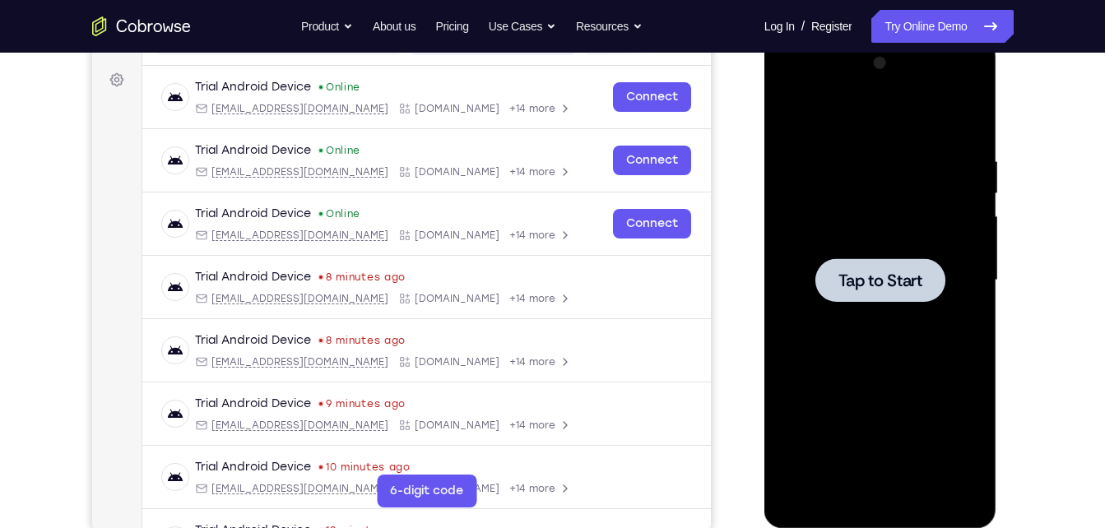
scroll to position [252, 0]
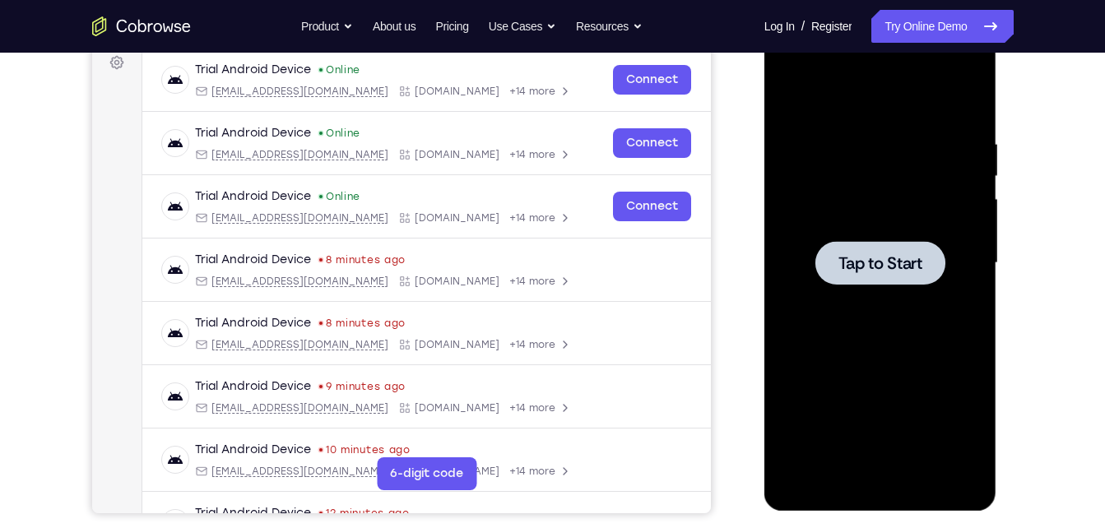
click at [881, 261] on span "Tap to Start" at bounding box center [881, 263] width 84 height 16
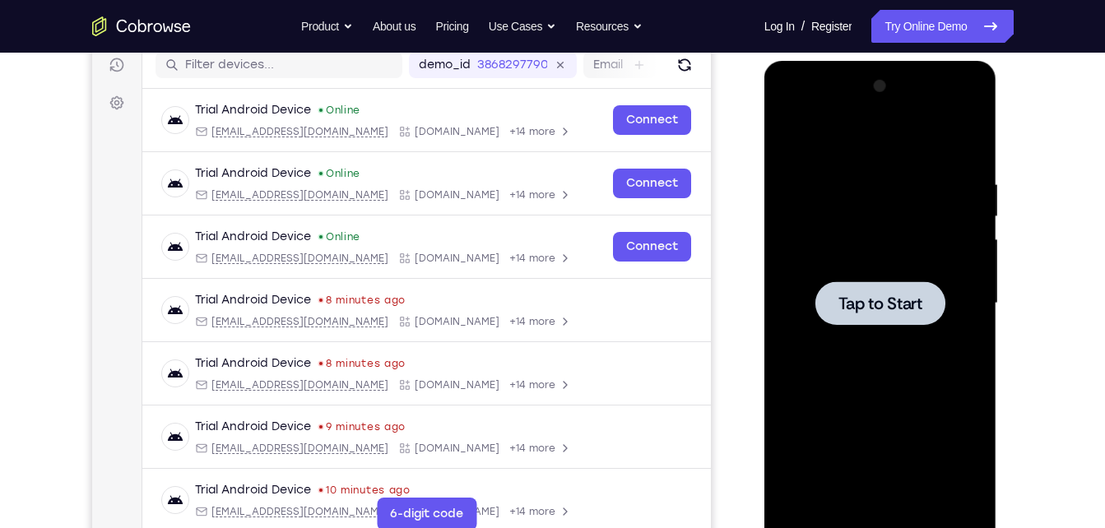
scroll to position [211, 0]
click at [867, 303] on span "Tap to Start" at bounding box center [881, 304] width 84 height 16
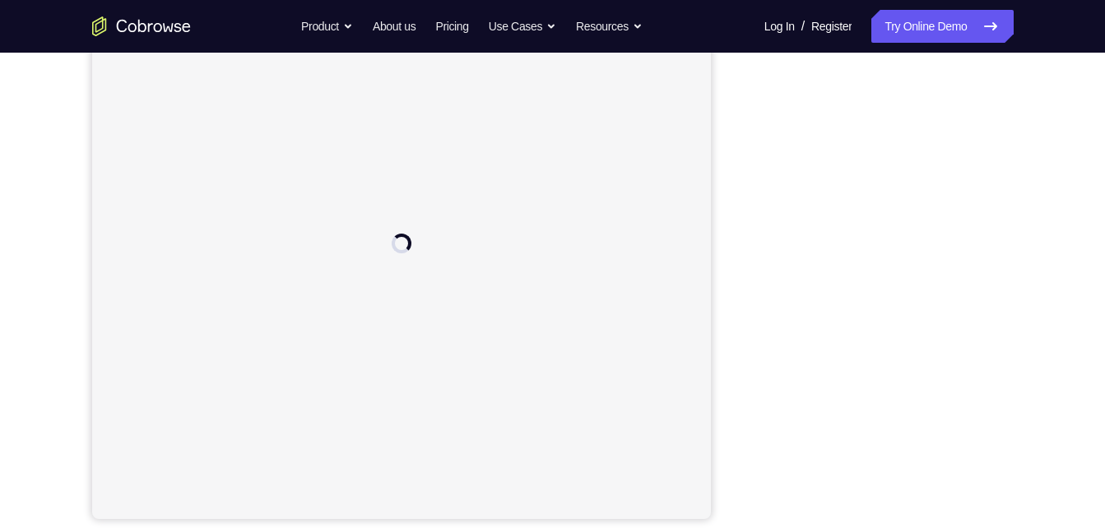
scroll to position [247, 0]
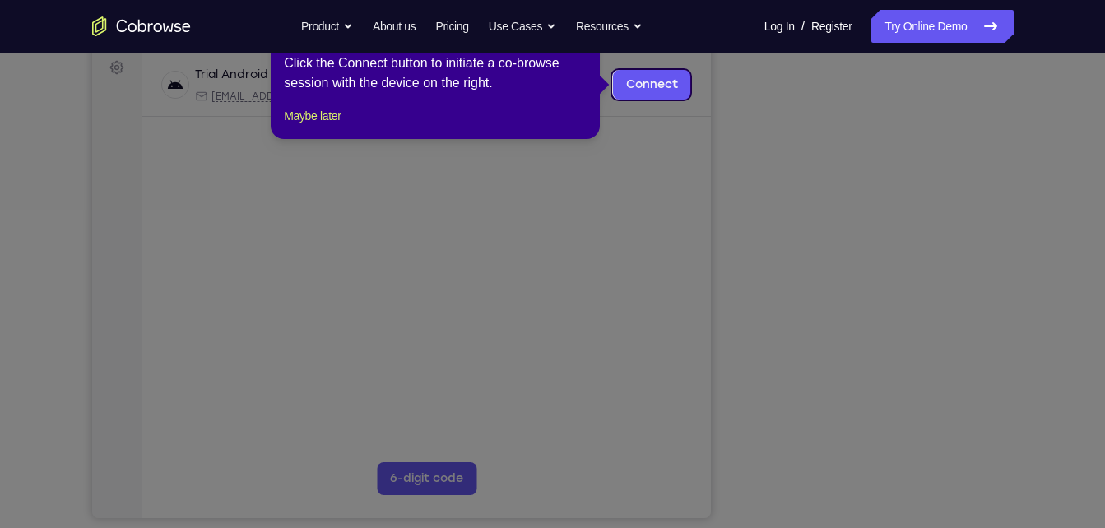
click at [701, 189] on icon at bounding box center [559, 264] width 1118 height 528
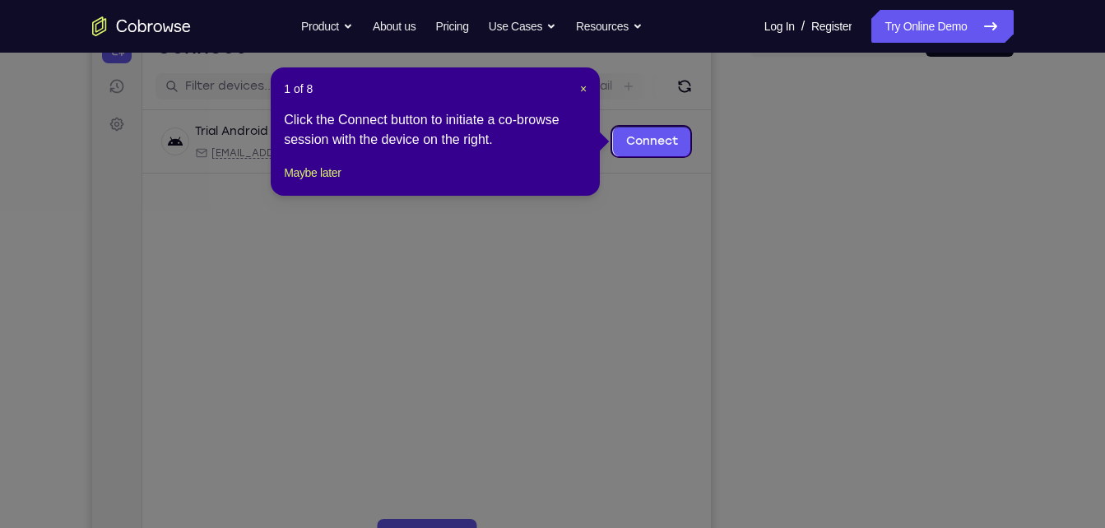
scroll to position [189, 0]
click at [586, 86] on span "×" at bounding box center [583, 89] width 7 height 13
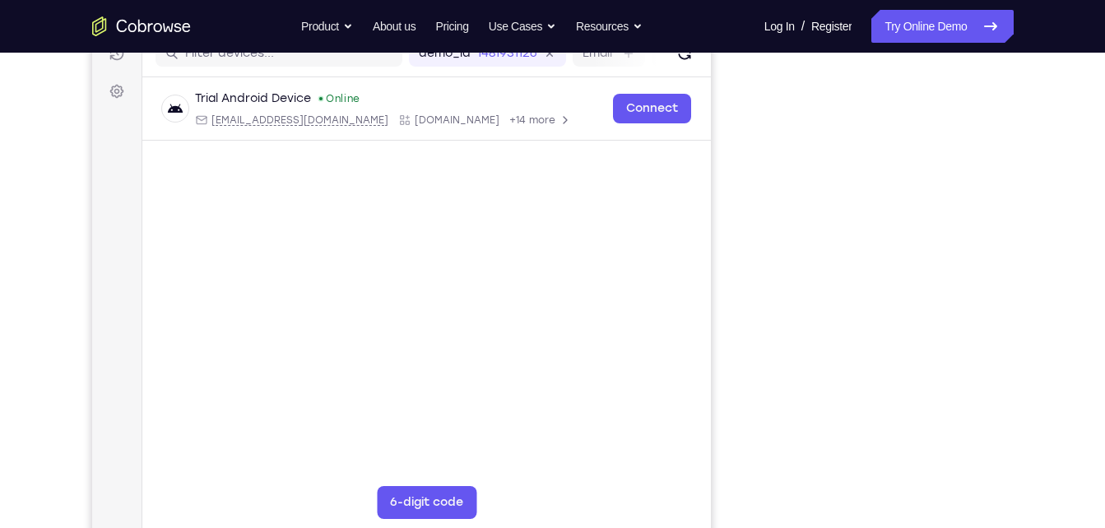
scroll to position [221, 0]
